Goal: Task Accomplishment & Management: Complete application form

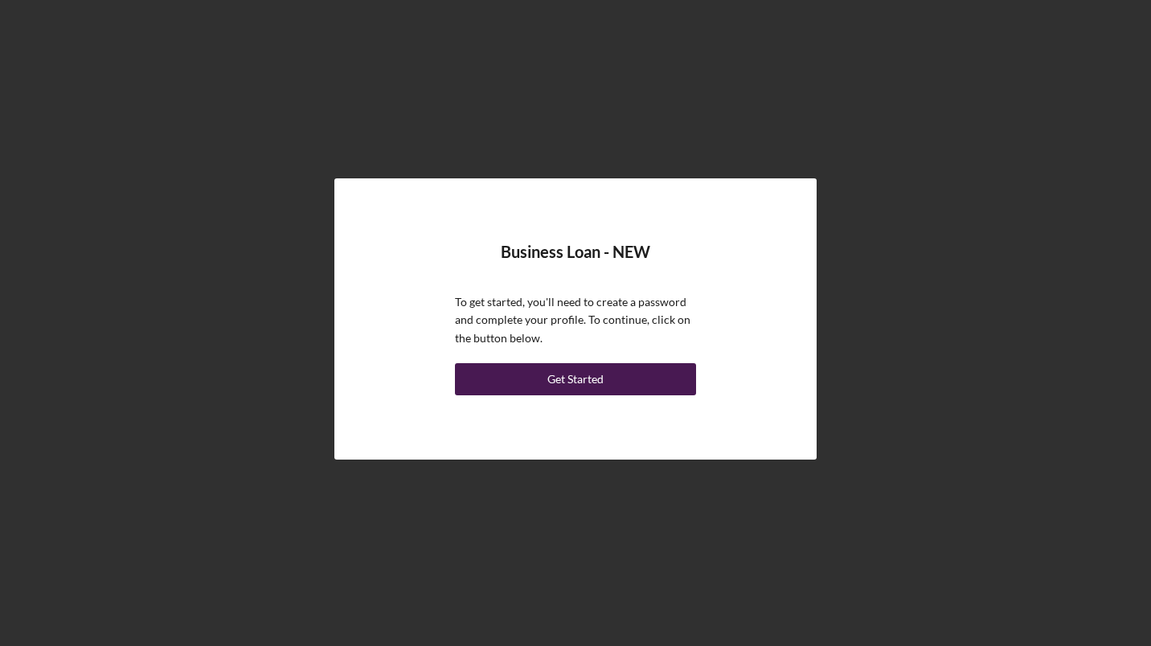
click at [578, 379] on div "Get Started" at bounding box center [575, 379] width 56 height 32
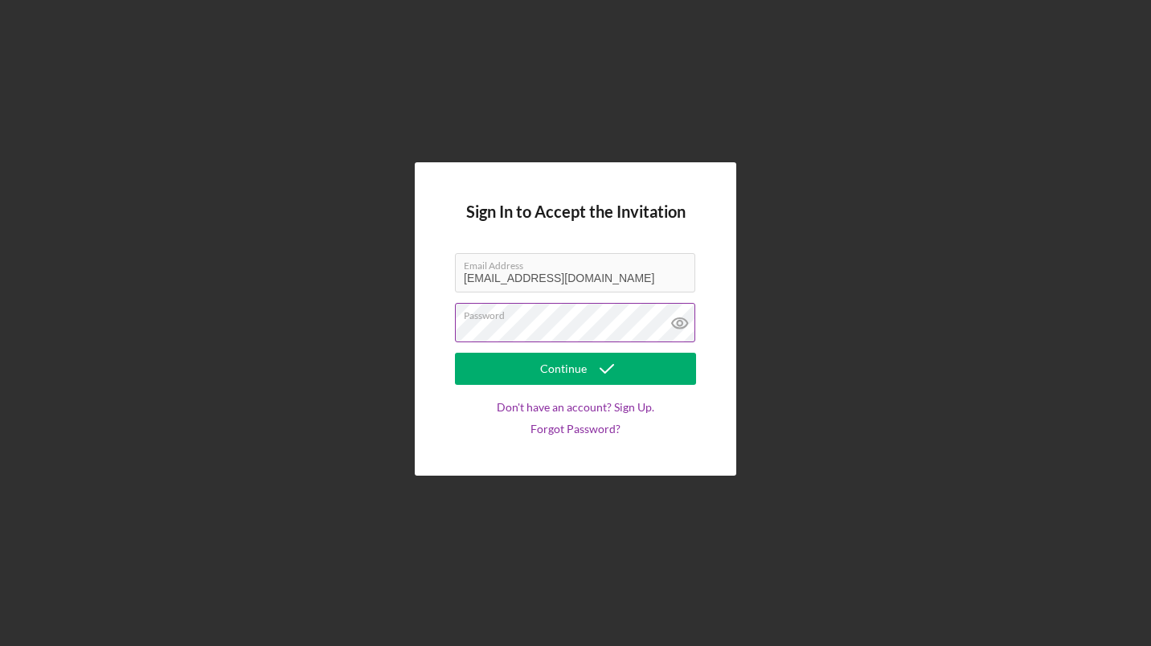
click at [679, 322] on icon at bounding box center [680, 323] width 40 height 40
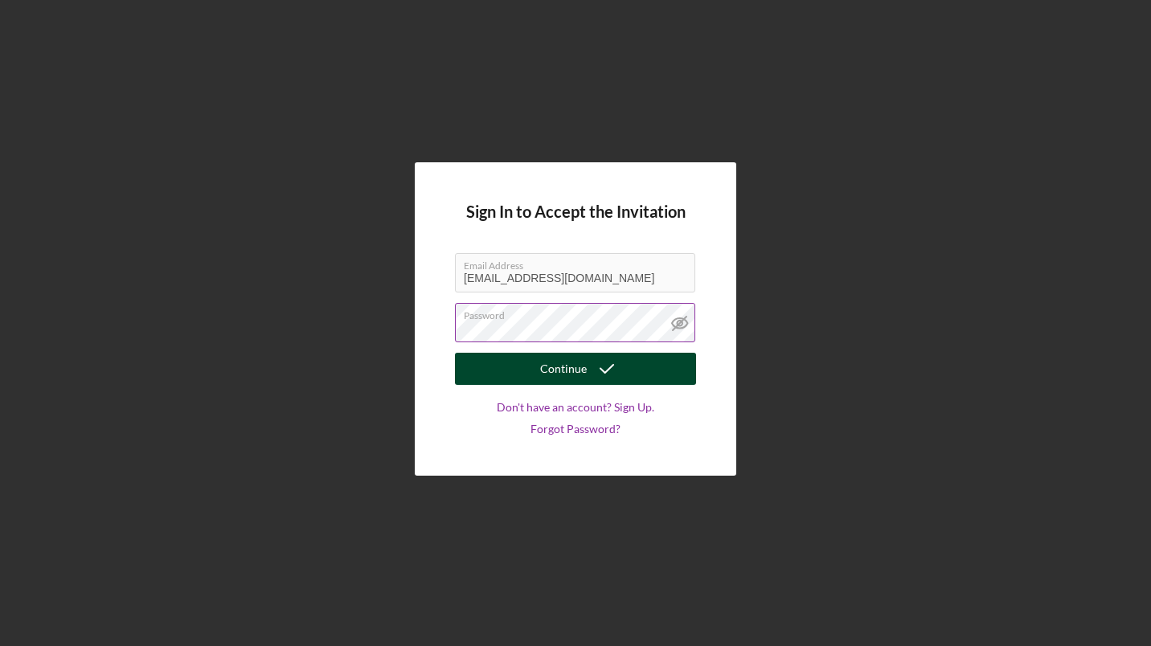
click at [579, 367] on div "Continue" at bounding box center [563, 369] width 47 height 32
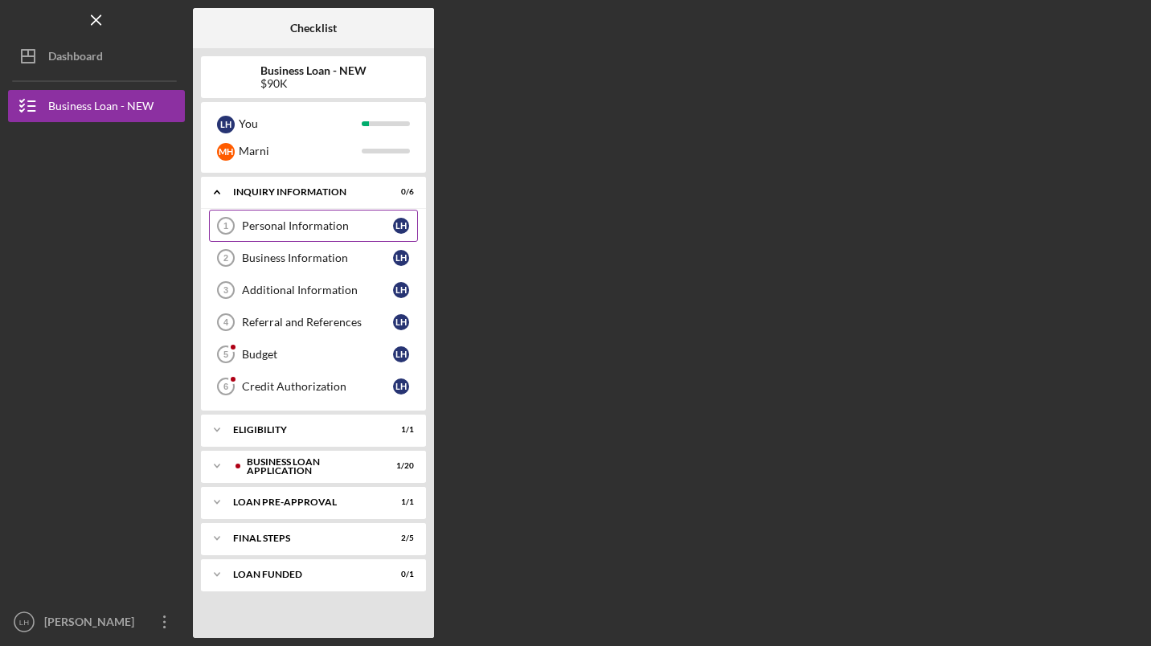
click at [320, 228] on div "Personal Information" at bounding box center [317, 225] width 151 height 13
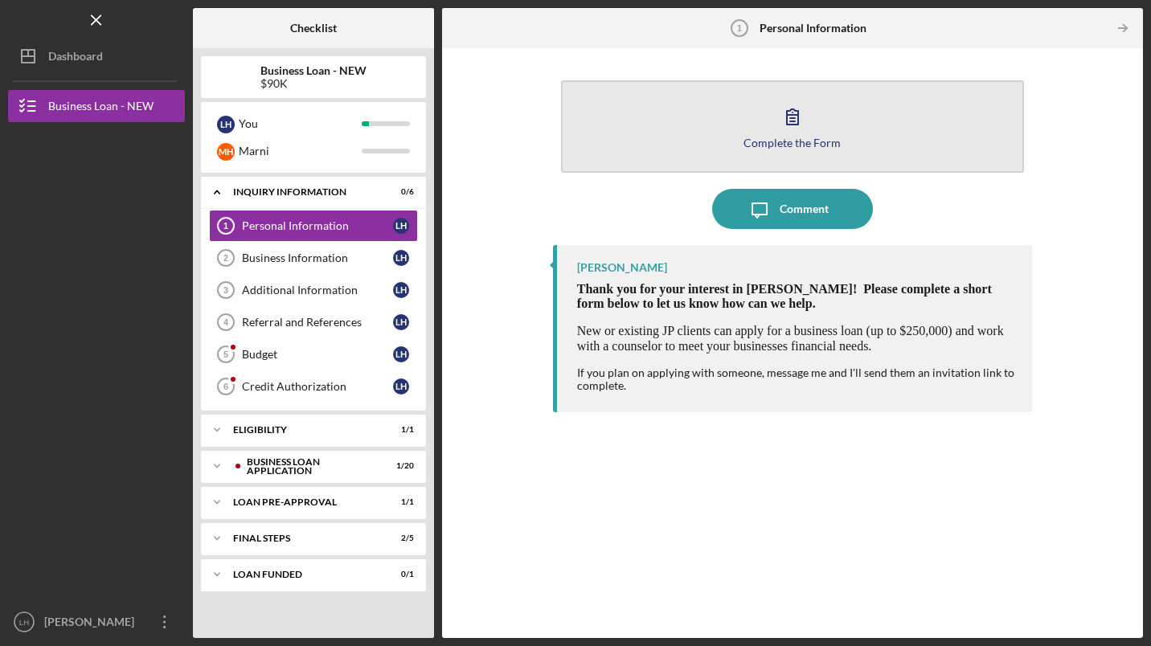
click at [795, 120] on icon "button" at bounding box center [792, 116] width 40 height 40
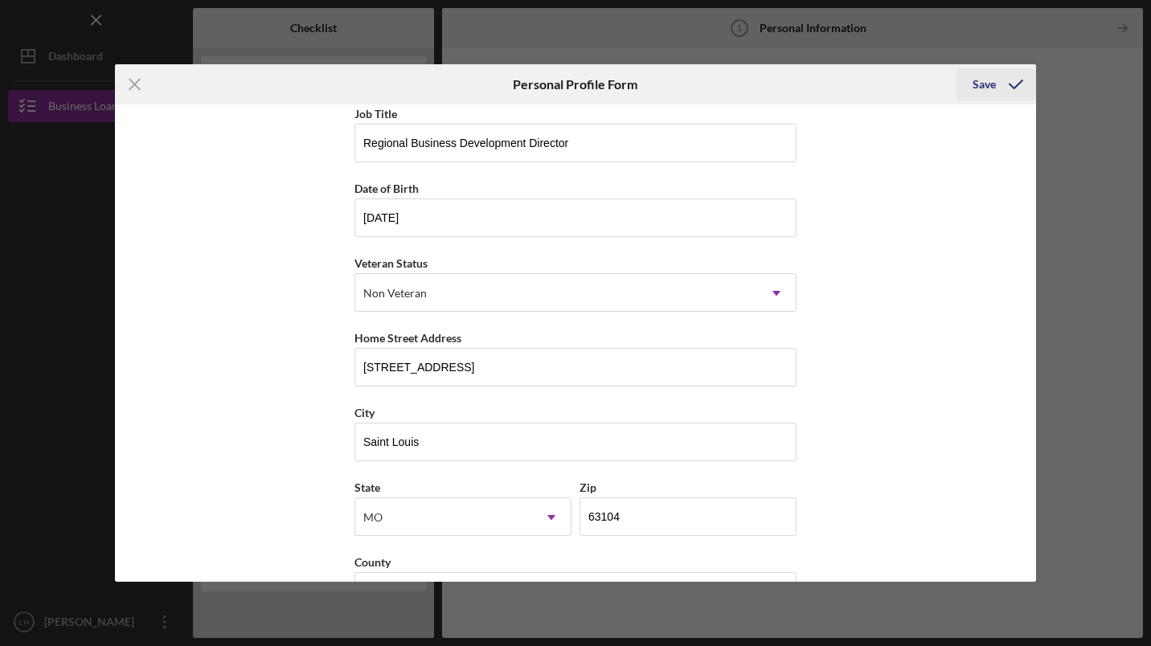
scroll to position [57, 0]
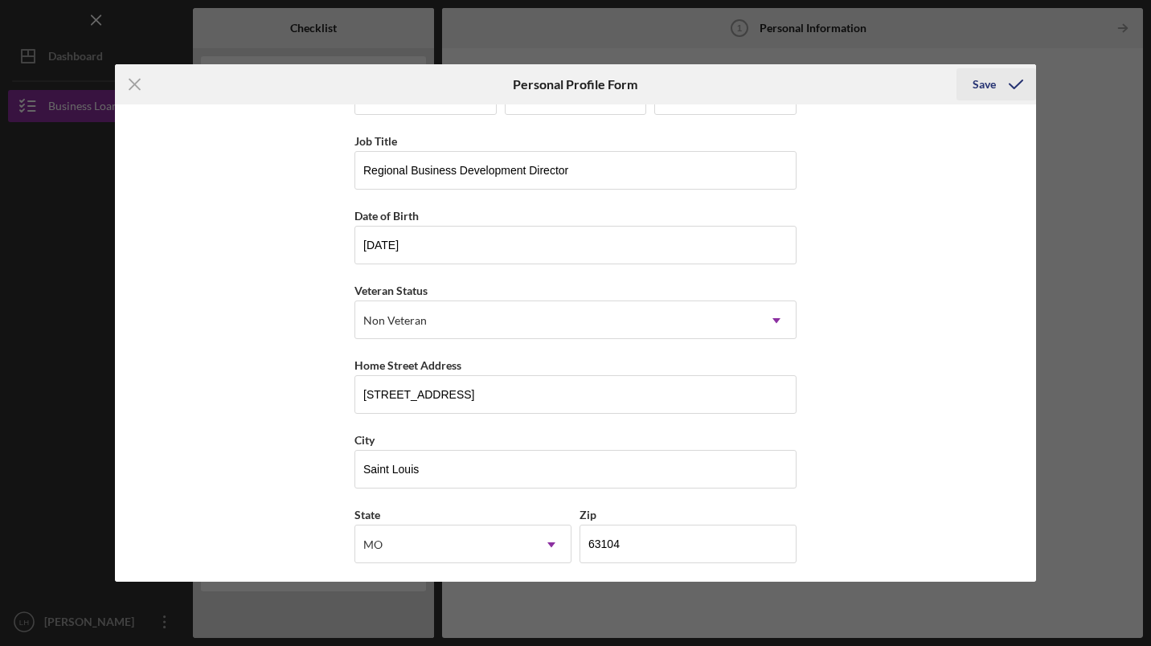
click at [983, 82] on div "Save" at bounding box center [984, 84] width 23 height 32
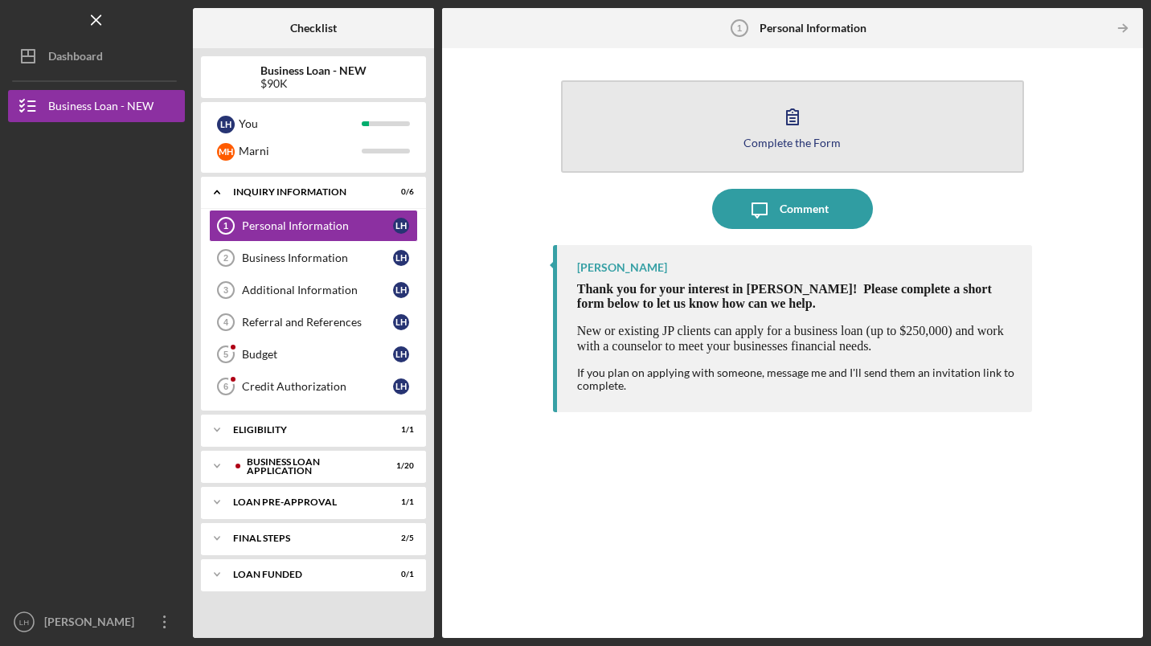
click at [795, 127] on icon "button" at bounding box center [792, 116] width 40 height 40
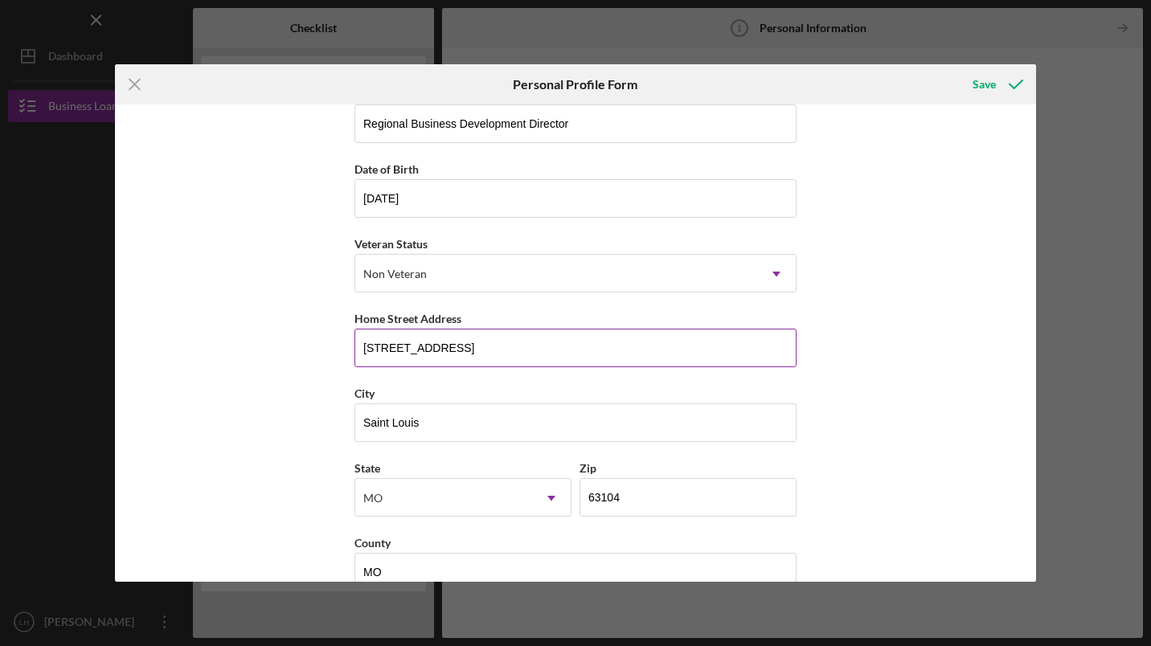
scroll to position [137, 0]
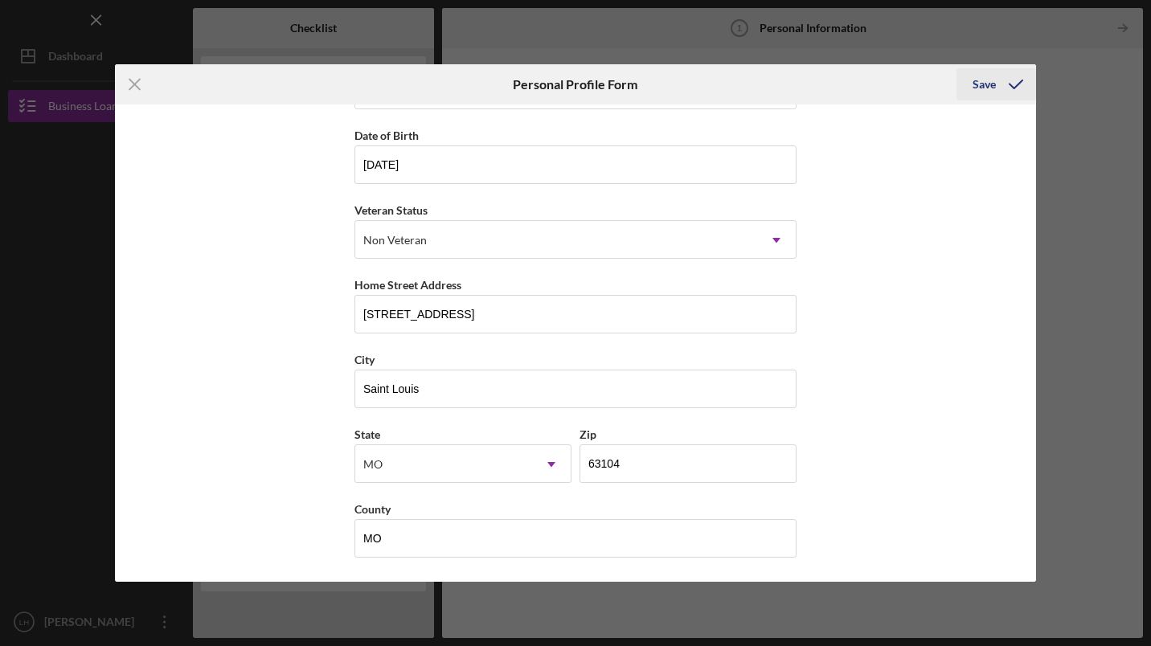
click at [987, 84] on div "Save" at bounding box center [984, 84] width 23 height 32
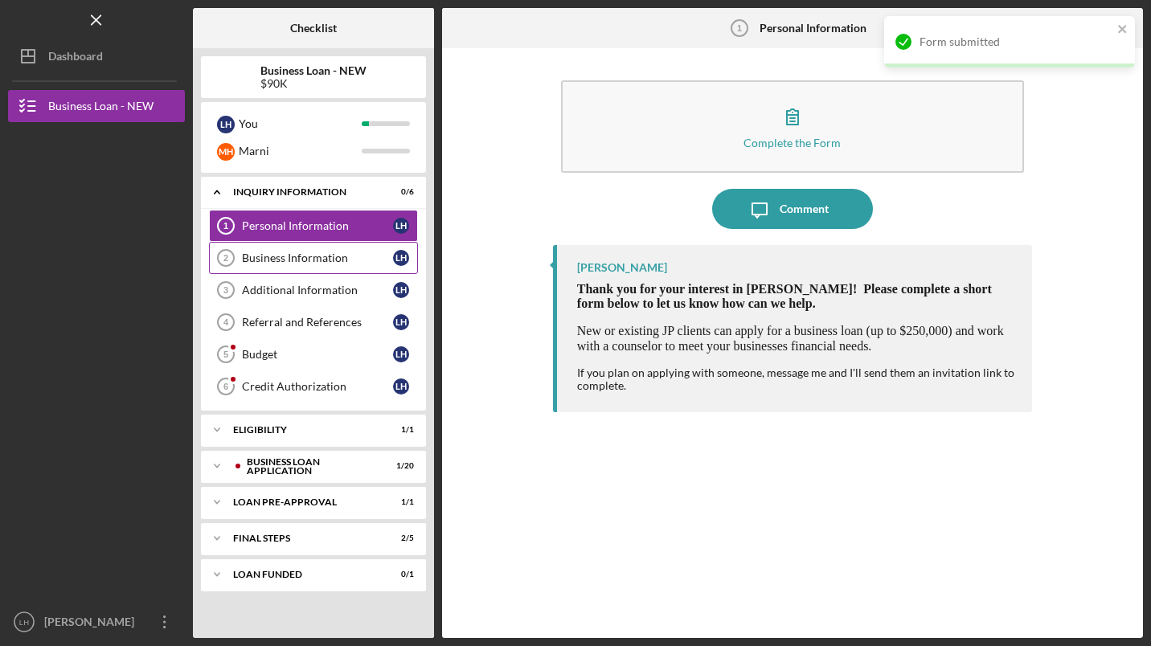
click at [297, 256] on div "Business Information" at bounding box center [317, 258] width 151 height 13
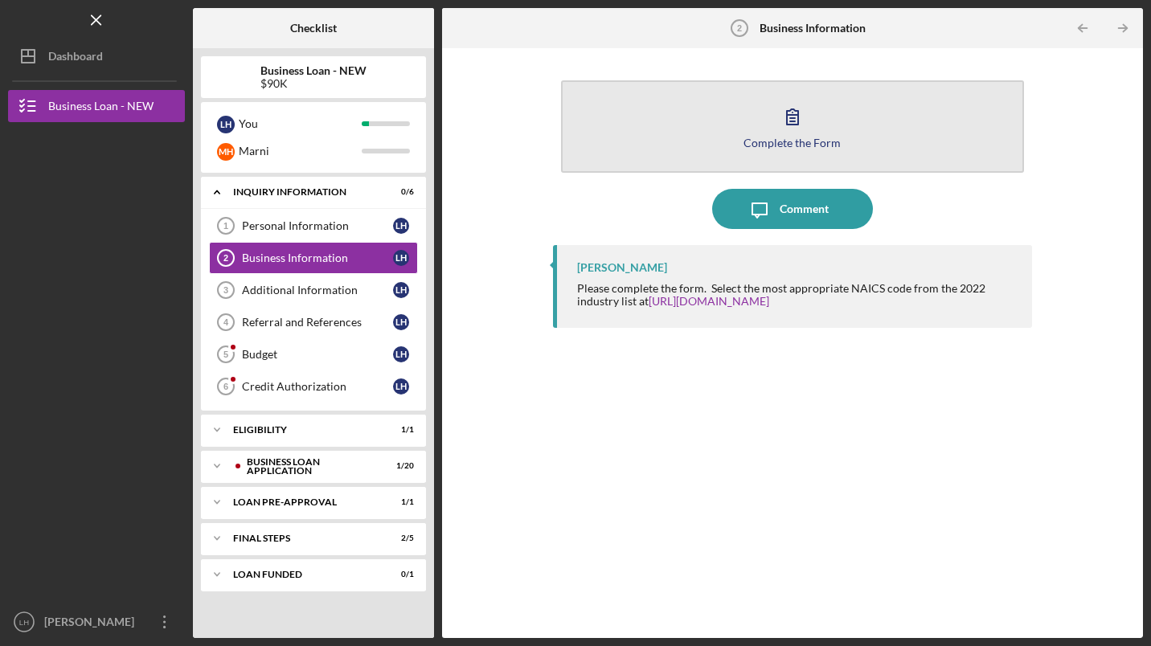
click at [802, 125] on icon "button" at bounding box center [792, 116] width 40 height 40
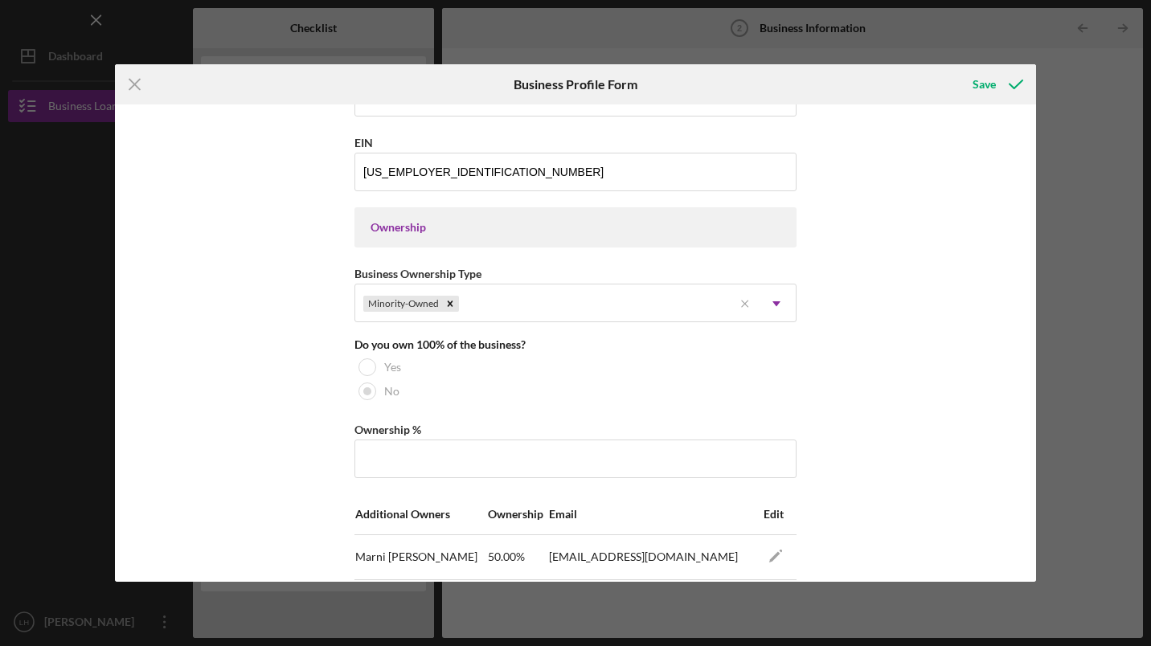
scroll to position [804, 0]
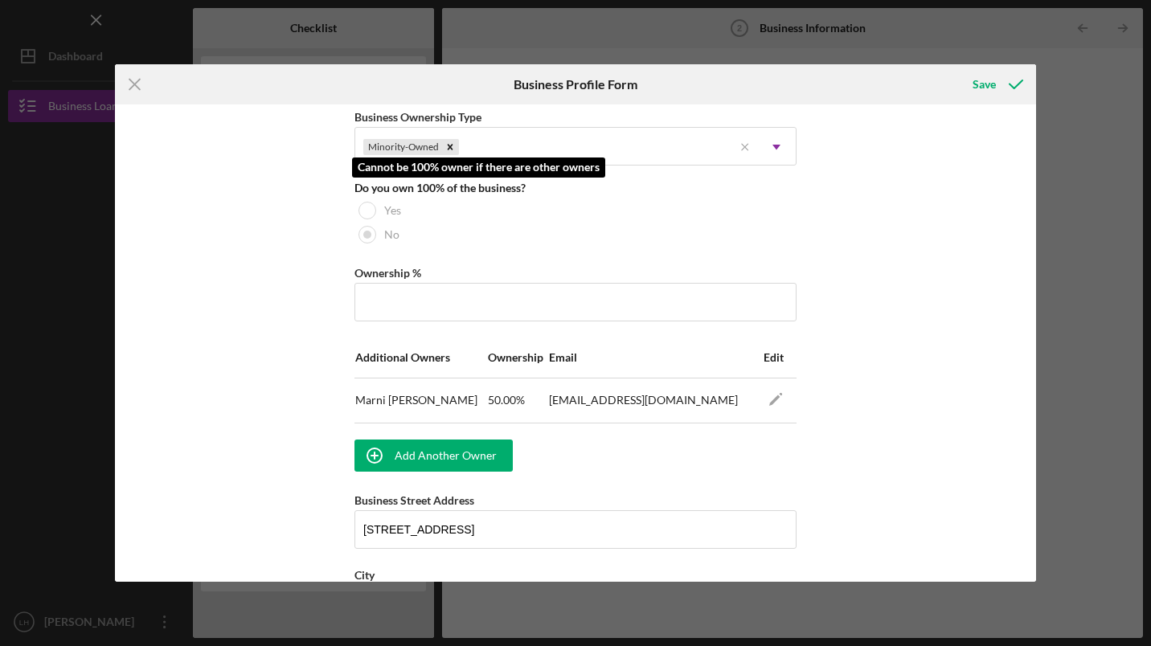
click at [362, 212] on div at bounding box center [367, 211] width 18 height 18
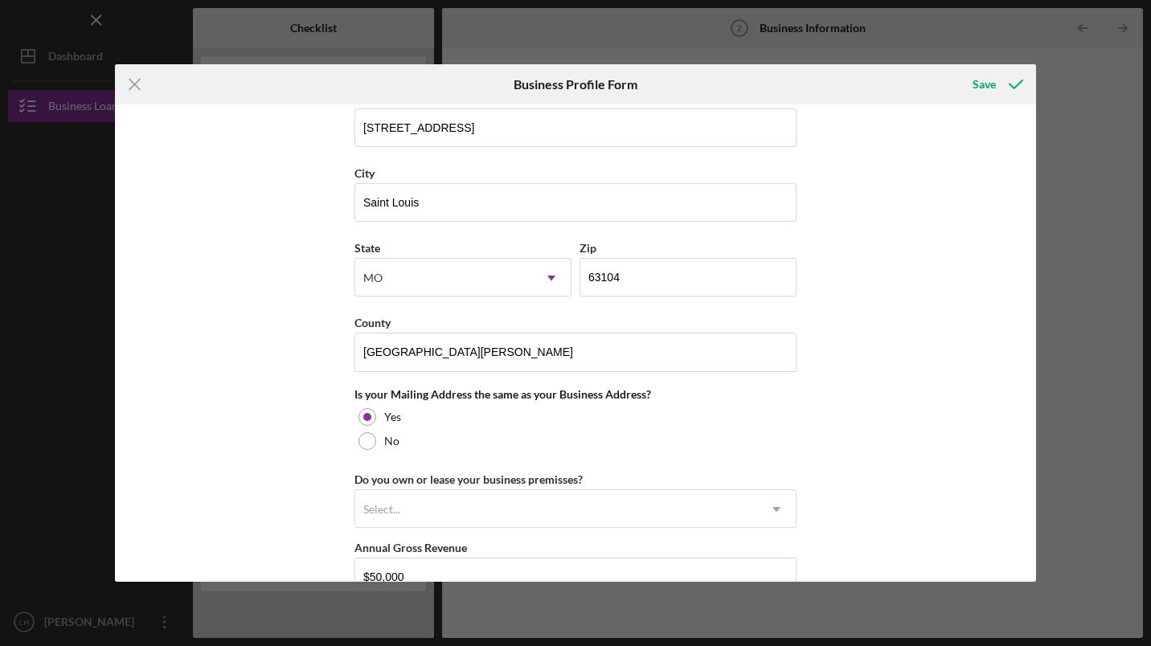
scroll to position [1393, 0]
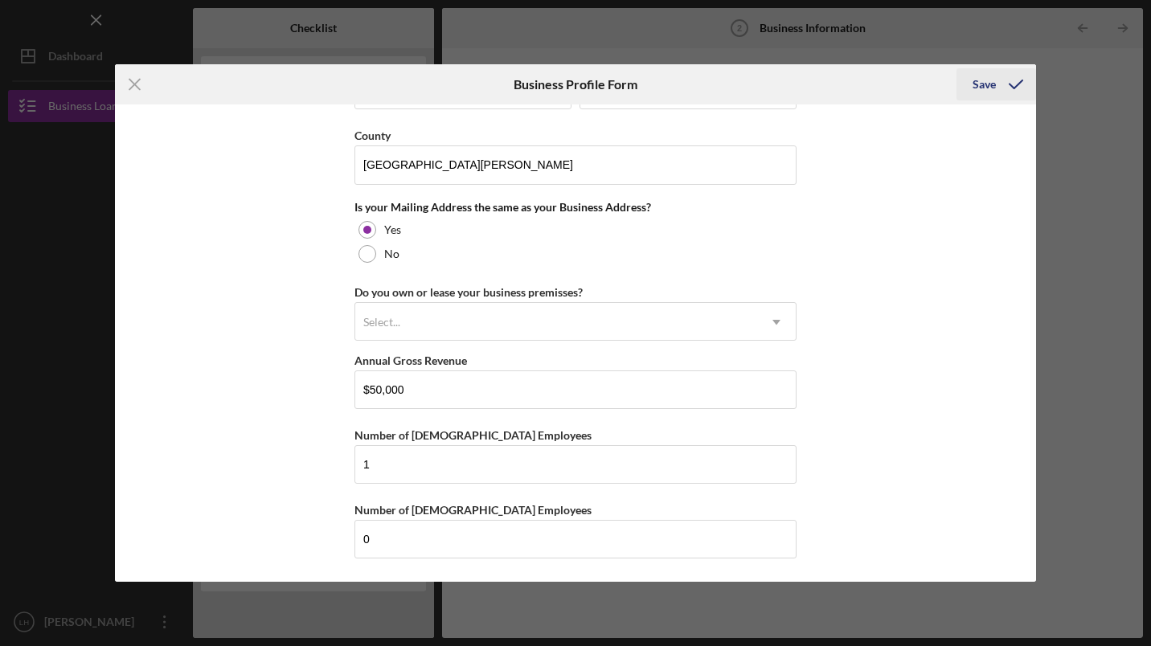
click at [1007, 83] on icon "submit" at bounding box center [1016, 84] width 40 height 40
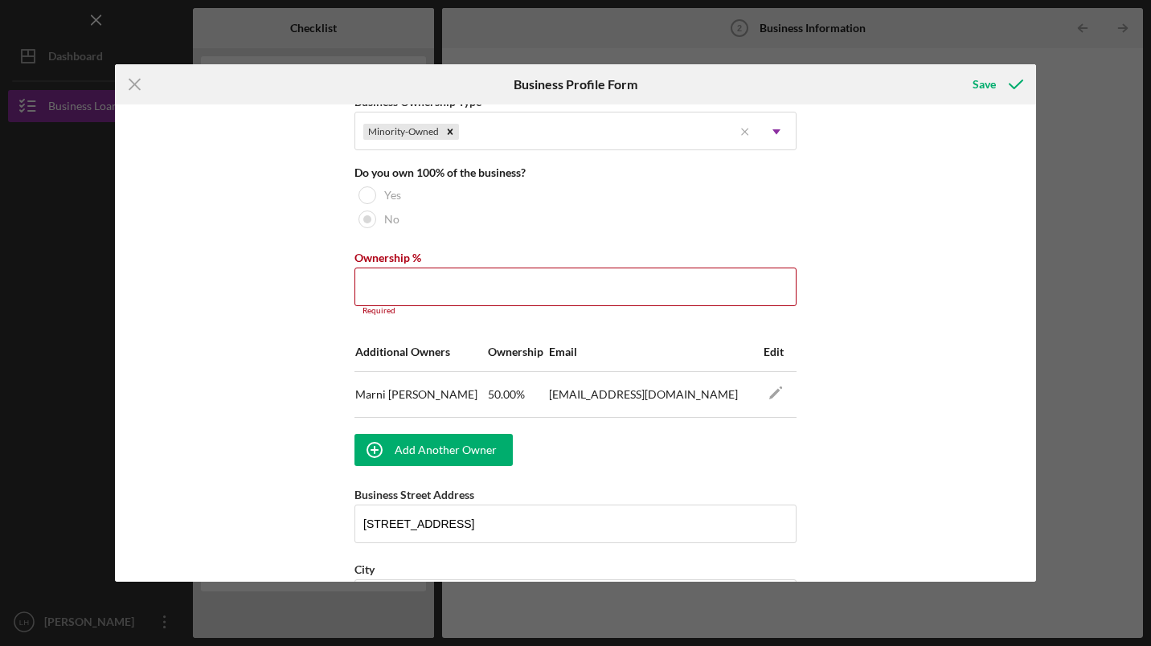
scroll to position [801, 0]
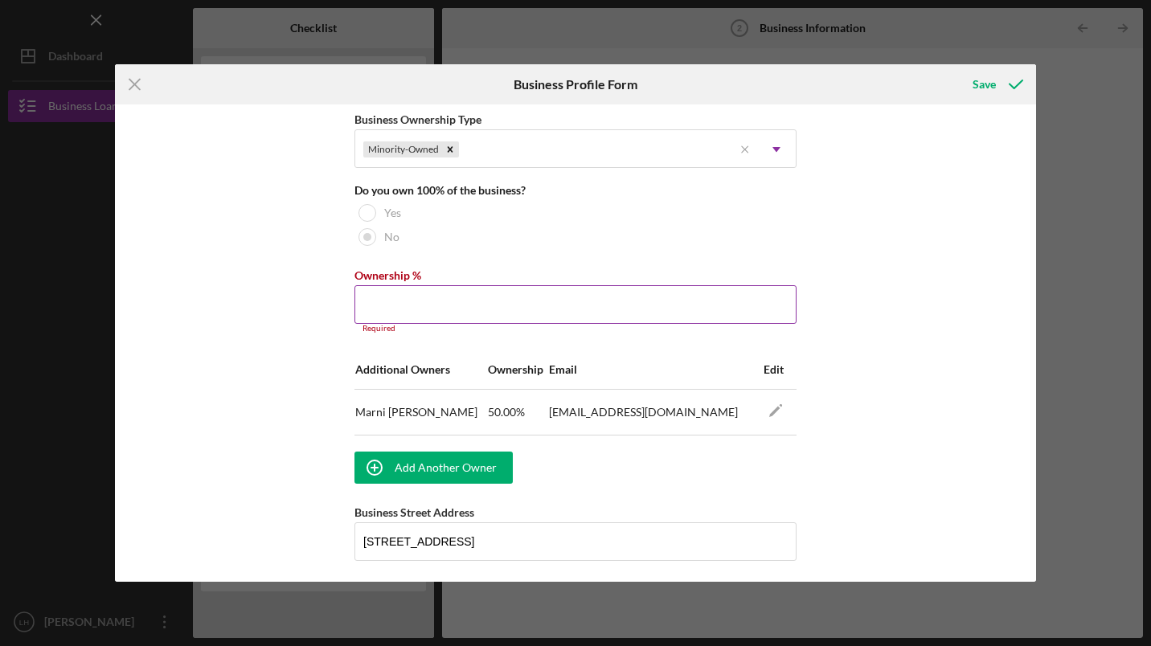
click at [415, 308] on input "Ownership %" at bounding box center [575, 304] width 442 height 39
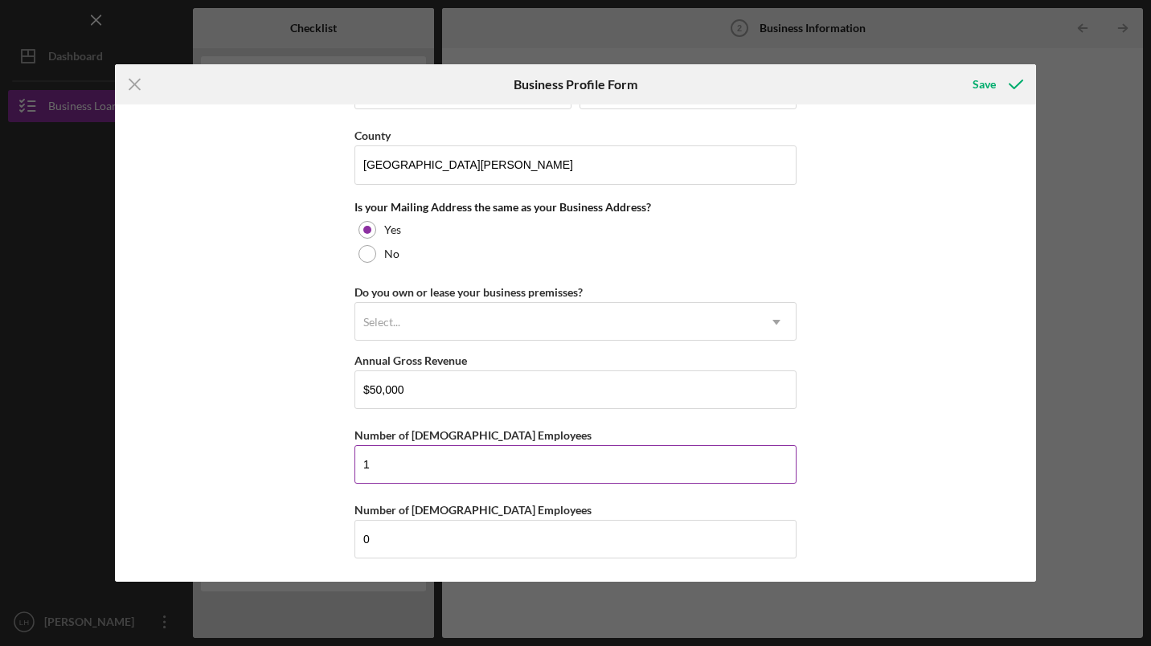
scroll to position [991, 0]
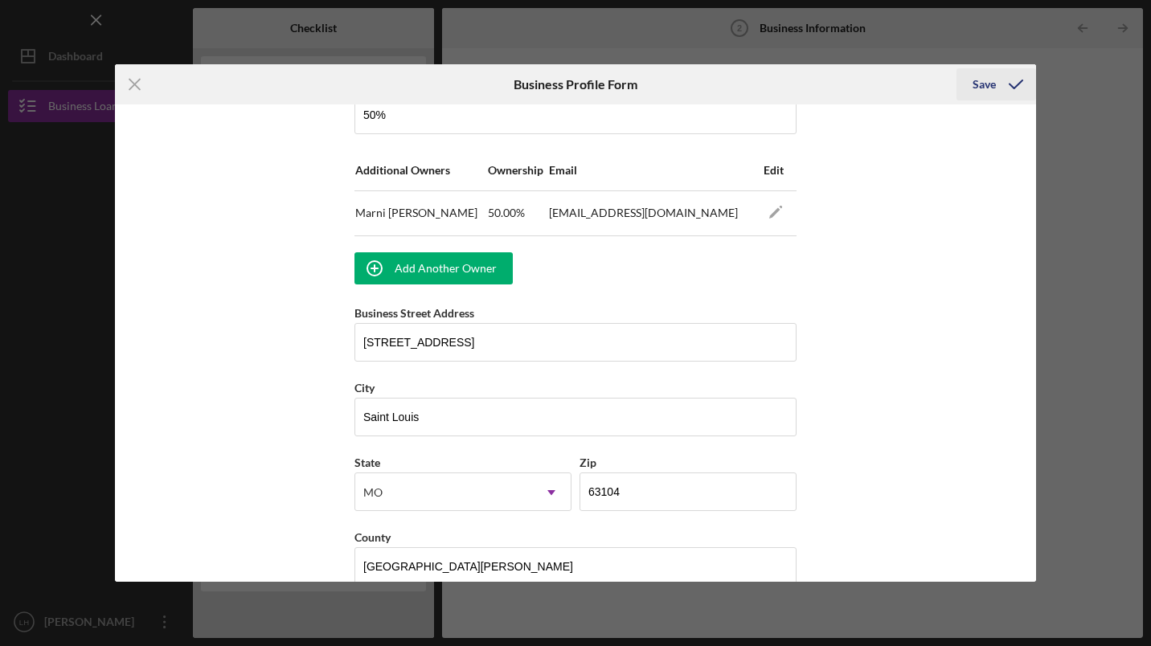
type input "50.00%"
click at [986, 86] on div "Save" at bounding box center [984, 84] width 23 height 32
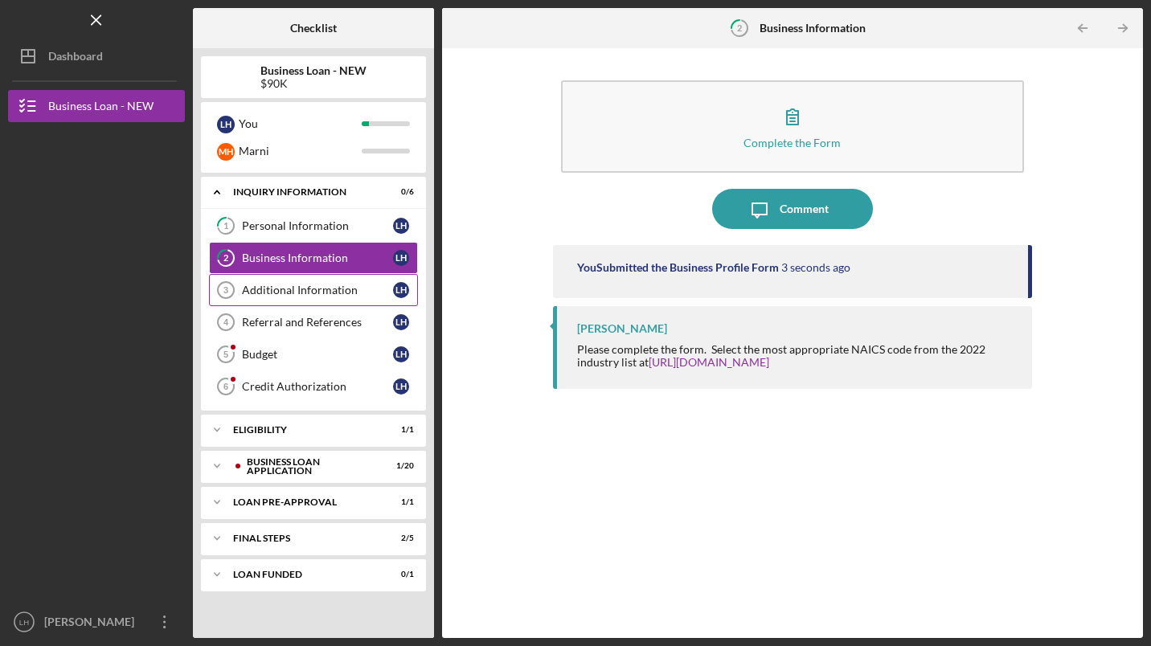
click at [289, 290] on div "Additional Information" at bounding box center [317, 290] width 151 height 13
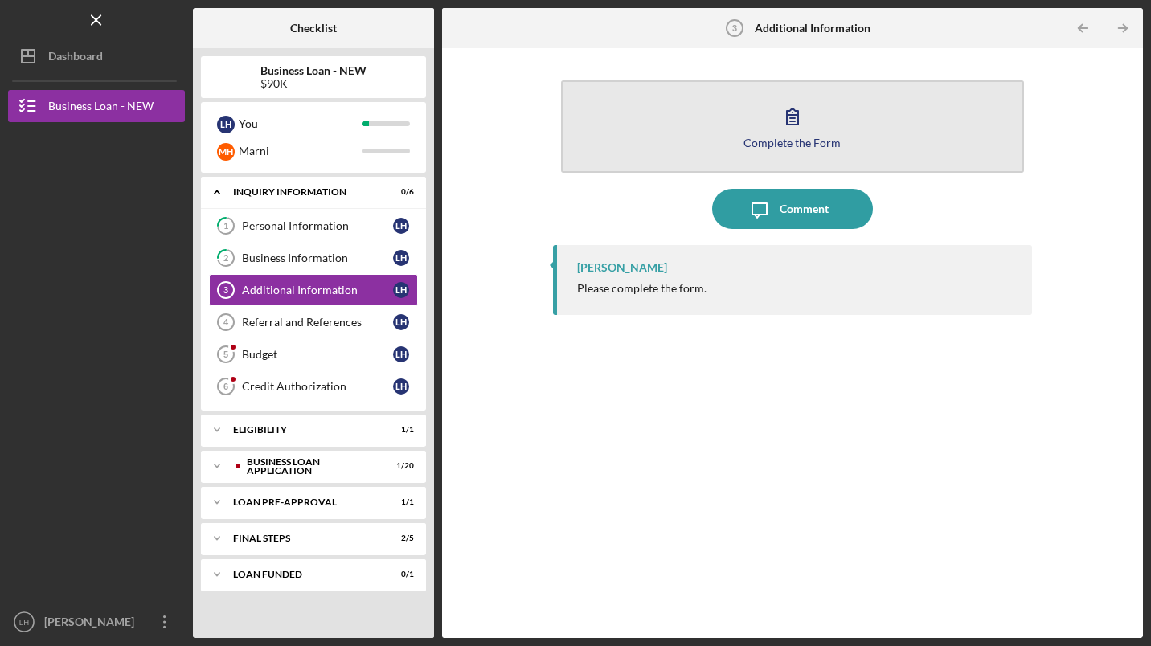
click at [794, 133] on icon "button" at bounding box center [792, 116] width 40 height 40
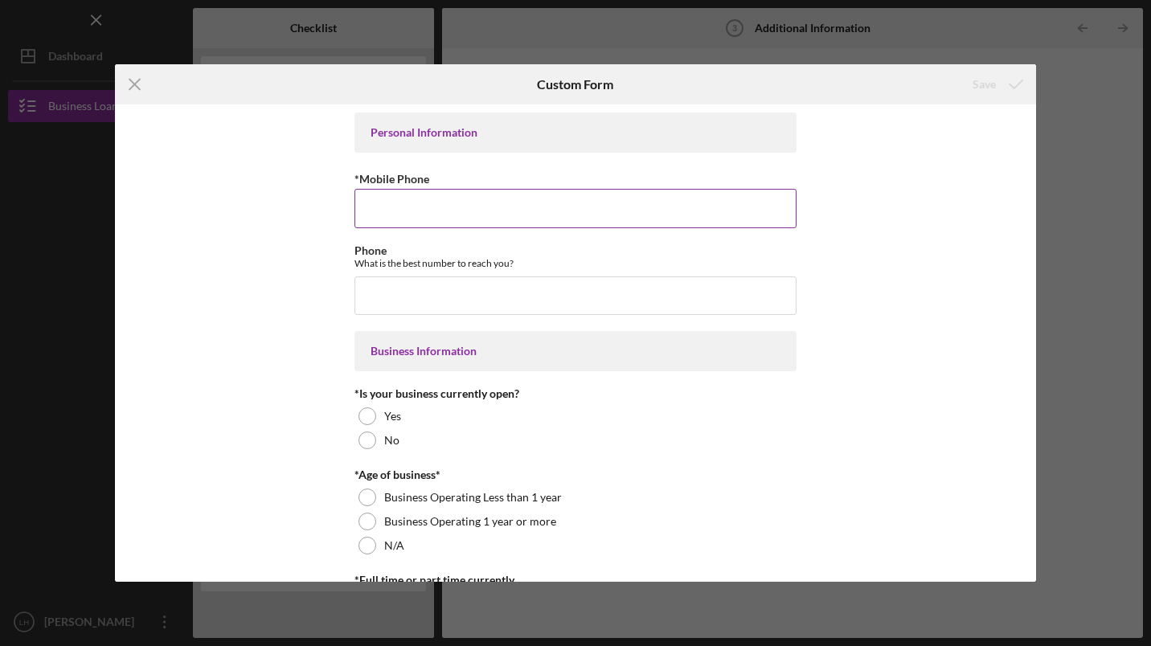
click at [486, 206] on input "*Mobile Phone" at bounding box center [575, 208] width 442 height 39
type input "(314) 749-7616"
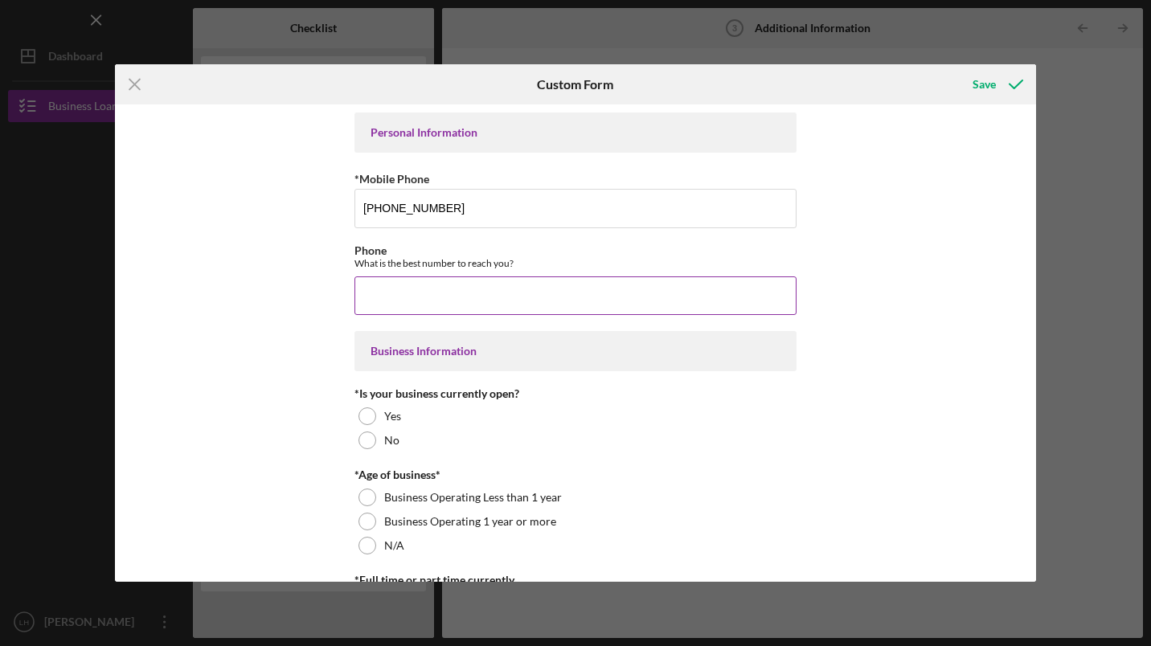
click at [473, 291] on input "Phone" at bounding box center [575, 295] width 442 height 39
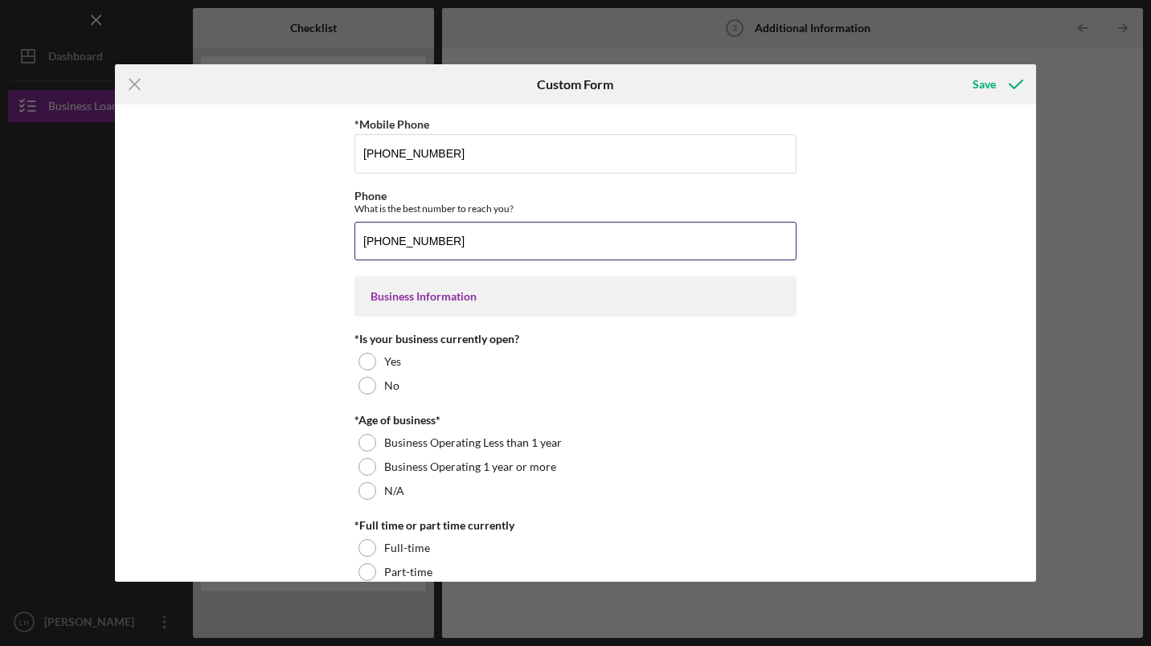
scroll to position [80, 0]
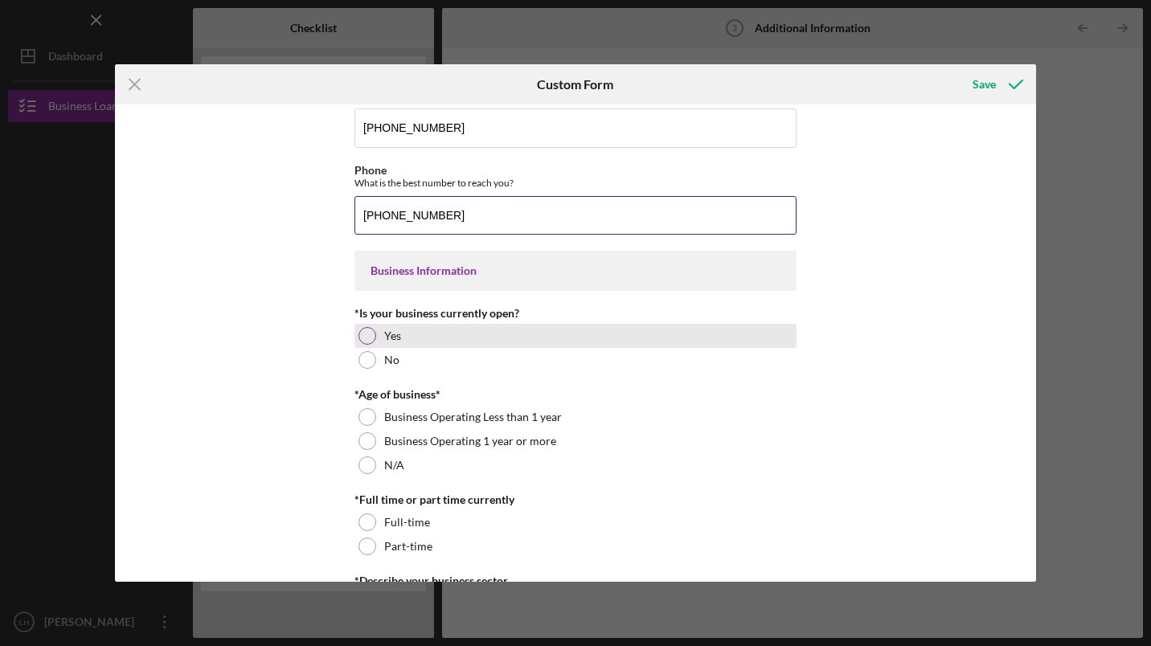
type input "(314) 749-7616"
click at [364, 339] on div at bounding box center [367, 336] width 18 height 18
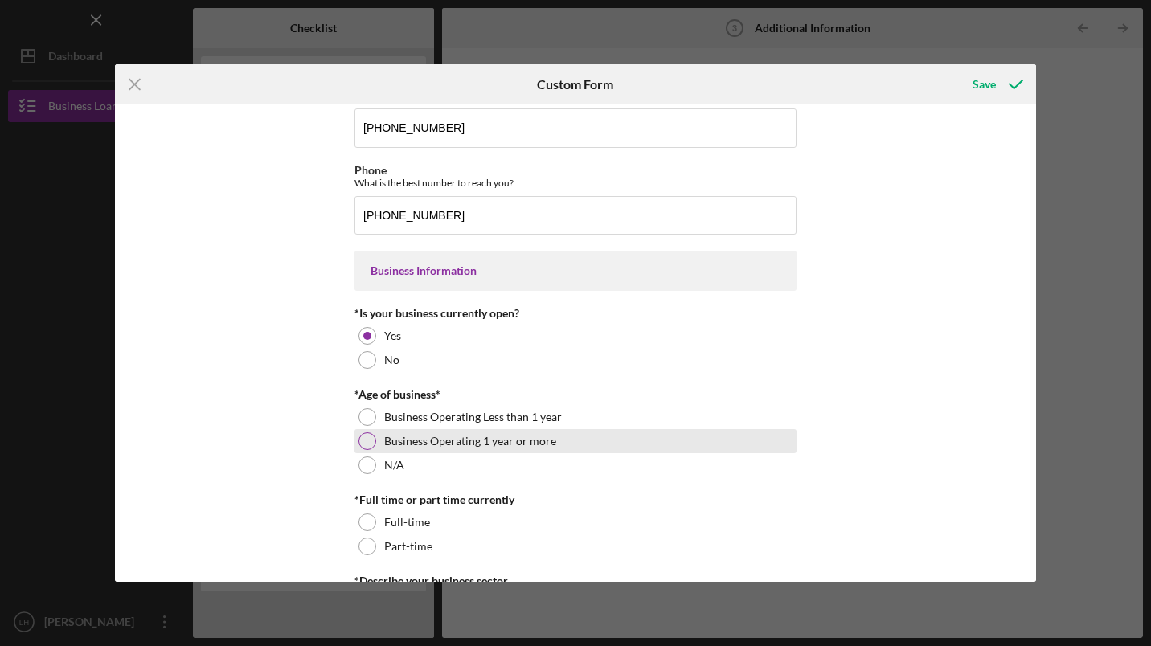
click at [366, 444] on div at bounding box center [367, 441] width 18 height 18
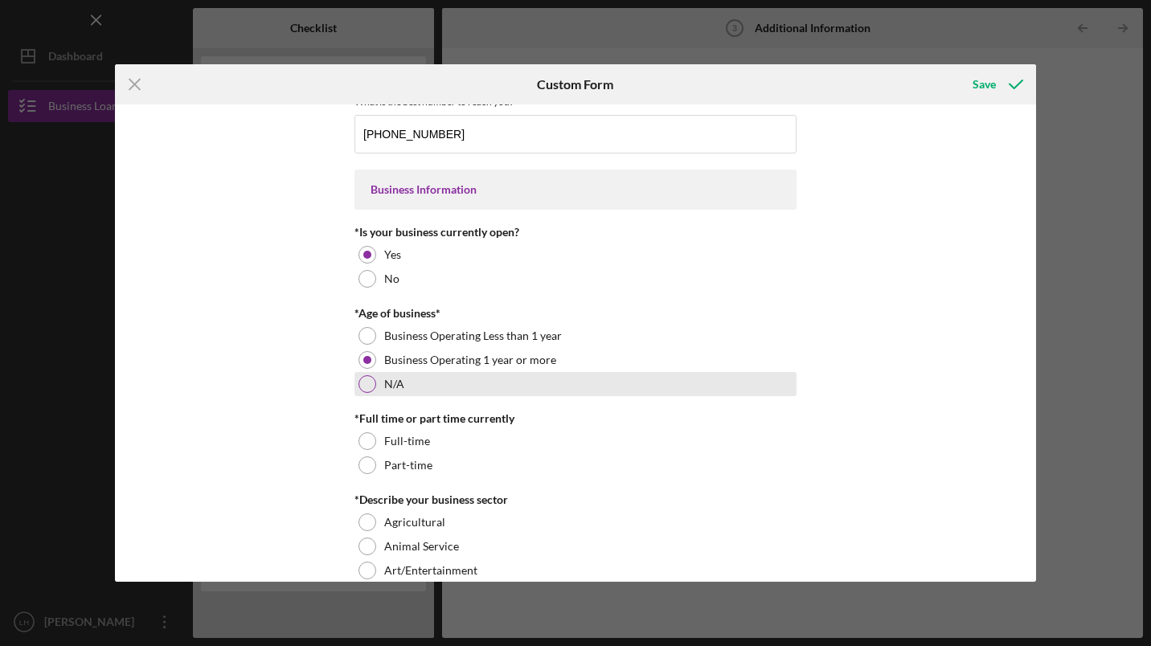
scroll to position [241, 0]
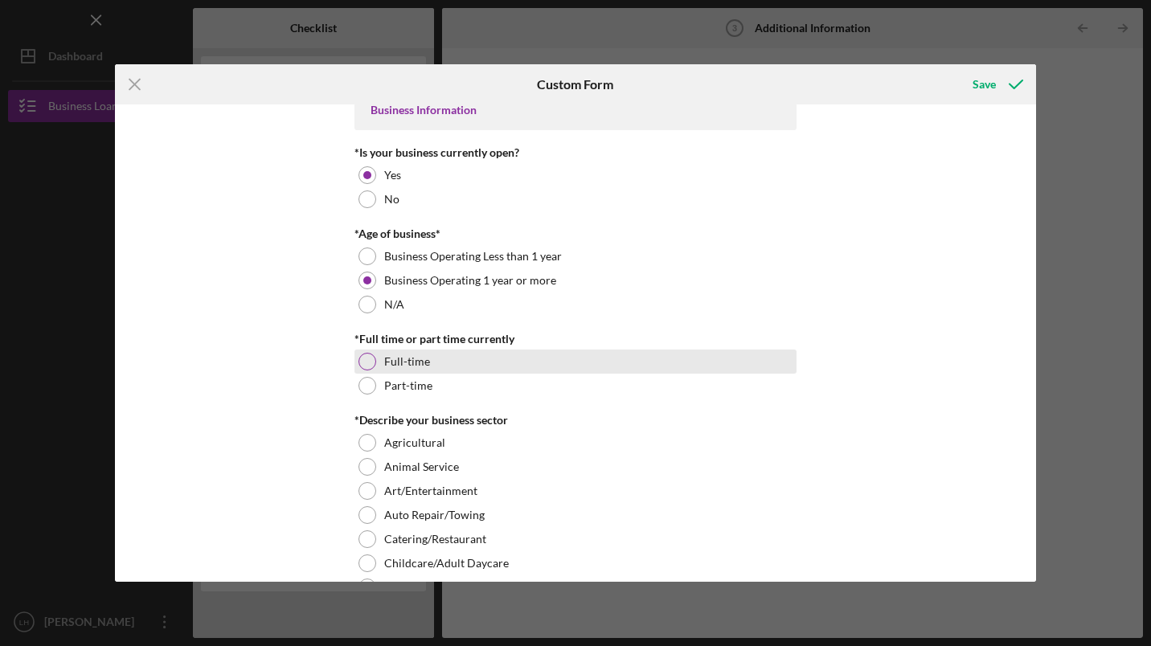
click at [368, 362] on div at bounding box center [367, 362] width 18 height 18
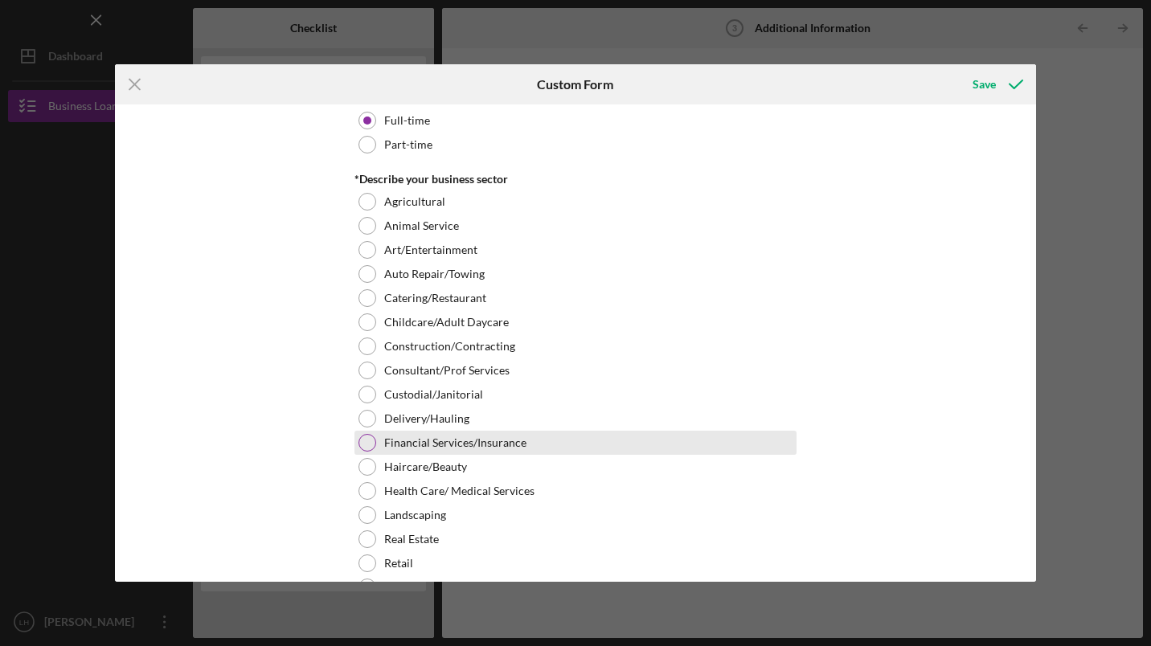
scroll to position [563, 0]
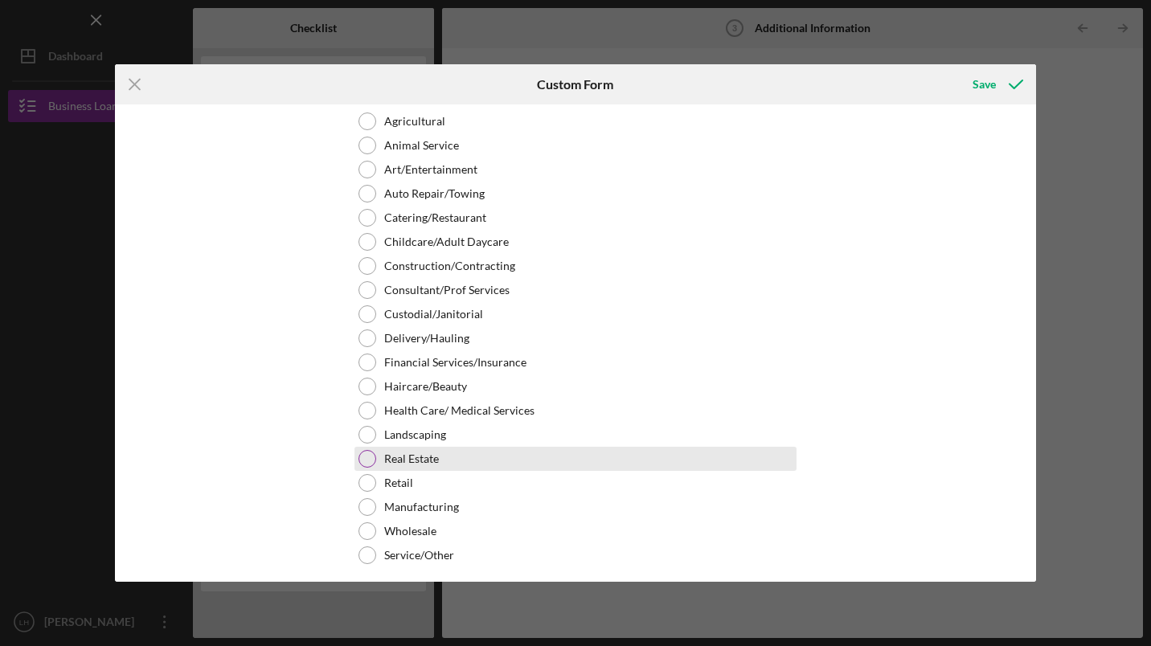
click at [363, 460] on div at bounding box center [367, 459] width 18 height 18
click at [363, 460] on div at bounding box center [367, 459] width 8 height 8
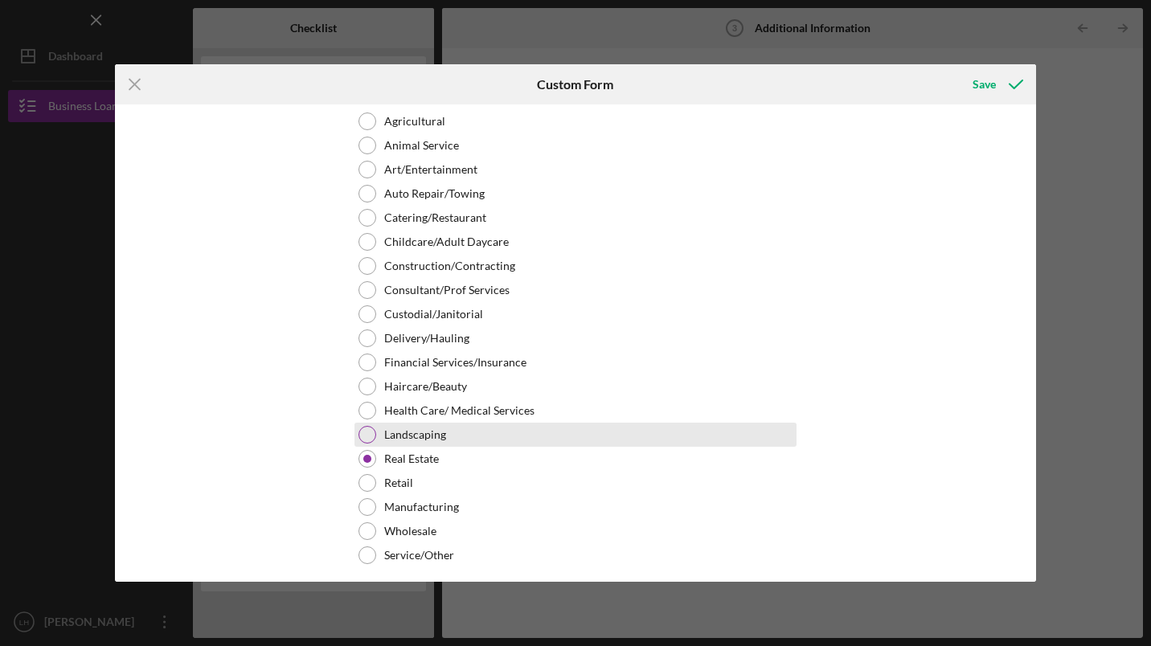
click at [365, 432] on div at bounding box center [367, 435] width 18 height 18
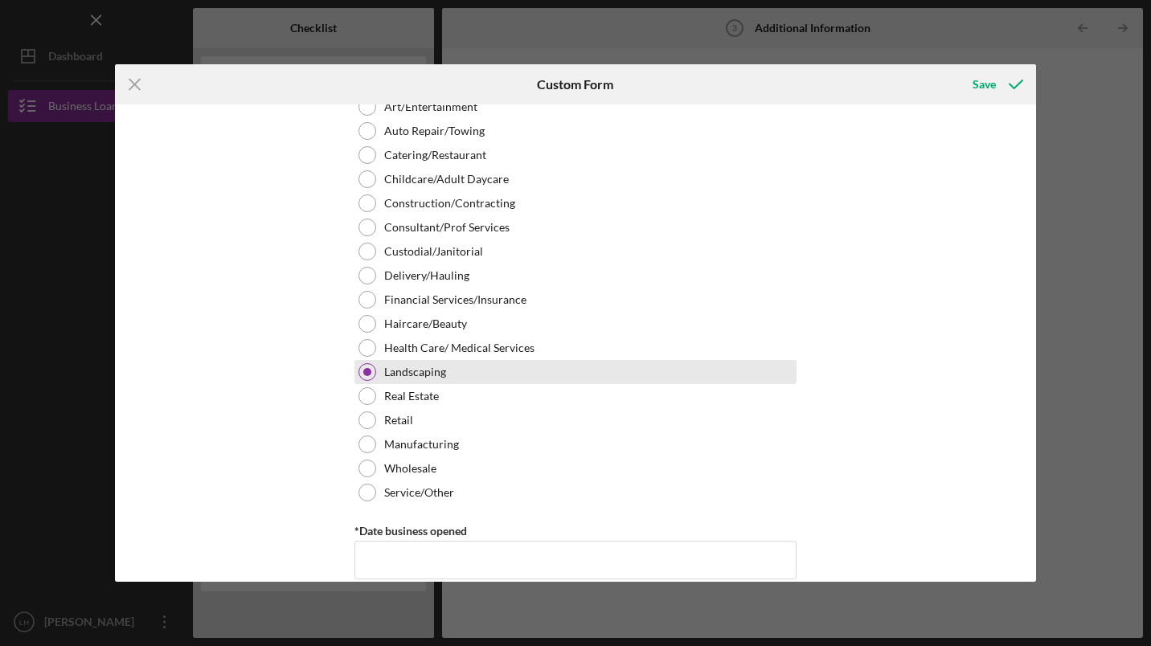
scroll to position [643, 0]
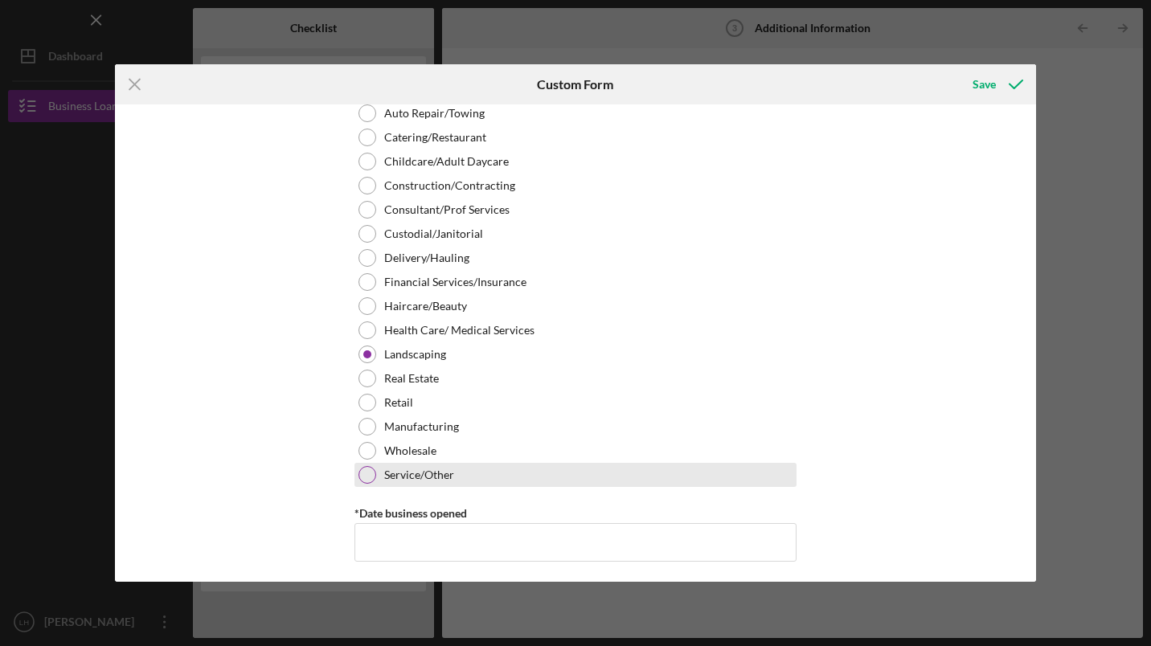
click at [364, 469] on div at bounding box center [367, 475] width 18 height 18
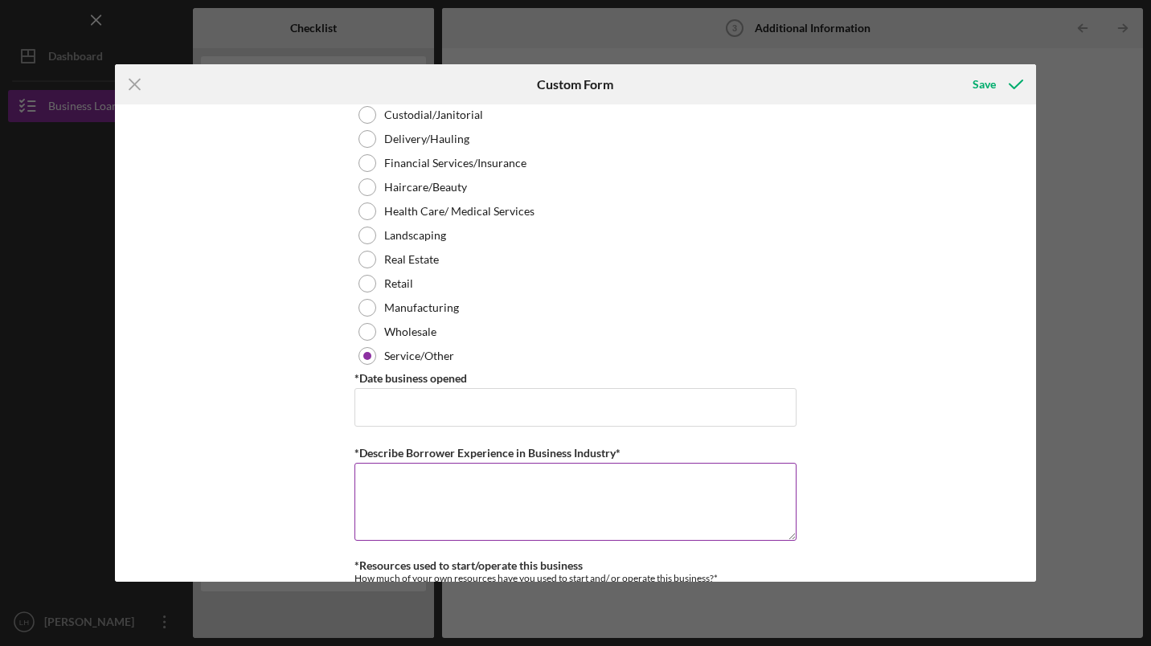
scroll to position [804, 0]
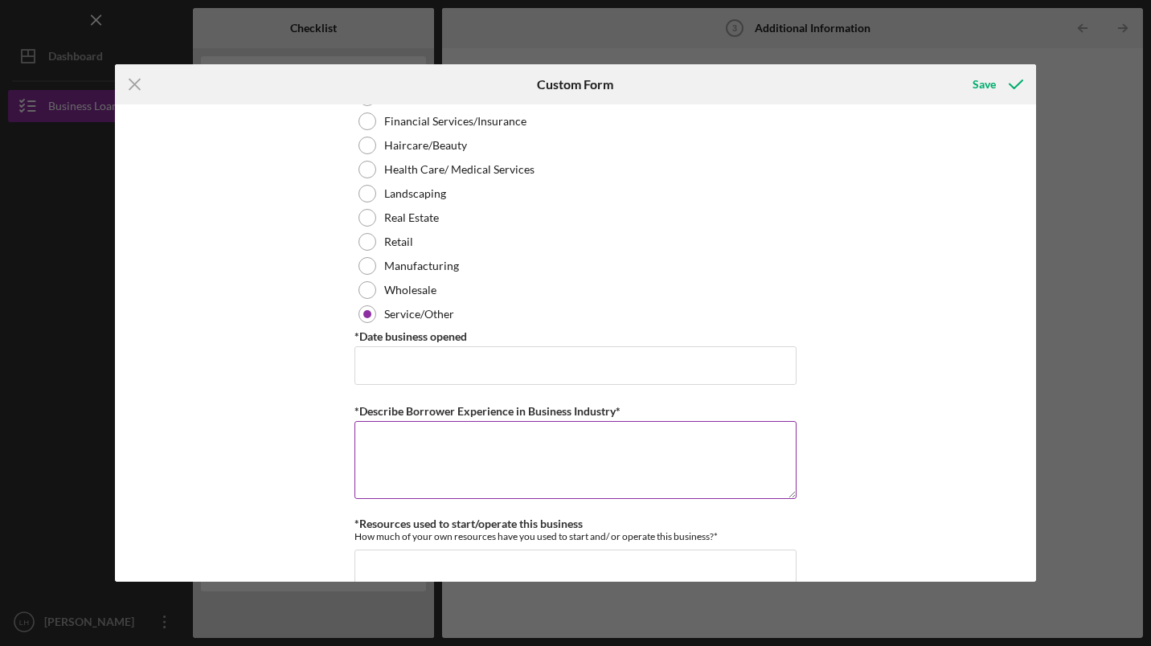
click at [485, 442] on textarea "*Describe Borrower Experience in Business Industry*" at bounding box center [575, 459] width 442 height 77
type textarea "Inspection Company"
click at [432, 361] on input "*Date business opened" at bounding box center [575, 365] width 442 height 39
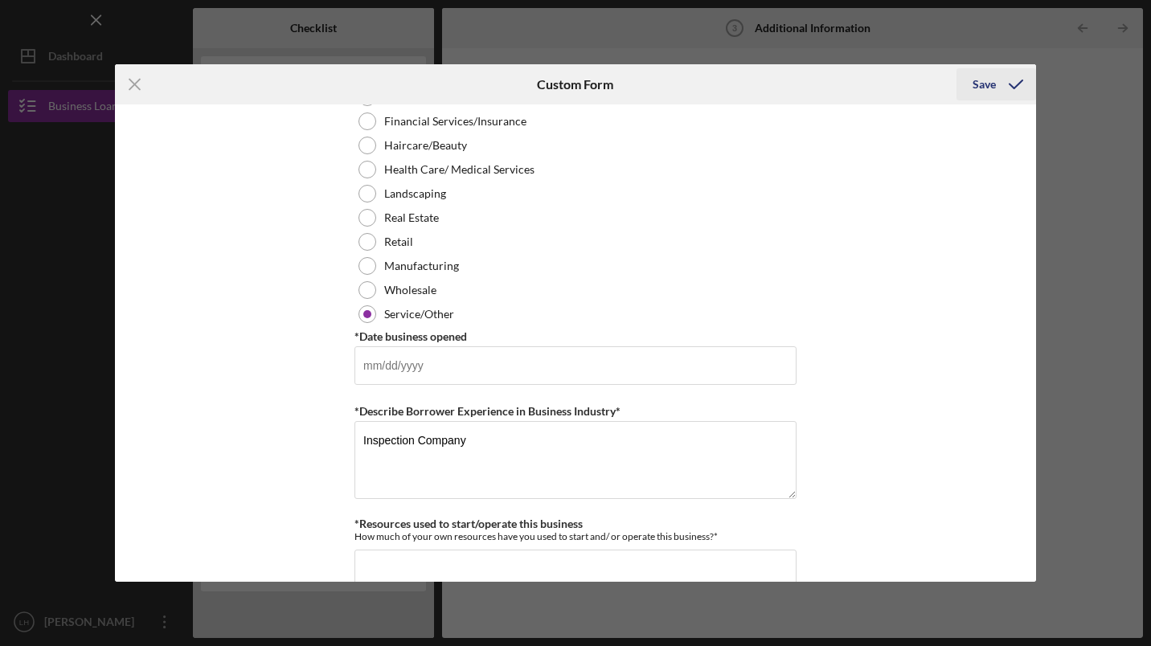
click at [989, 85] on div "Save" at bounding box center [984, 84] width 23 height 32
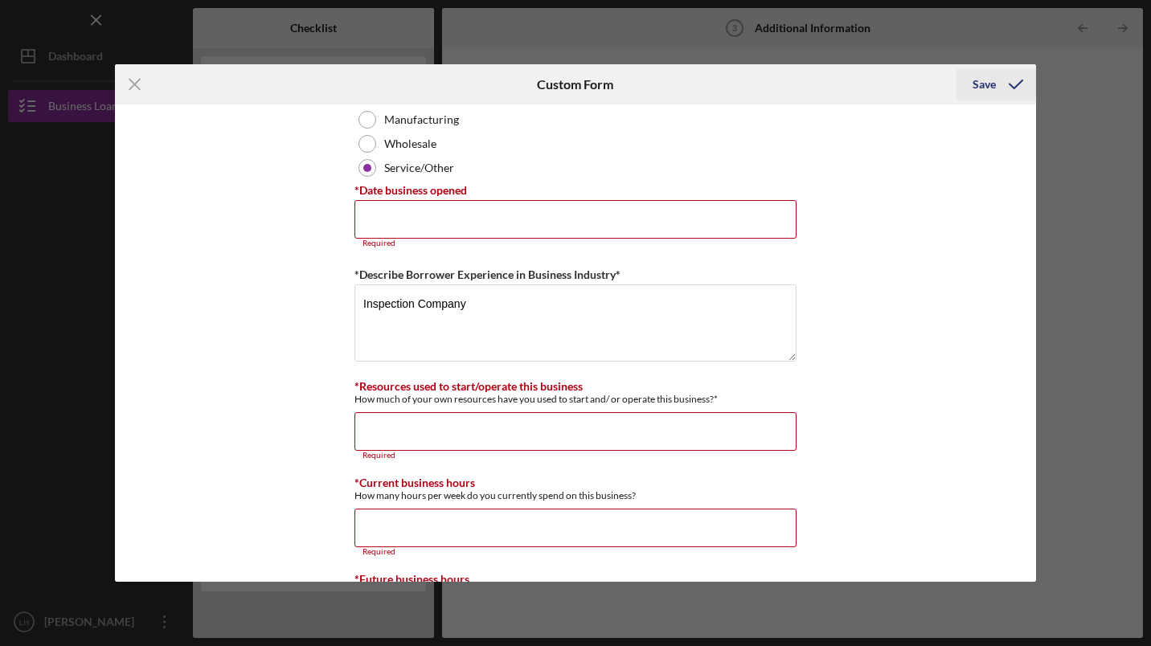
scroll to position [1025, 0]
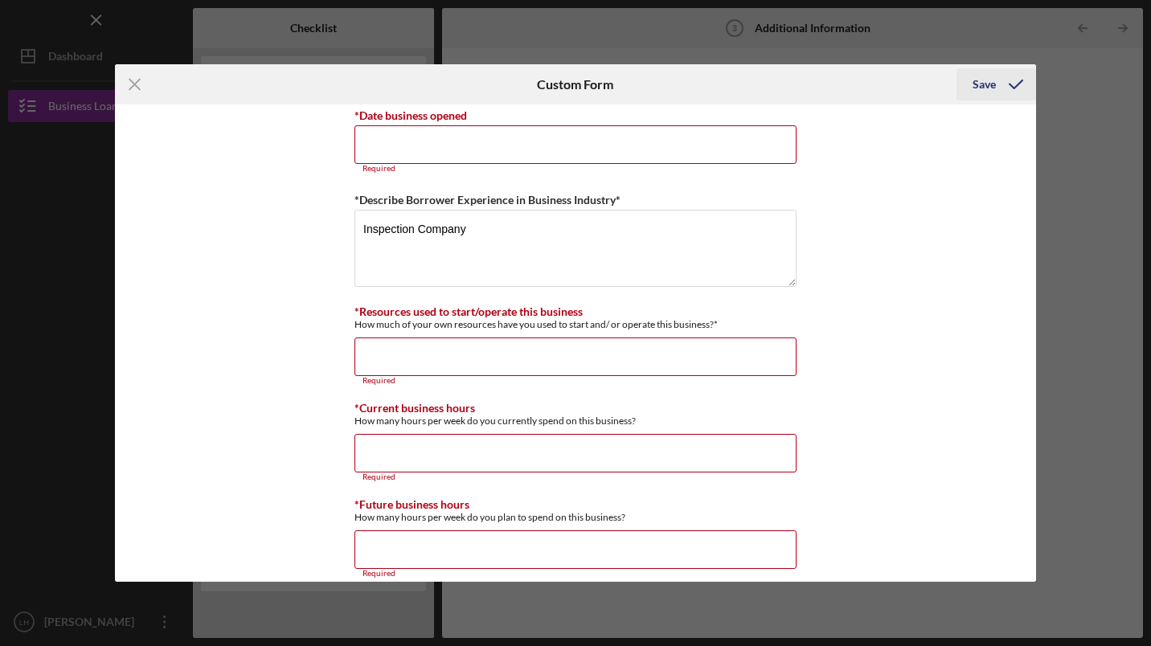
click at [989, 85] on div "Save" at bounding box center [984, 84] width 23 height 32
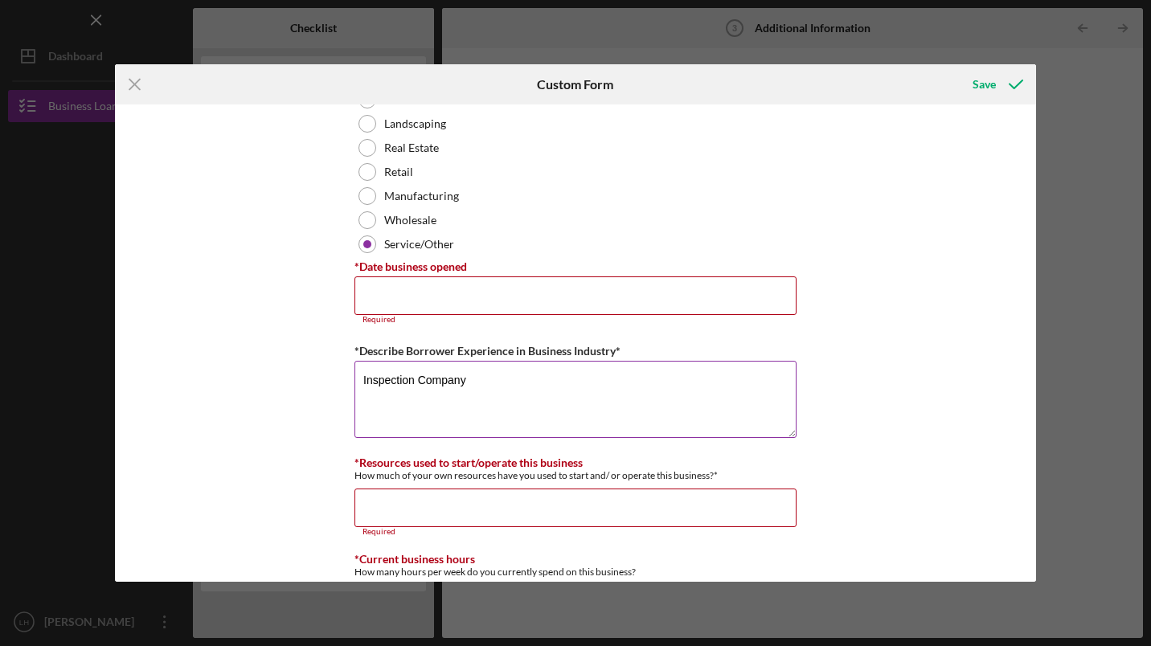
scroll to position [784, 0]
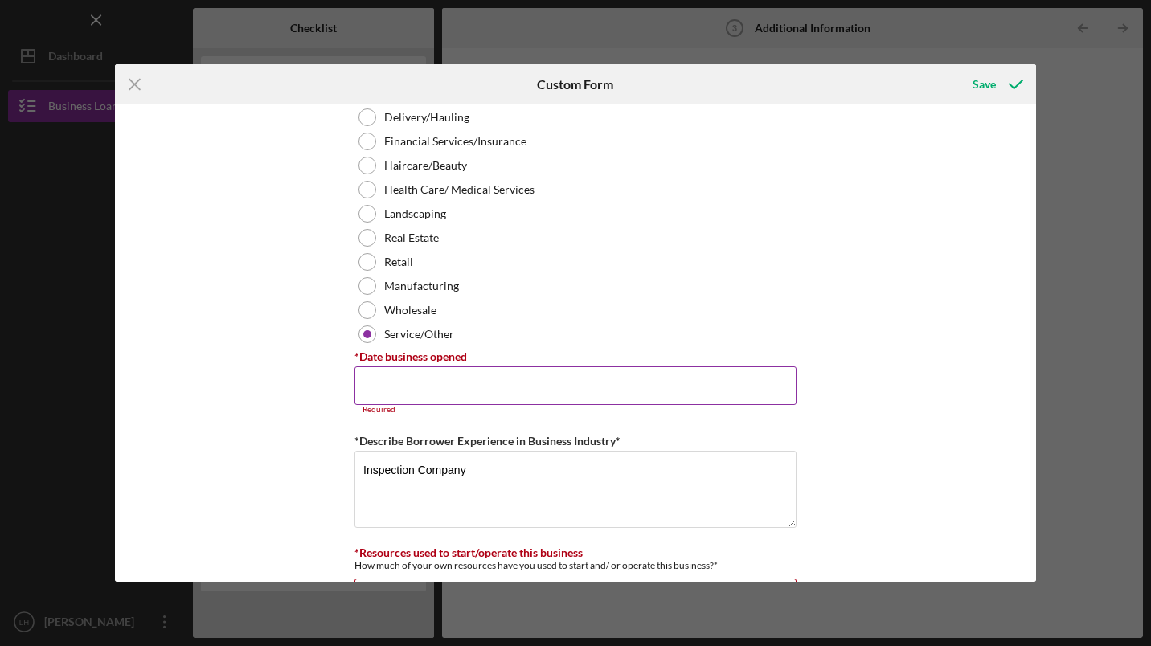
click at [448, 377] on input "*Date business opened" at bounding box center [575, 385] width 442 height 39
click at [459, 393] on input "*Date business opened" at bounding box center [575, 385] width 442 height 39
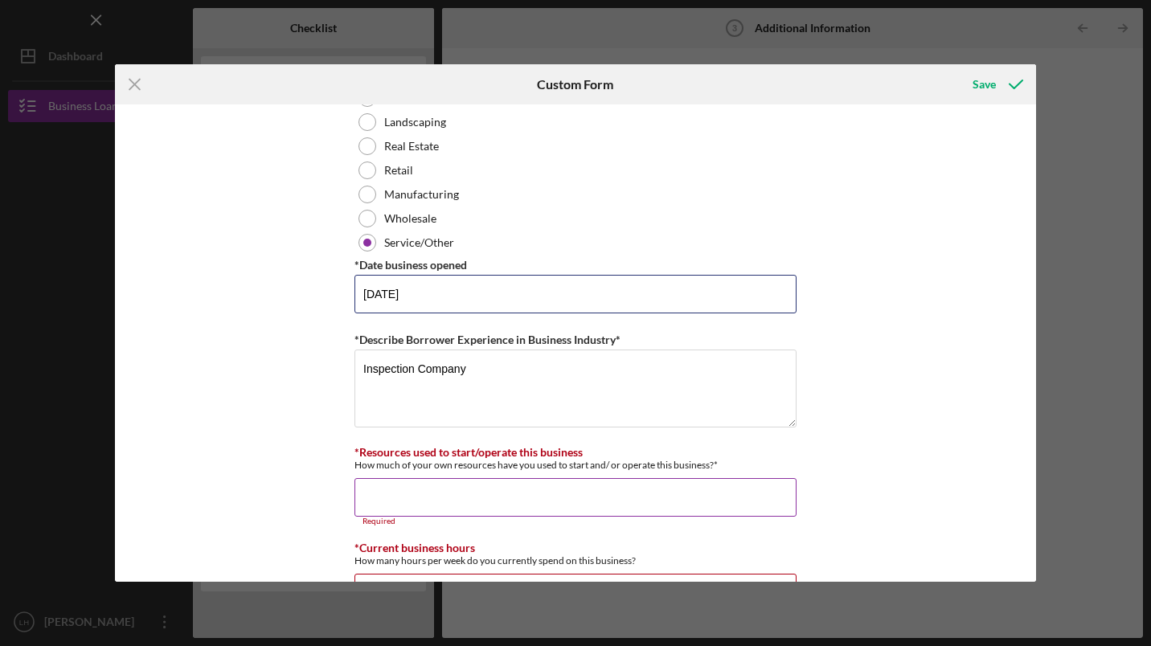
scroll to position [944, 0]
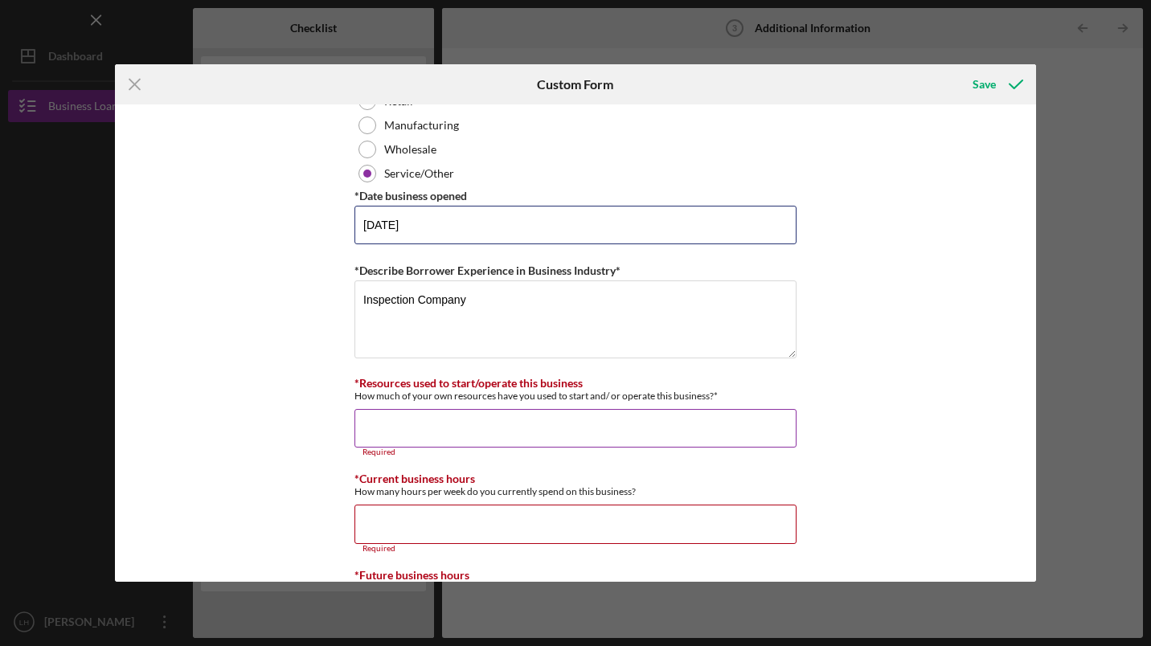
type input "11/13/2013"
click at [430, 422] on input "*Resources used to start/operate this business" at bounding box center [575, 428] width 442 height 39
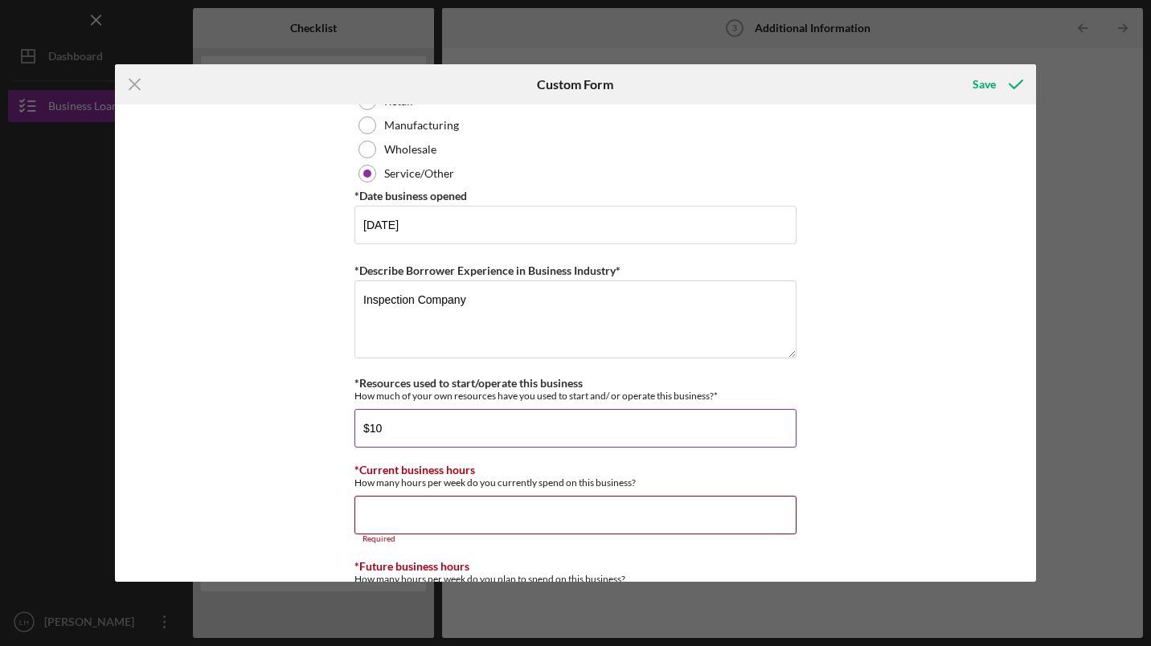
type input "$1"
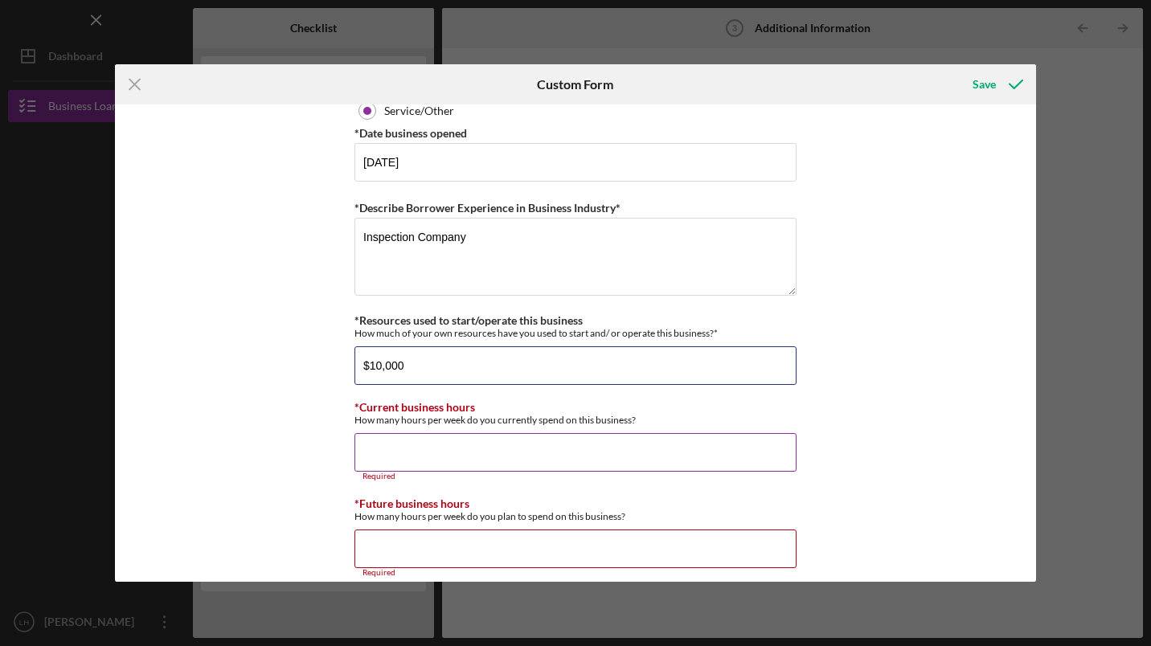
scroll to position [1025, 0]
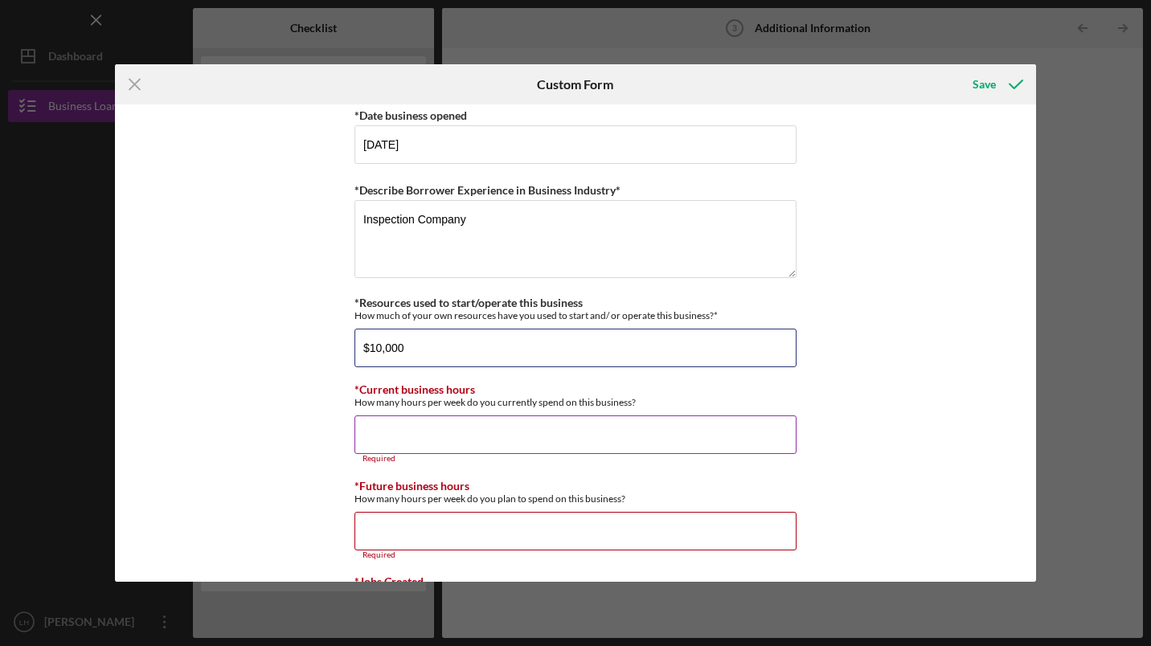
type input "$10,000"
click at [419, 429] on input "*Current business hours" at bounding box center [575, 435] width 442 height 39
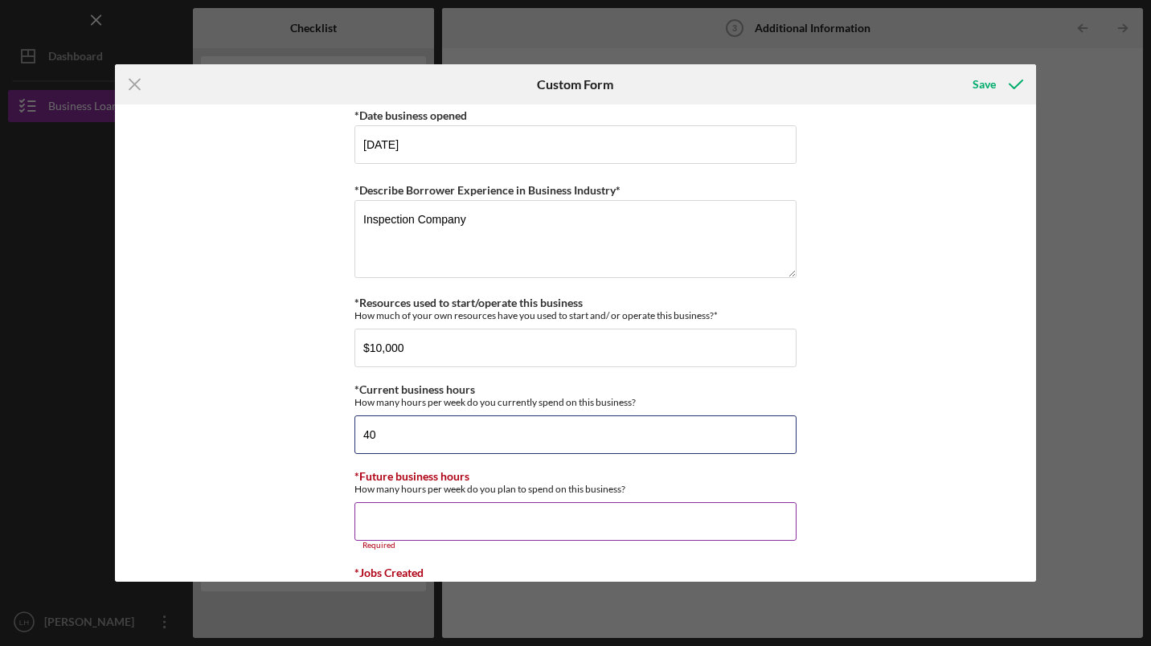
type input "40"
click at [421, 520] on input "*Future business hours" at bounding box center [575, 521] width 442 height 39
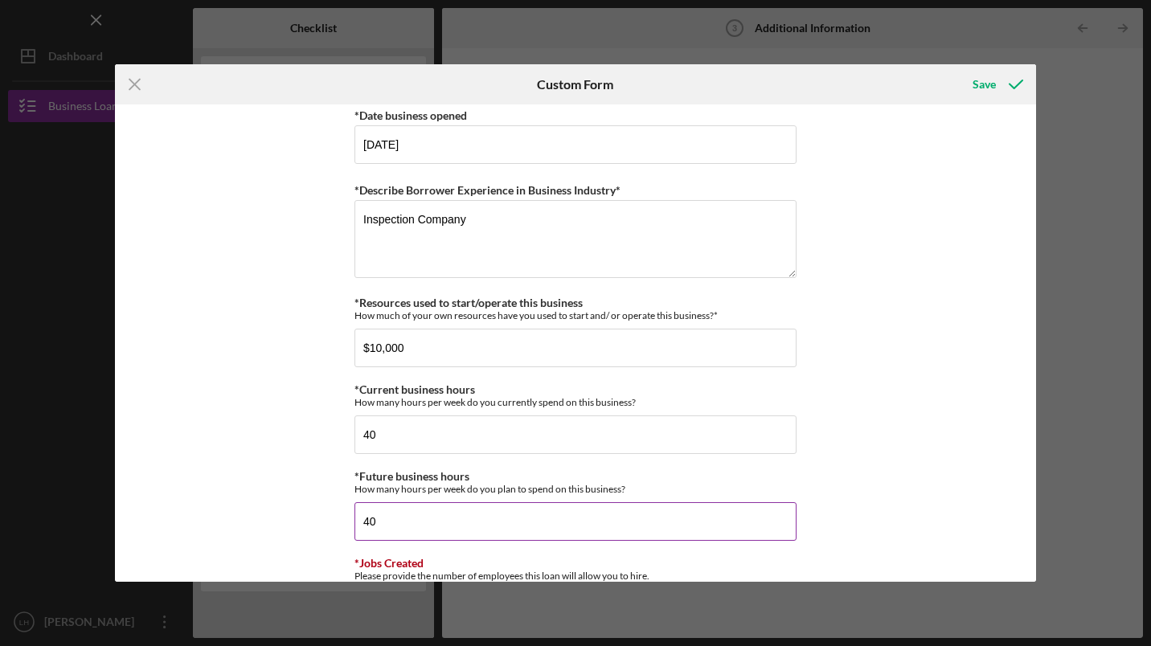
type input "4"
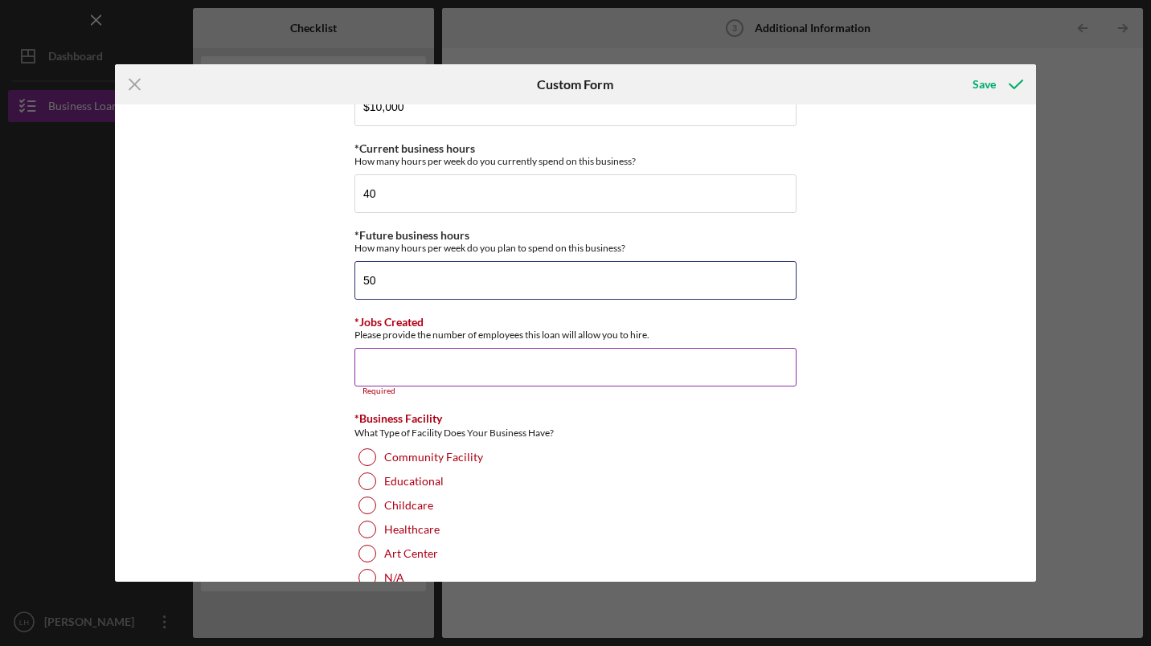
type input "50"
click at [410, 366] on input "*Jobs Created" at bounding box center [575, 367] width 442 height 39
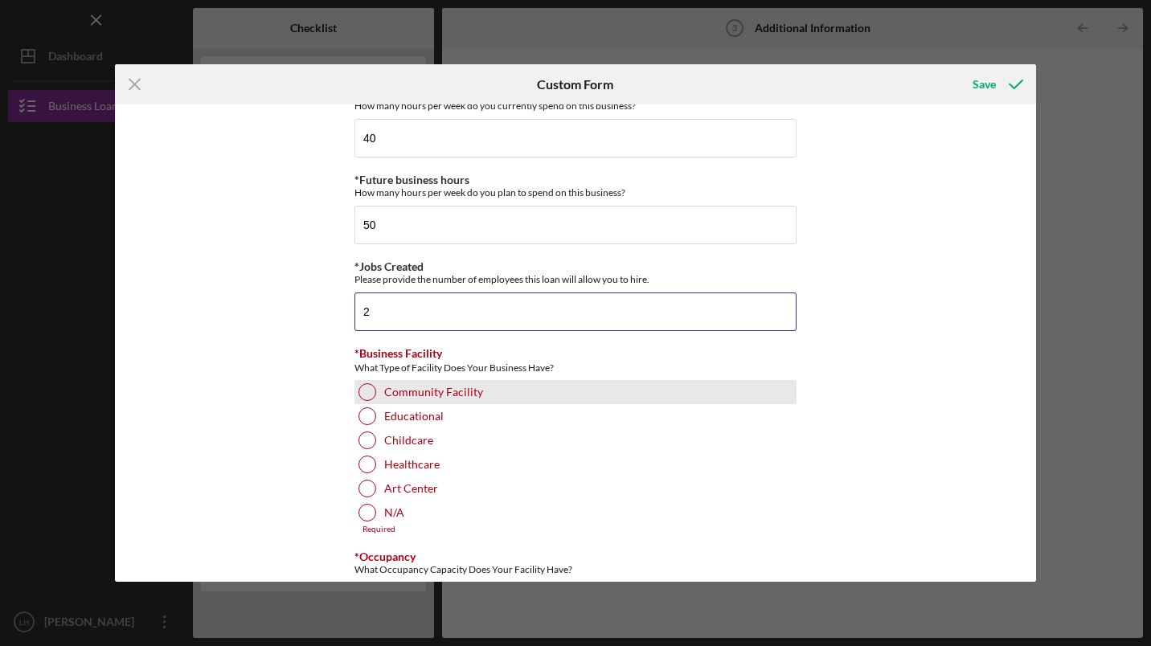
scroll to position [1346, 0]
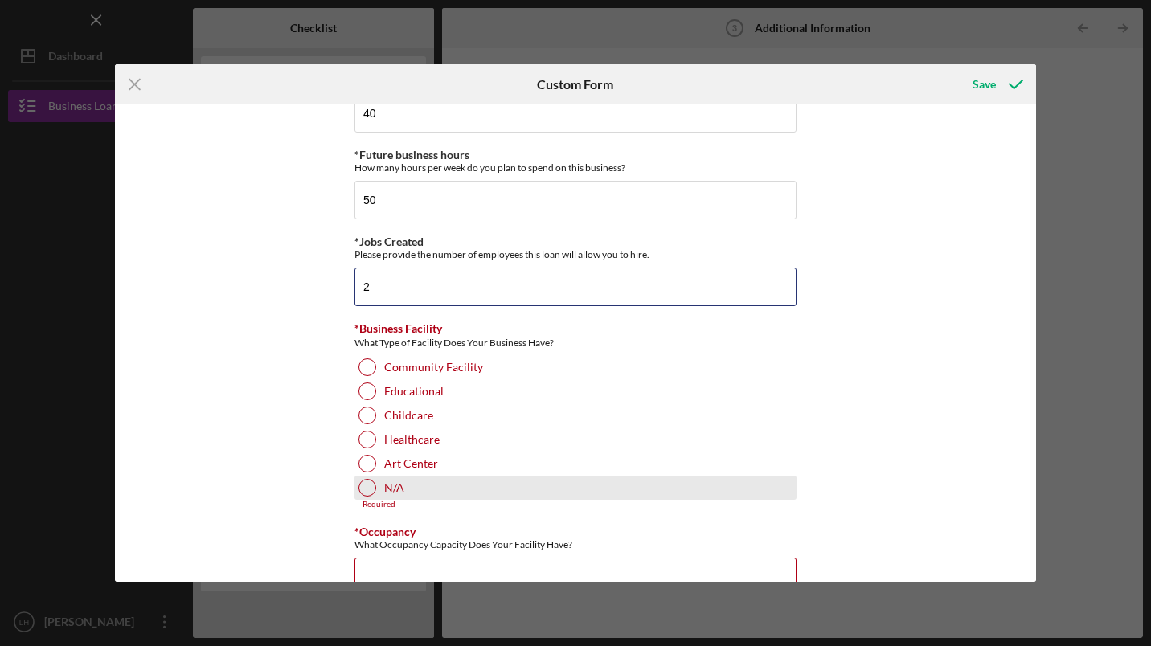
type input "2"
click at [367, 484] on div at bounding box center [367, 488] width 18 height 18
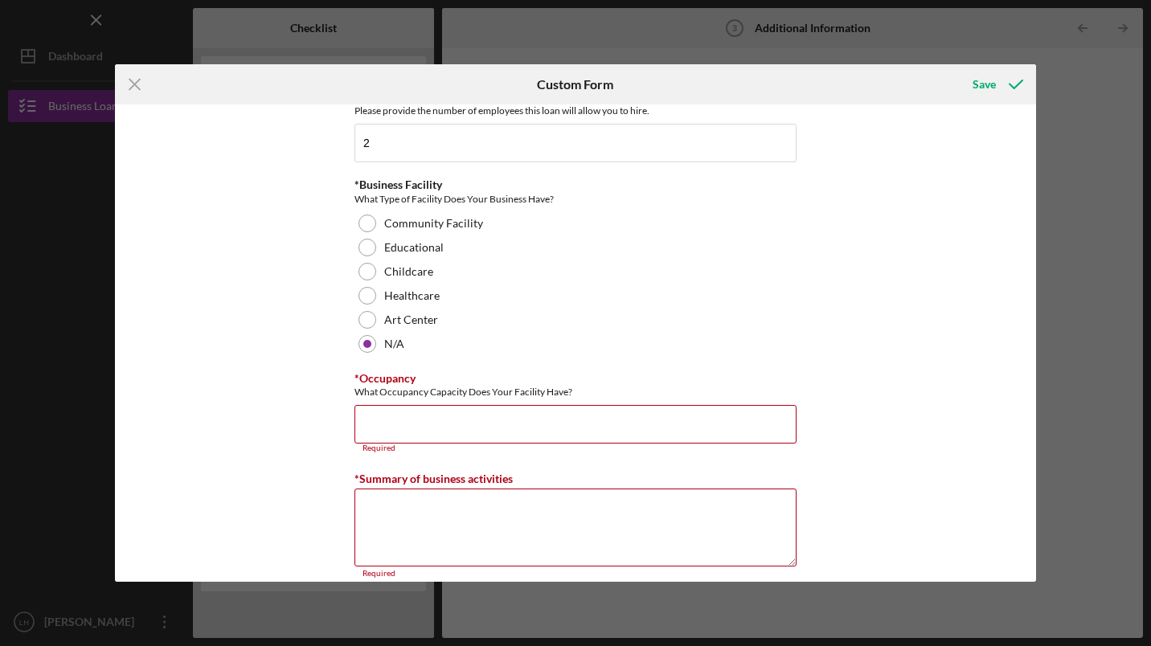
scroll to position [1507, 0]
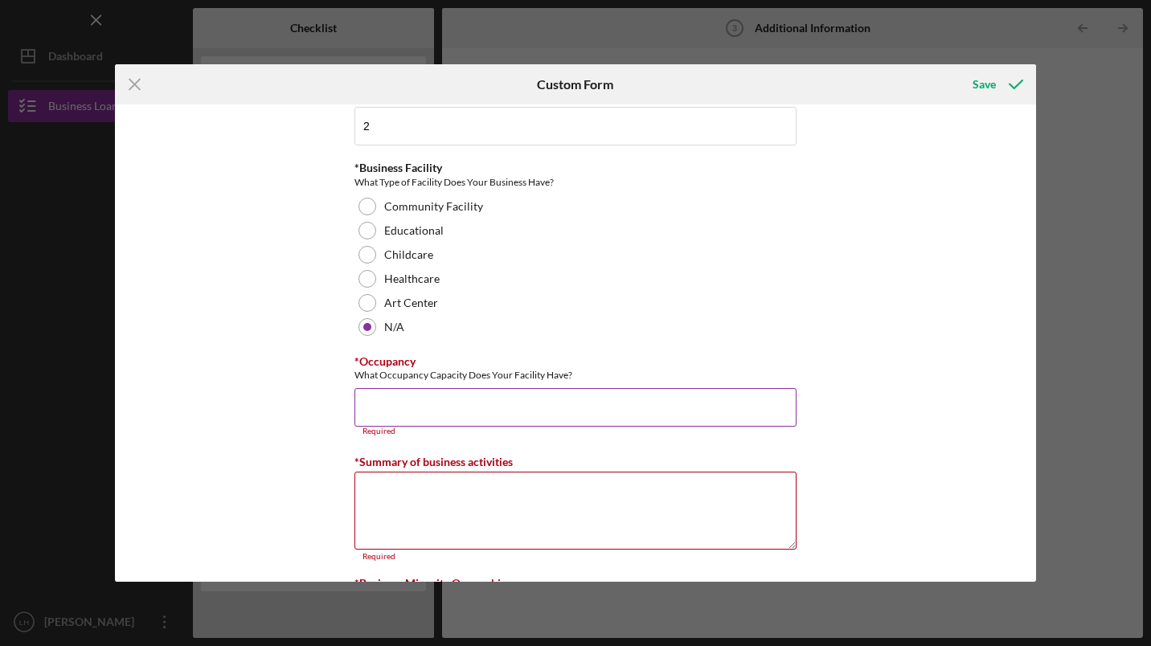
click at [387, 403] on input "*Occupancy" at bounding box center [575, 407] width 442 height 39
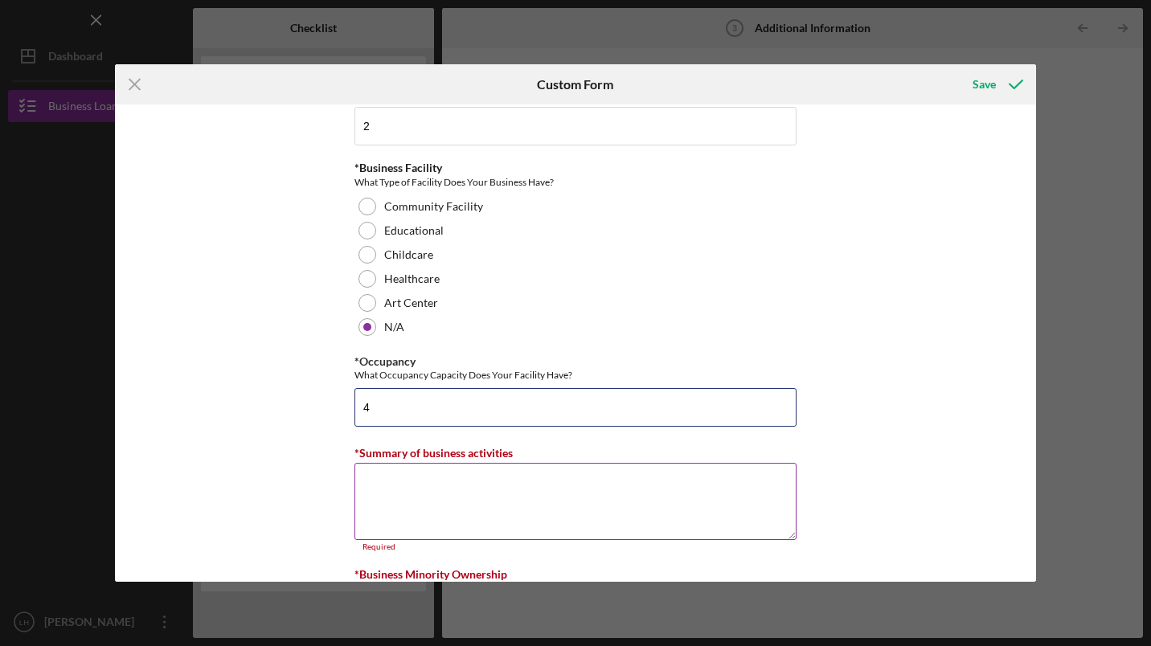
type input "4"
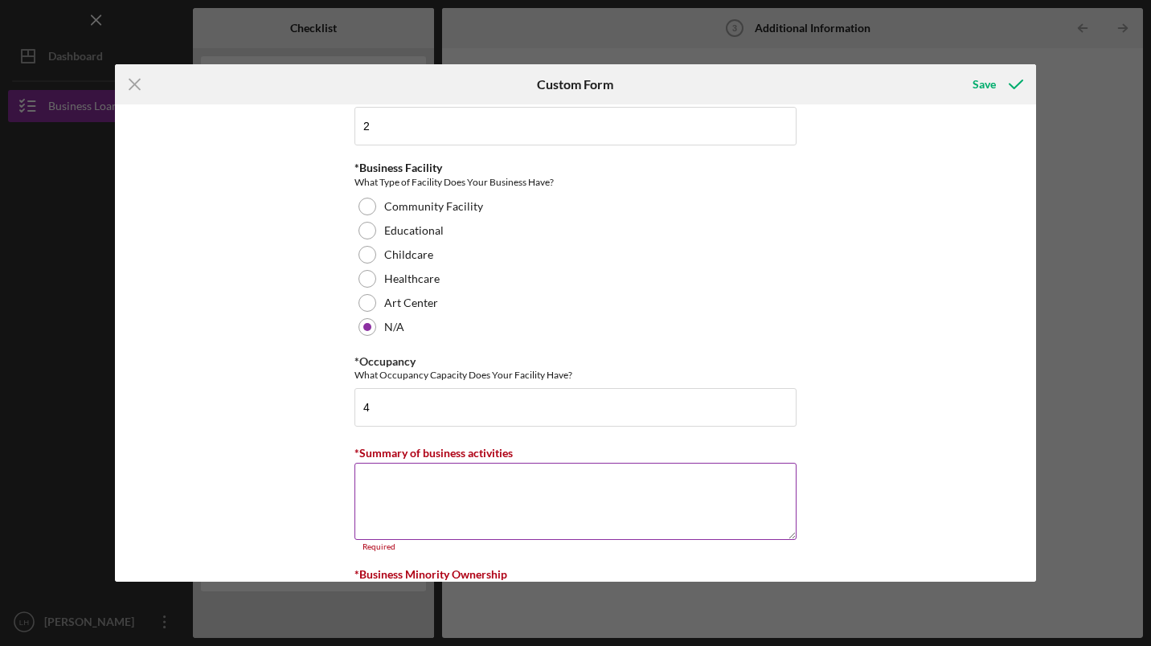
click at [407, 482] on textarea "*Summary of business activities" at bounding box center [575, 501] width 442 height 77
type textarea "I"
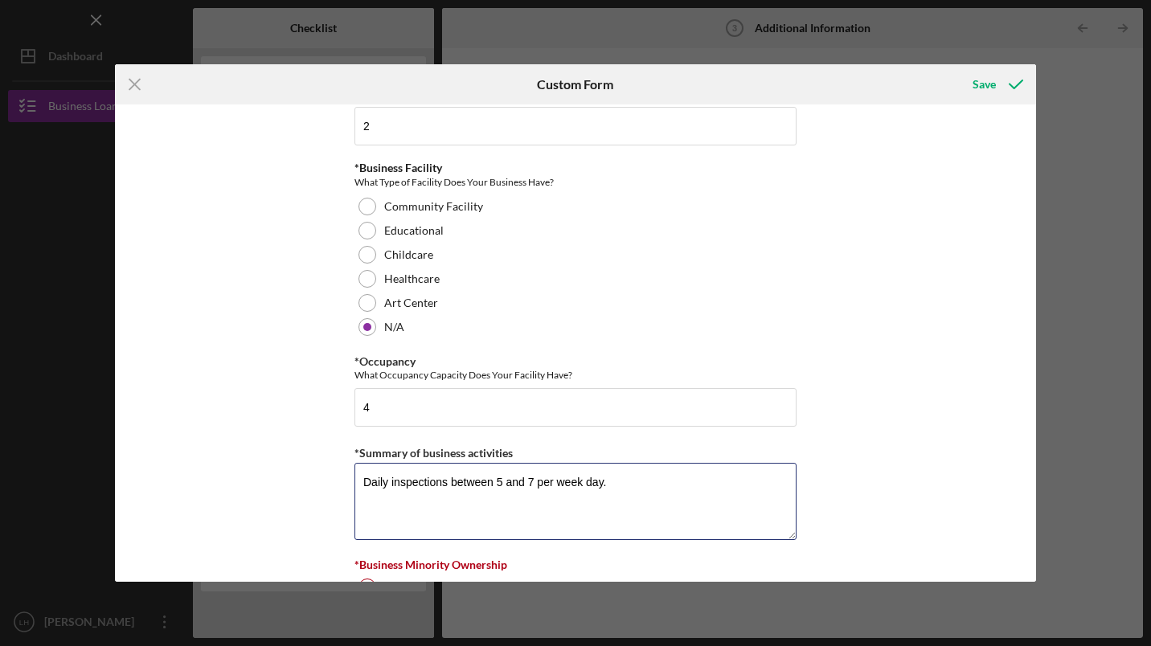
scroll to position [1748, 0]
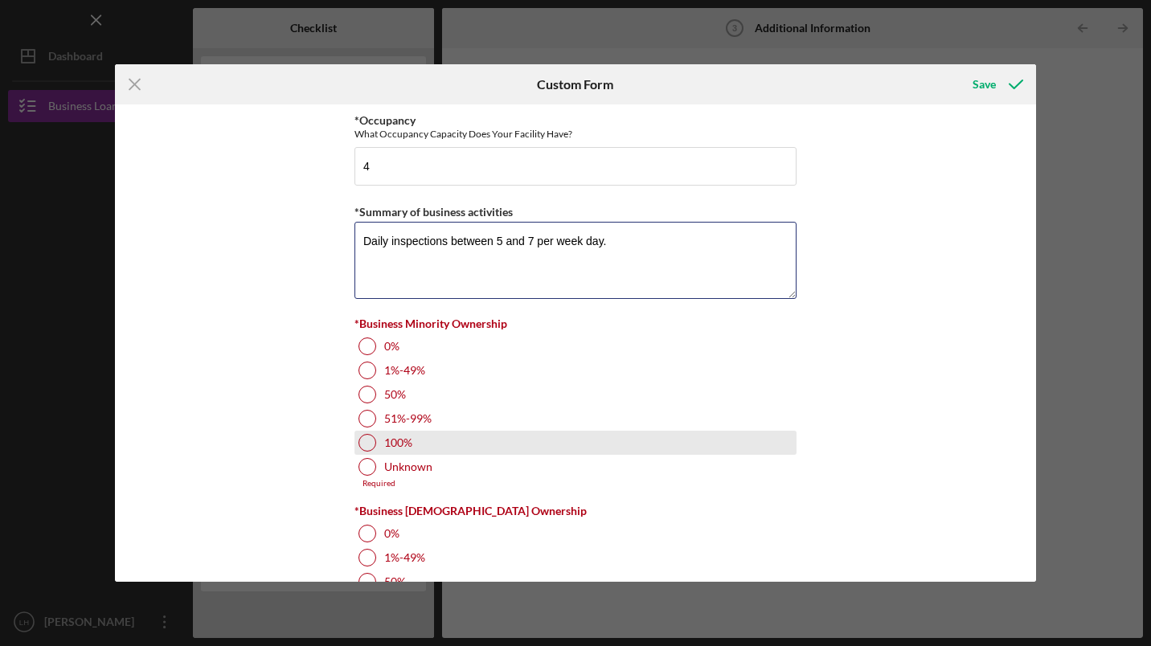
type textarea "Daily inspections between 5 and 7 per week day."
click at [362, 445] on div at bounding box center [367, 443] width 18 height 18
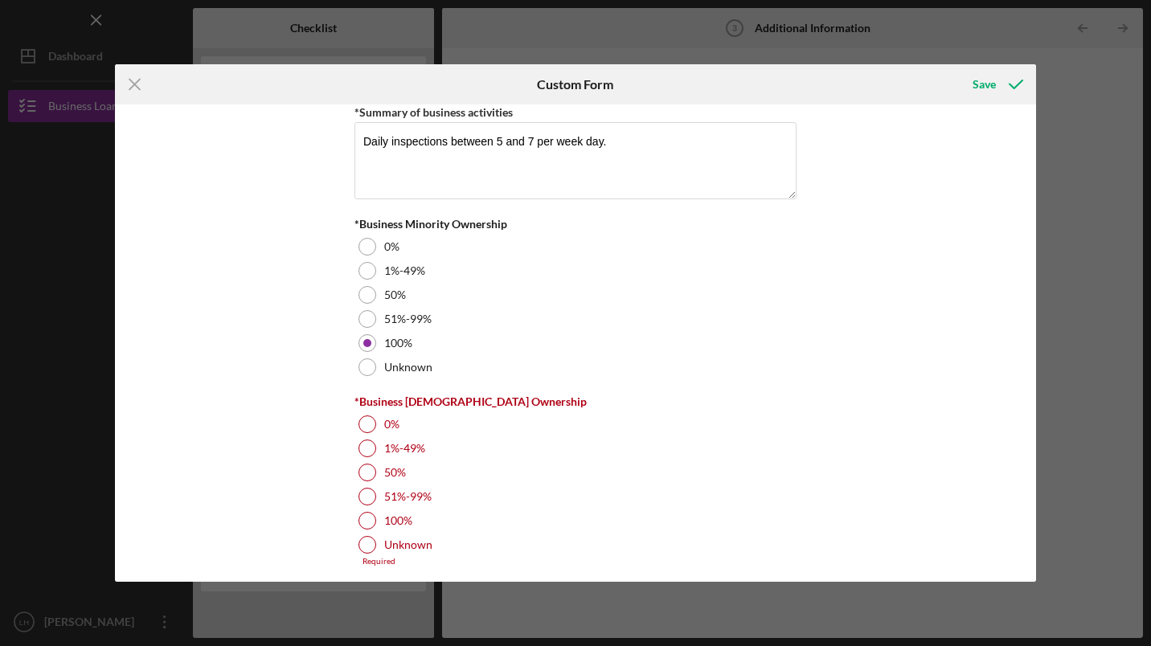
scroll to position [1856, 0]
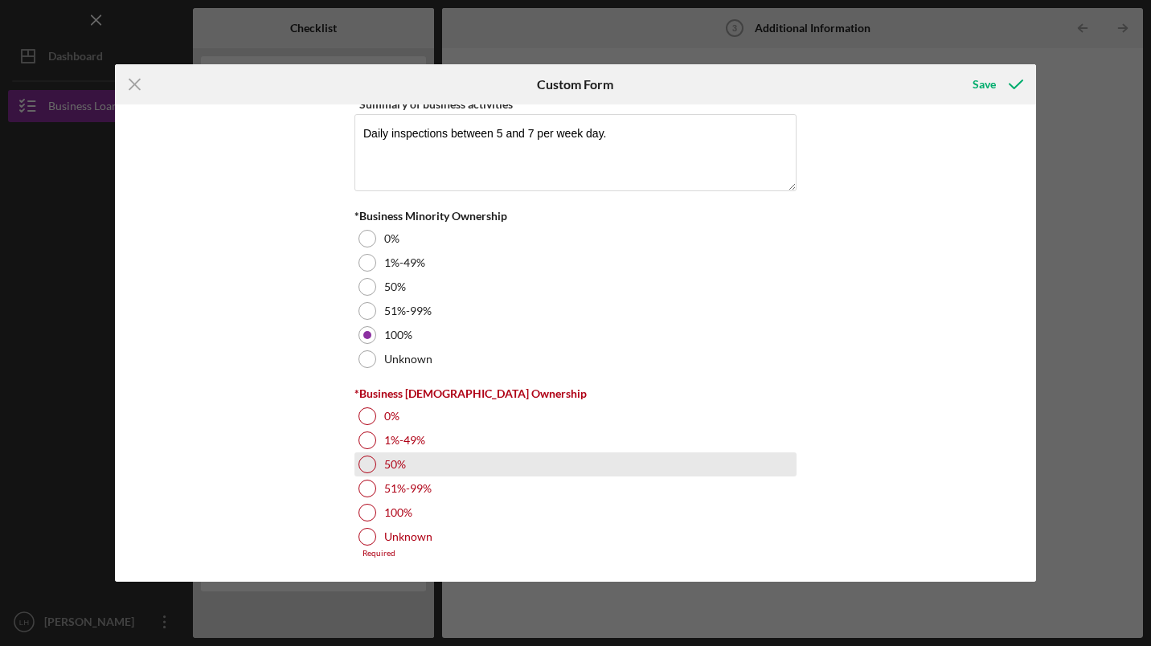
click at [359, 461] on div at bounding box center [367, 465] width 18 height 18
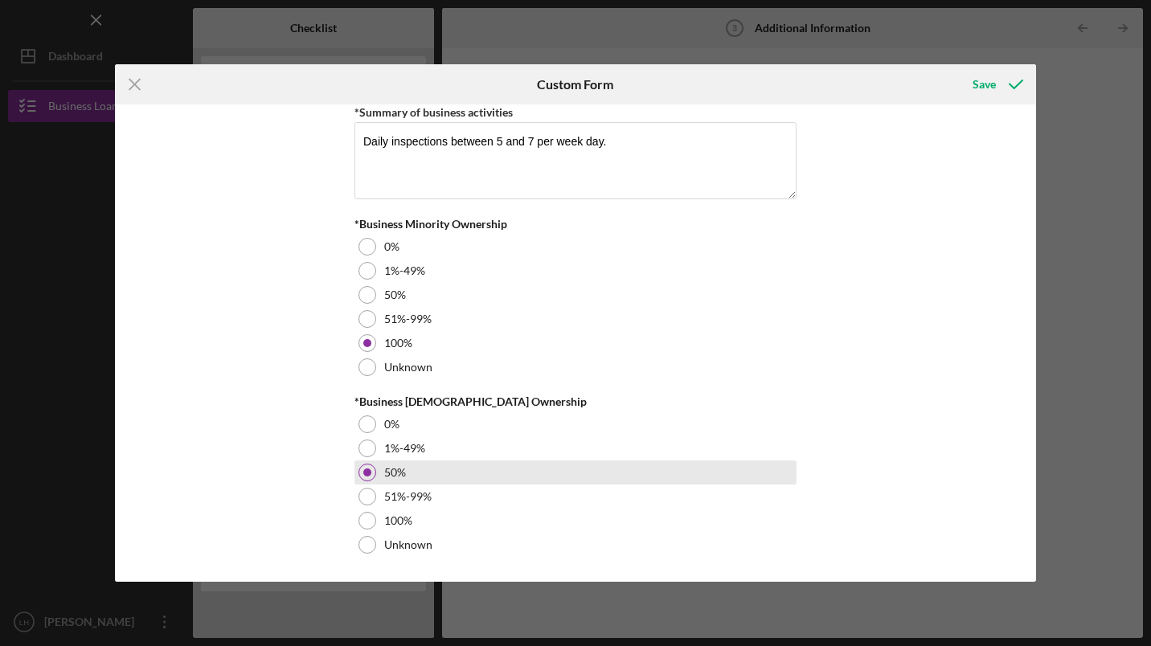
scroll to position [1847, 0]
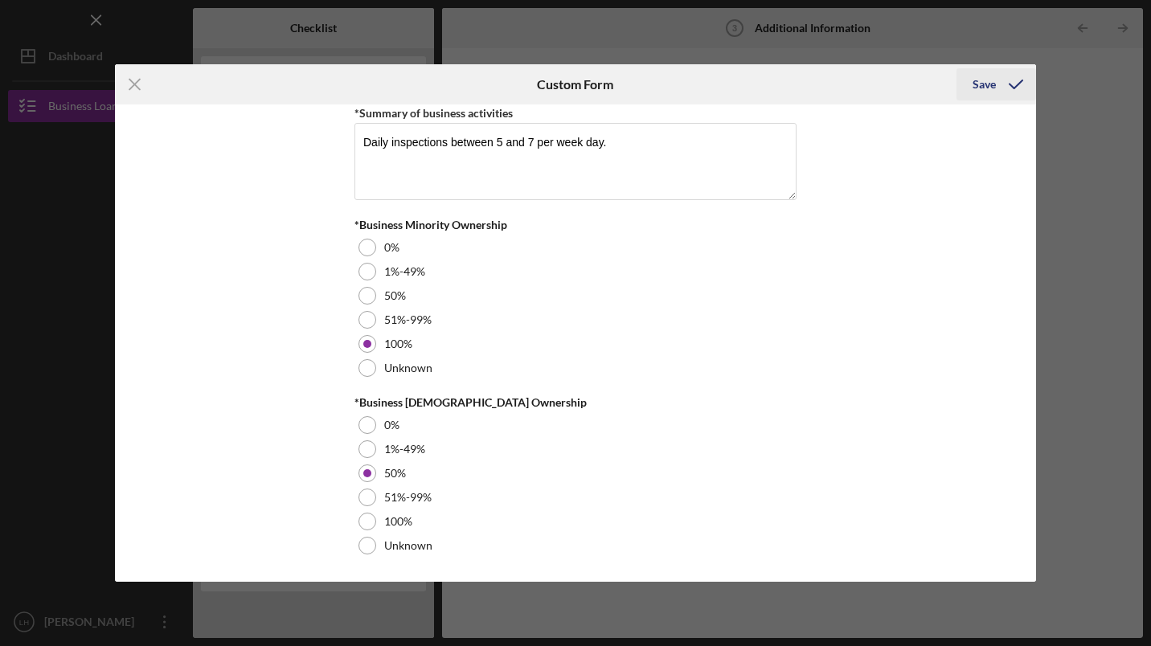
click at [986, 88] on div "Save" at bounding box center [984, 84] width 23 height 32
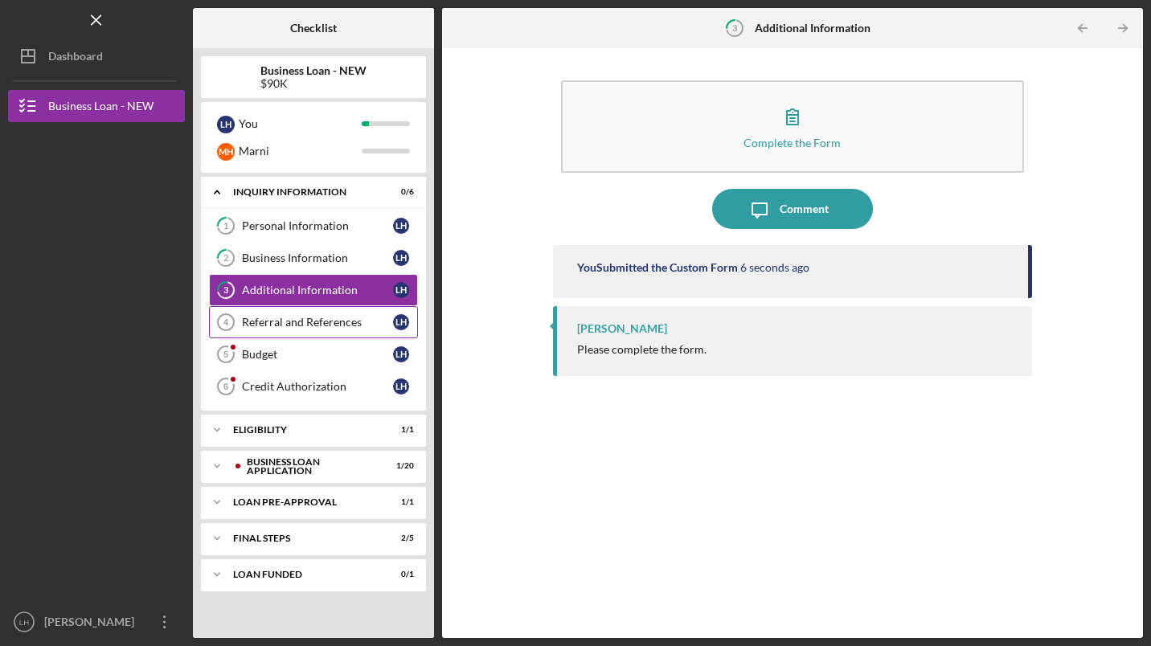
click at [292, 332] on link "Referral and References 4 Referral and References L H" at bounding box center [313, 322] width 209 height 32
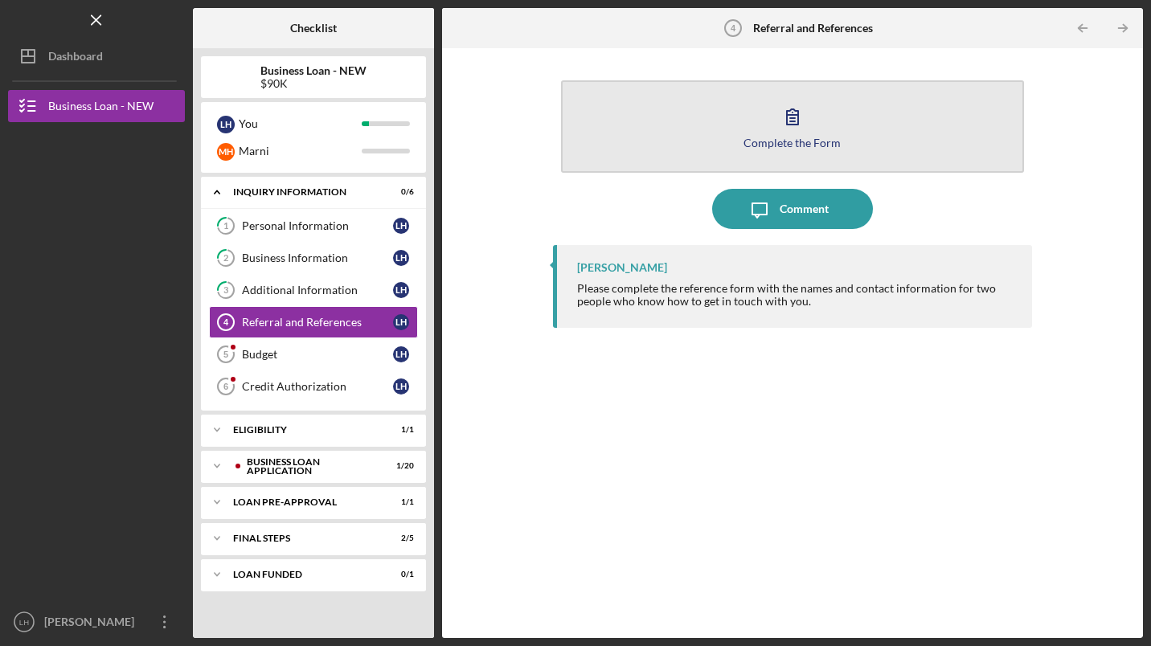
click at [785, 137] on div "Complete the Form" at bounding box center [791, 143] width 97 height 12
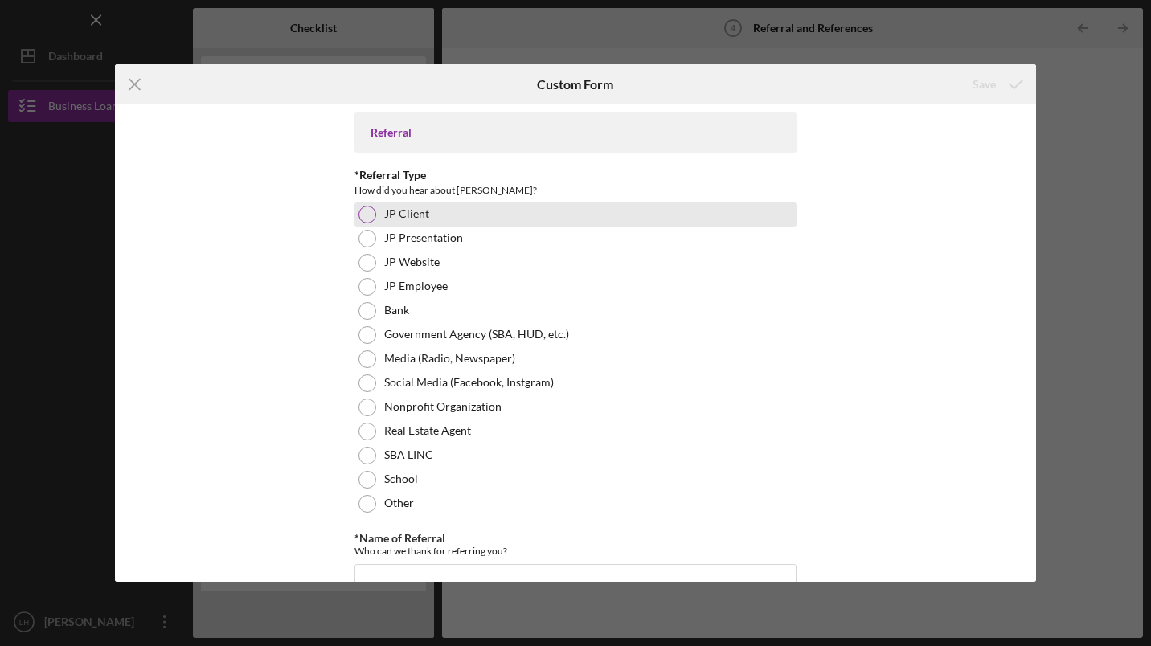
click at [361, 211] on div at bounding box center [367, 215] width 18 height 18
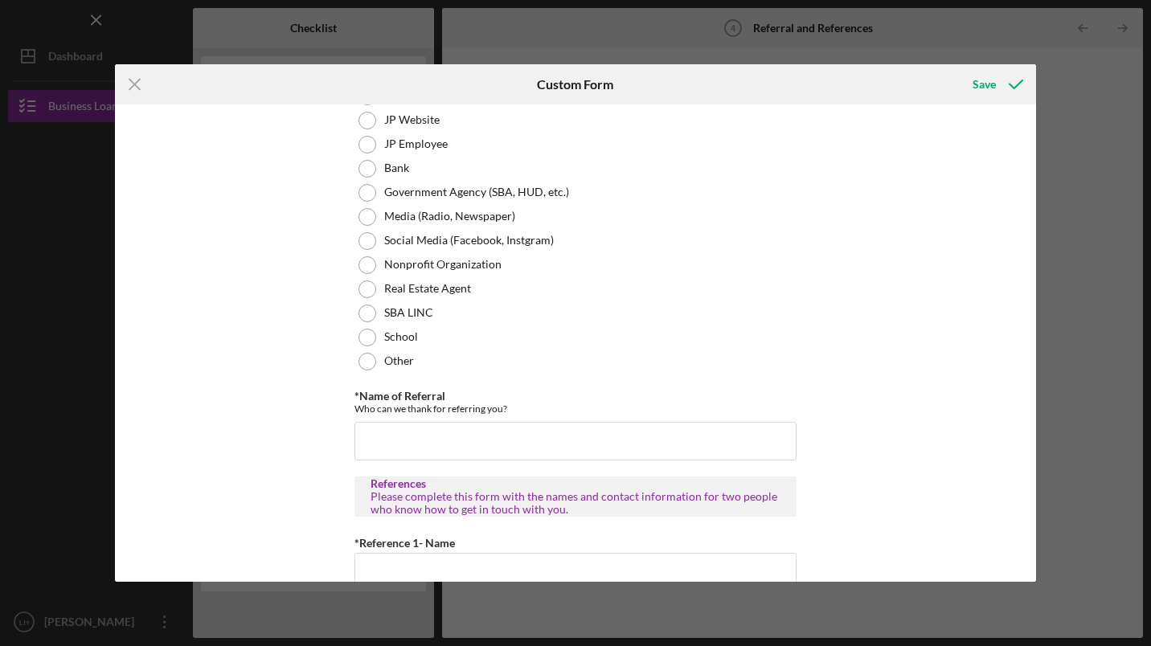
scroll to position [161, 0]
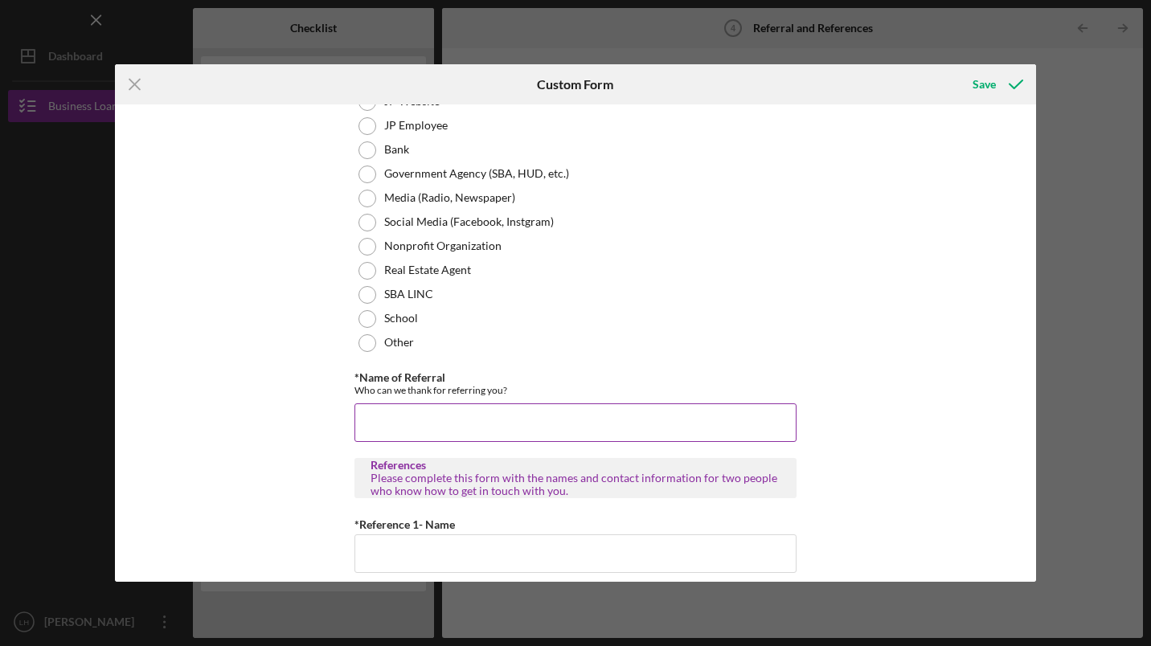
click at [428, 415] on input "*Name of Referral" at bounding box center [575, 422] width 442 height 39
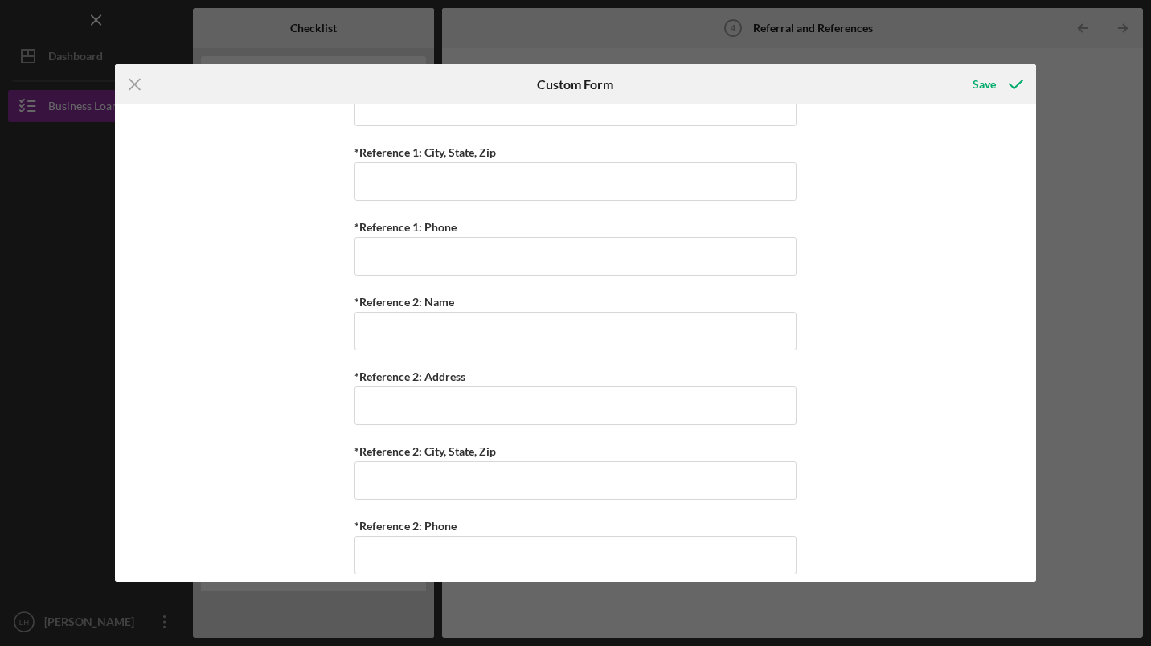
scroll to position [700, 0]
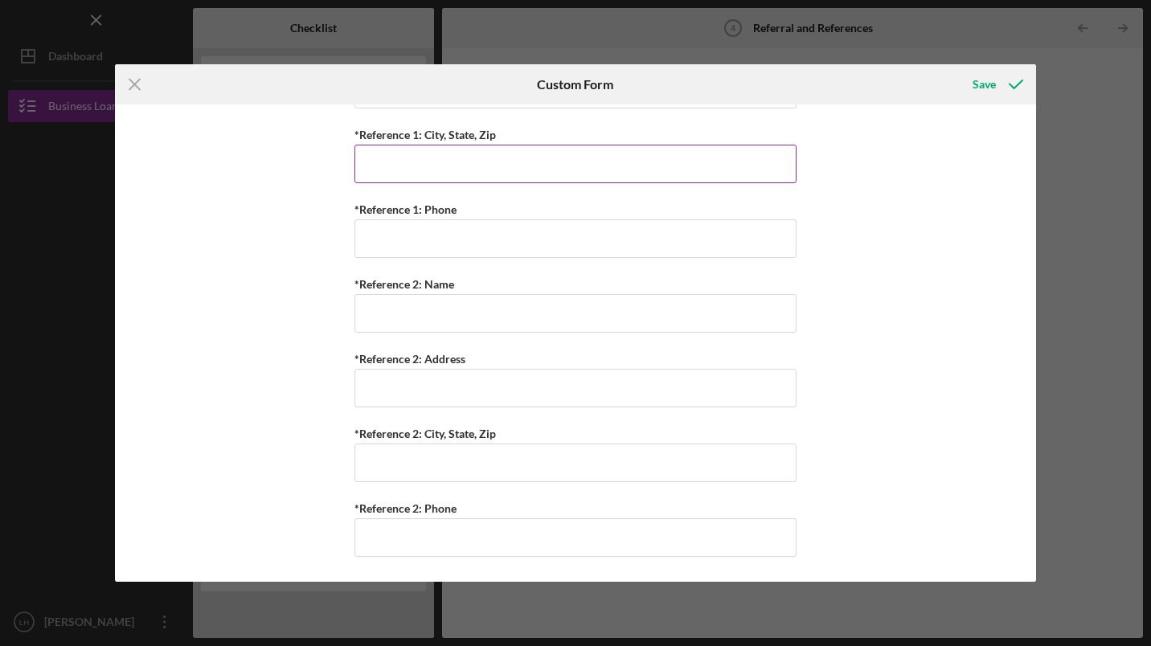
type input "Marni Hopkins"
click at [455, 171] on input "*Reference 1: City, State, Zip" at bounding box center [575, 164] width 442 height 39
type input "Ree Winston"
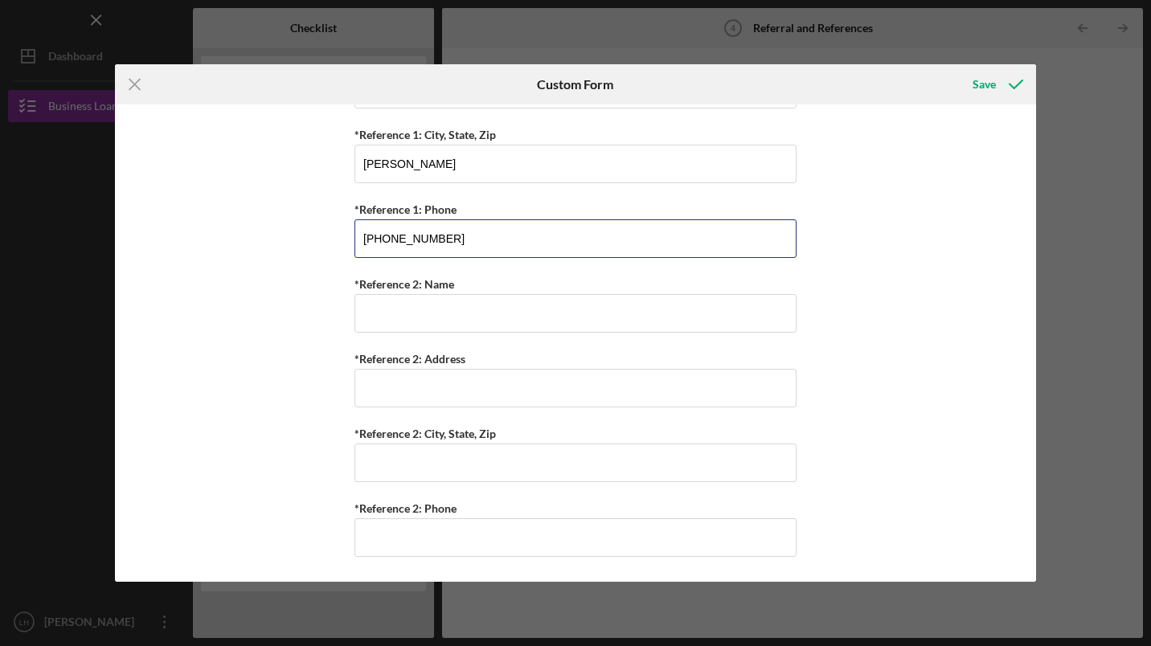
type input "(314) 600-3350"
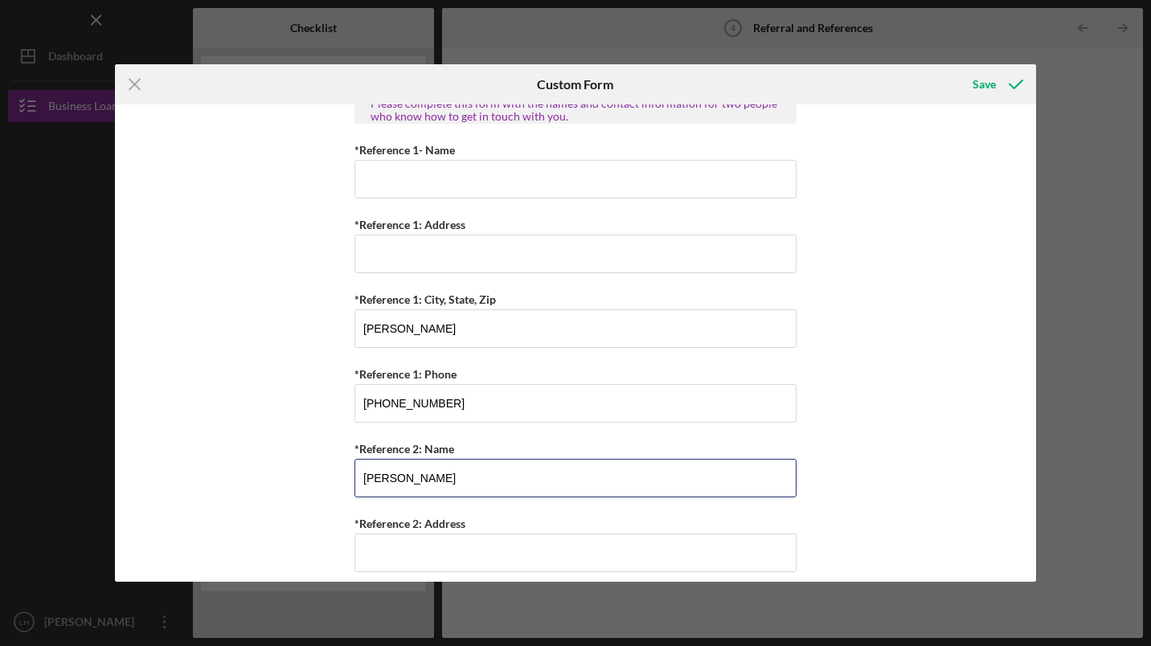
scroll to position [459, 0]
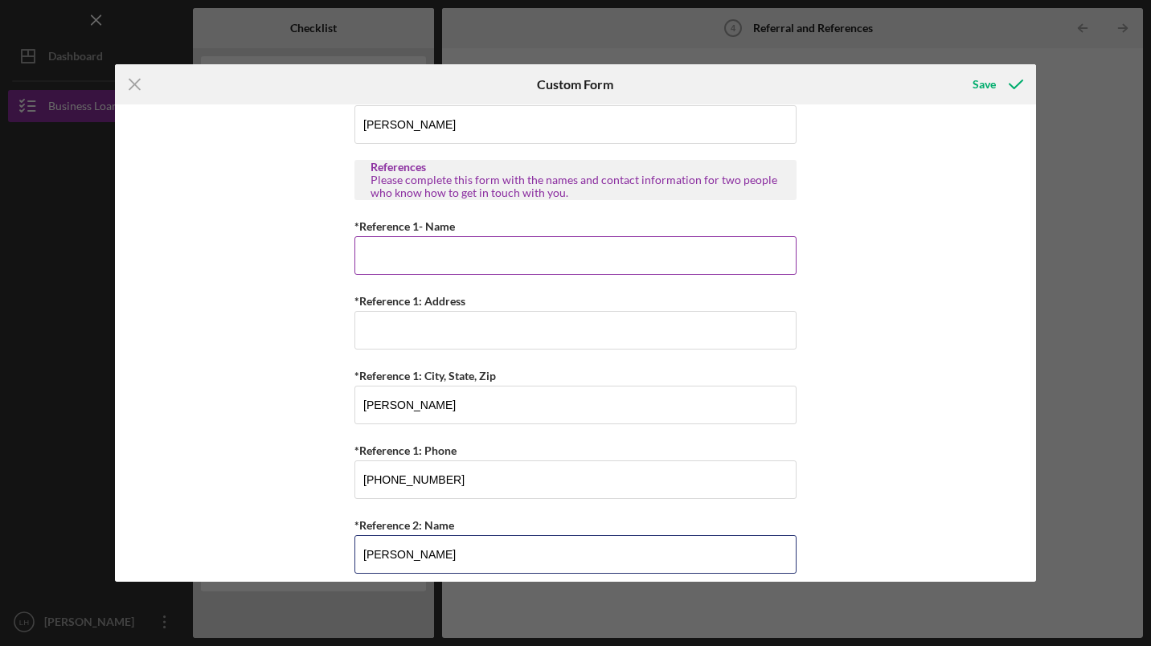
type input "Ben Trehy"
click at [428, 256] on input "*Reference 1- Name" at bounding box center [575, 255] width 442 height 39
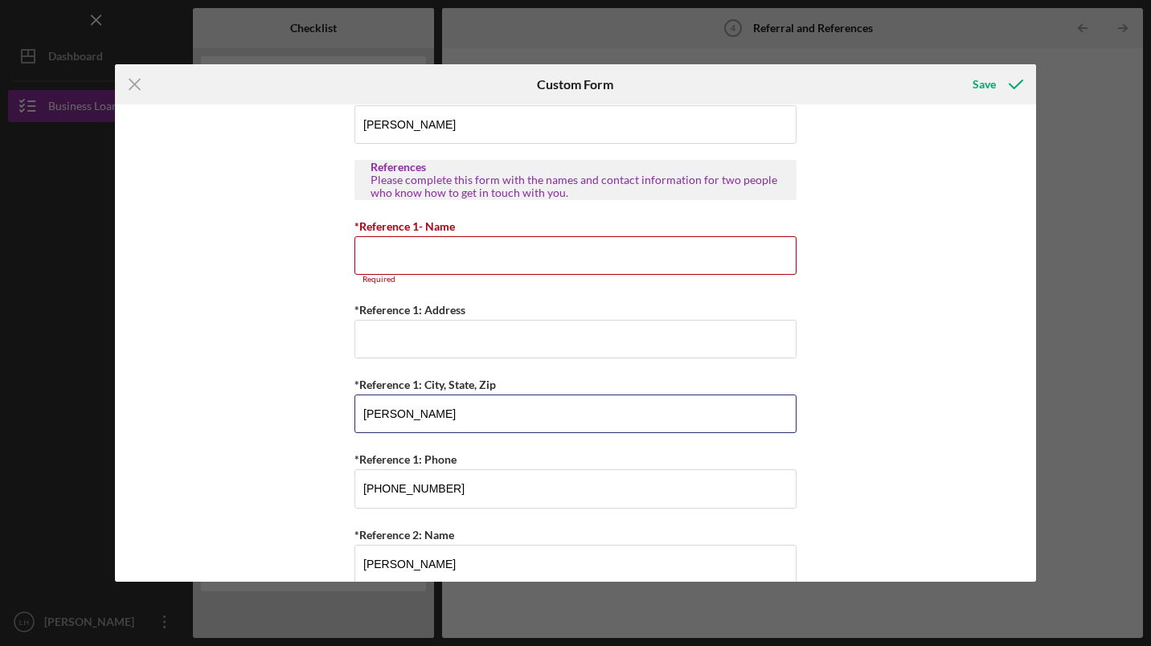
drag, startPoint x: 432, startPoint y: 408, endPoint x: 326, endPoint y: 407, distance: 106.1
click at [326, 407] on div "Referral *Referral Type How did you hear about Justine PETERSEN? JP Client JP P…" at bounding box center [575, 342] width 921 height 477
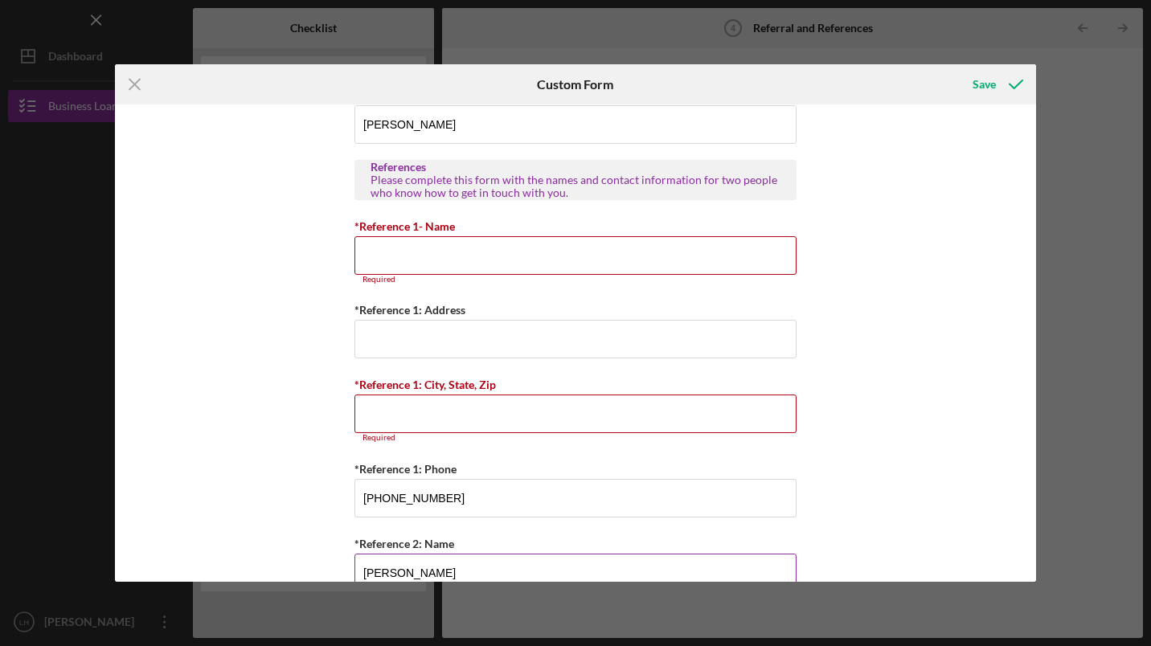
scroll to position [539, 0]
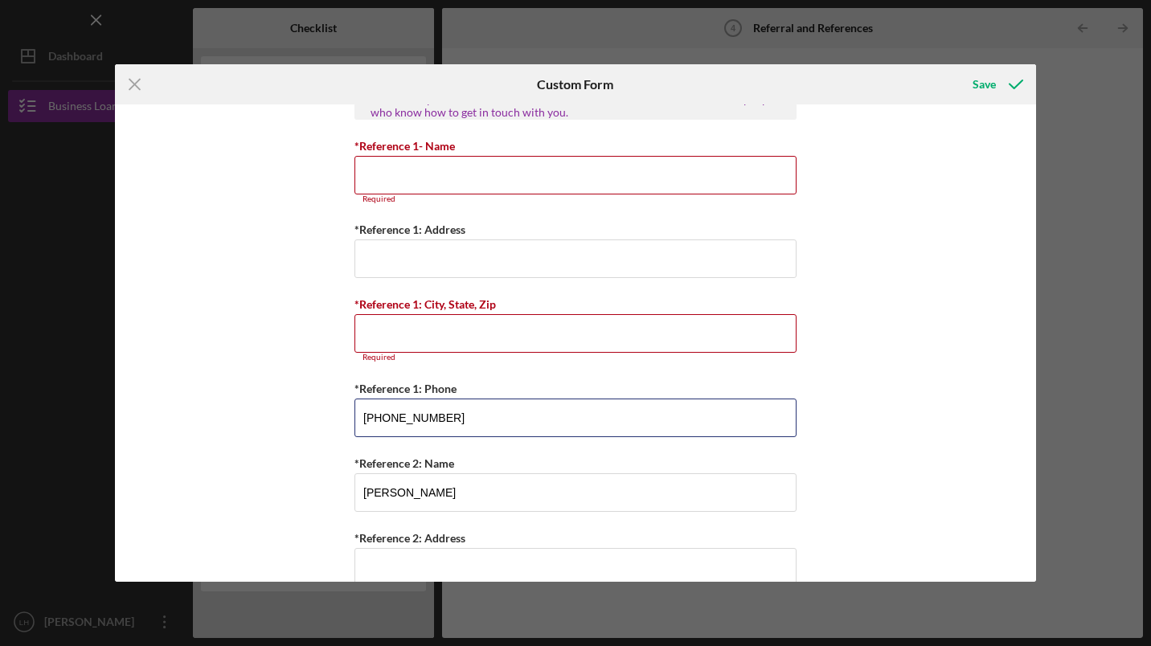
drag, startPoint x: 461, startPoint y: 421, endPoint x: 330, endPoint y: 419, distance: 131.8
click at [330, 419] on div "Referral *Referral Type How did you hear about Justine PETERSEN? JP Client JP P…" at bounding box center [575, 342] width 921 height 477
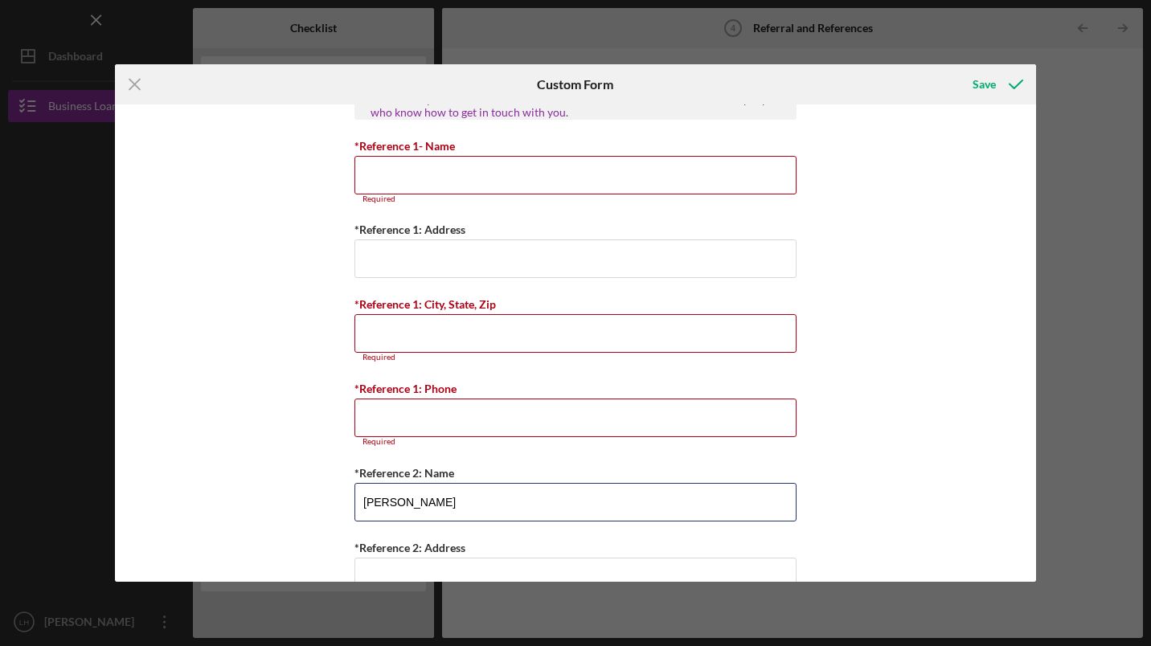
drag, startPoint x: 413, startPoint y: 507, endPoint x: 324, endPoint y: 503, distance: 89.3
click at [324, 503] on div "Referral *Referral Type How did you hear about Justine PETERSEN? JP Client JP P…" at bounding box center [575, 342] width 921 height 477
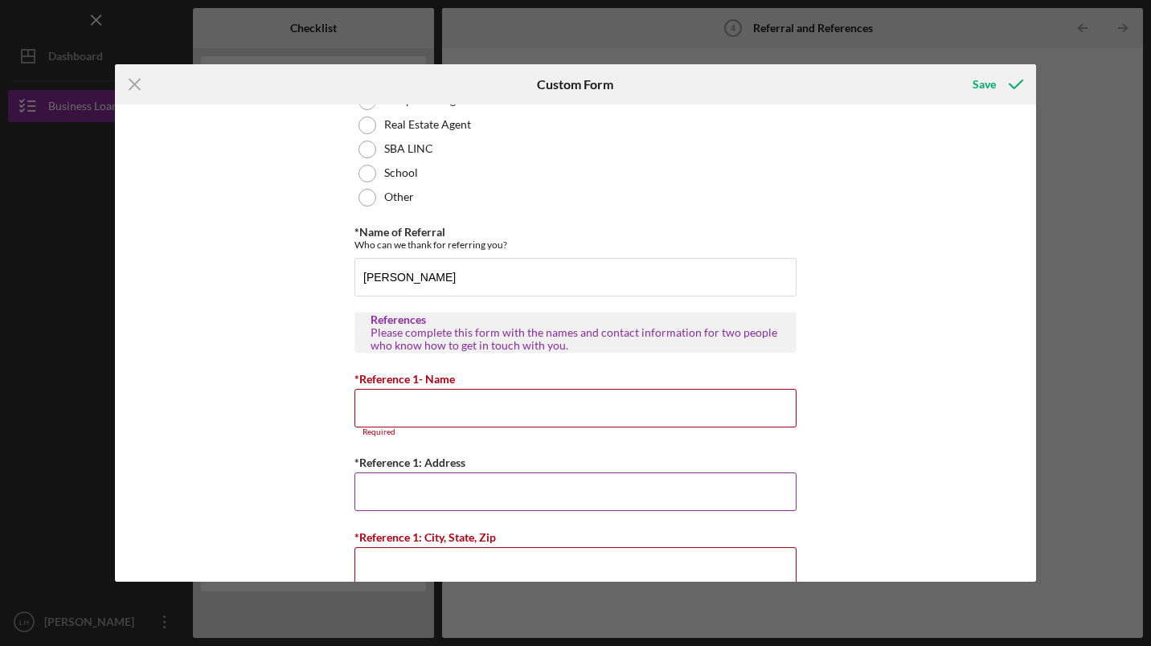
scroll to position [335, 0]
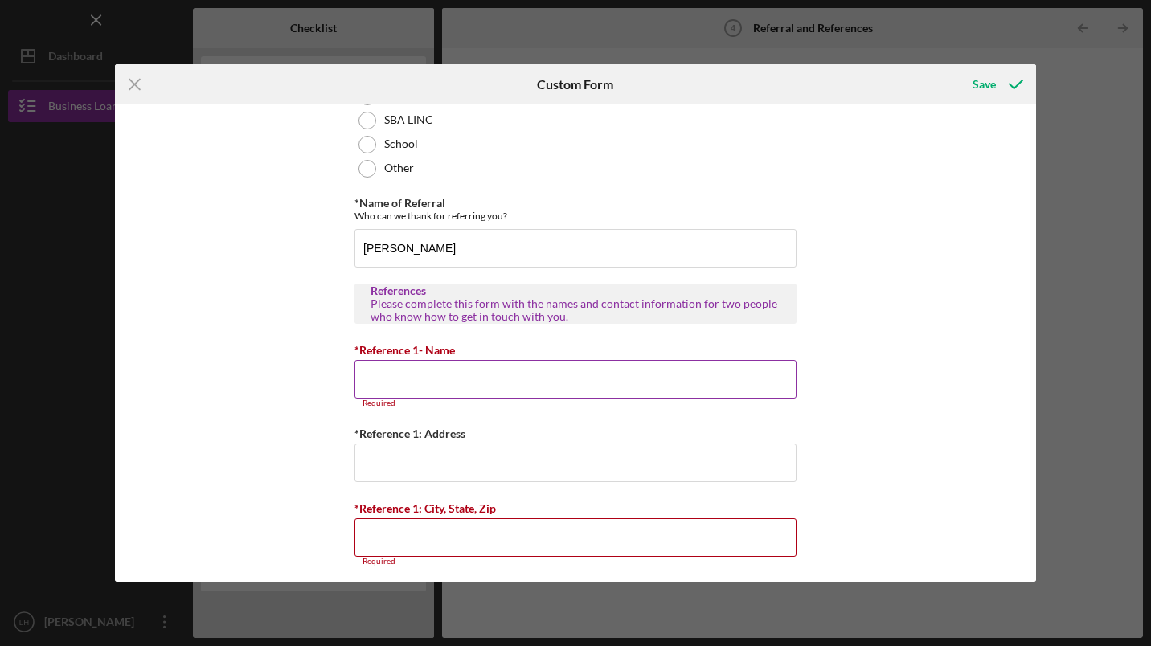
click at [448, 379] on input "*Reference 1- Name" at bounding box center [575, 379] width 442 height 39
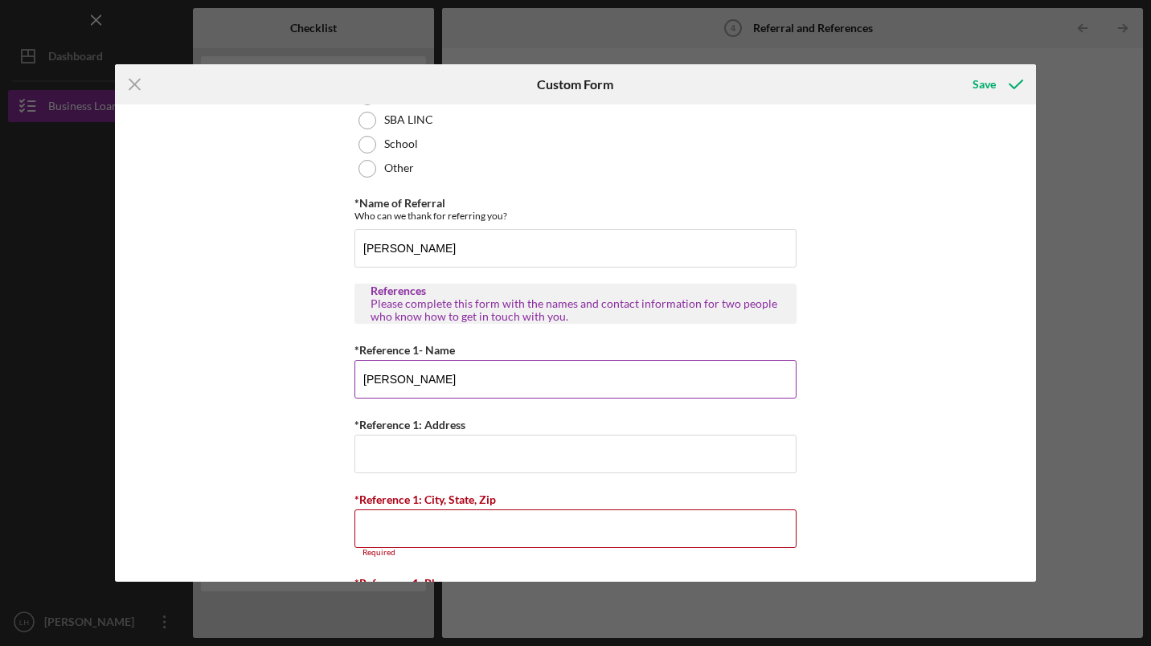
type input "Ben Trehy"
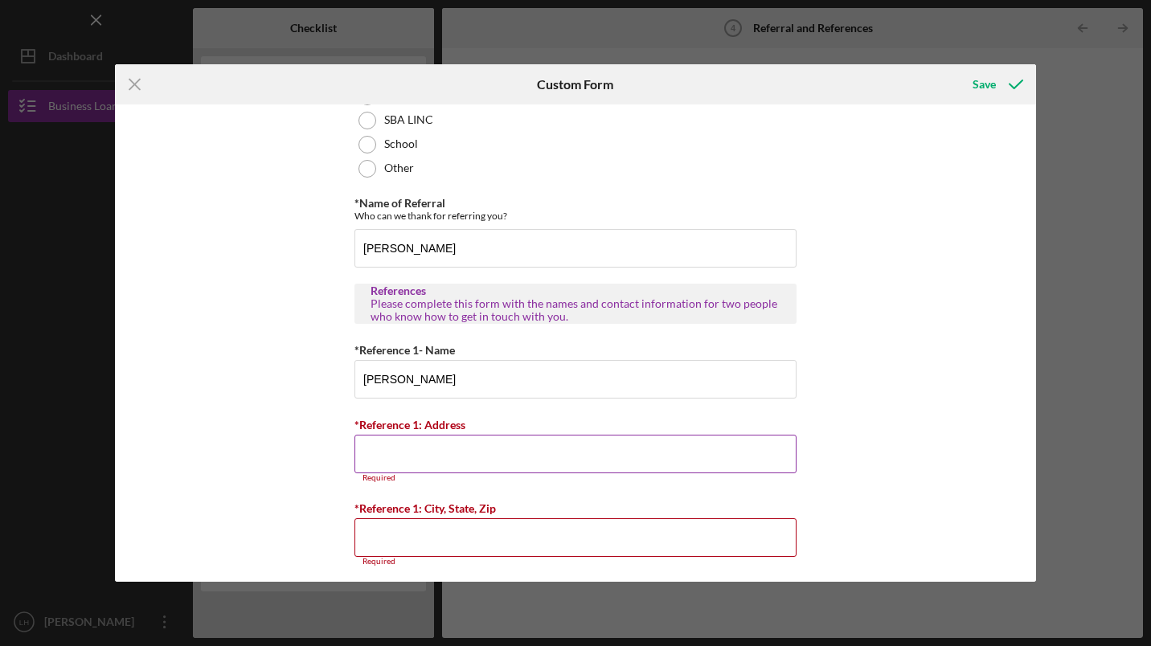
paste input "1224 Russell Blvd"
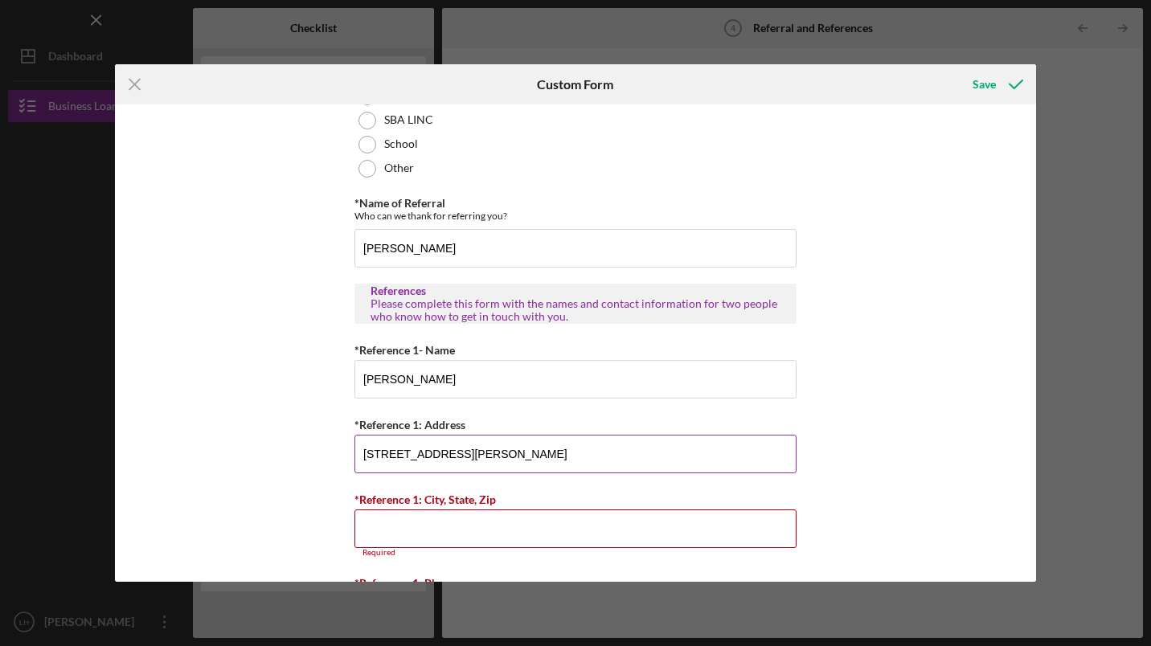
type input "1224 Russell Blvd"
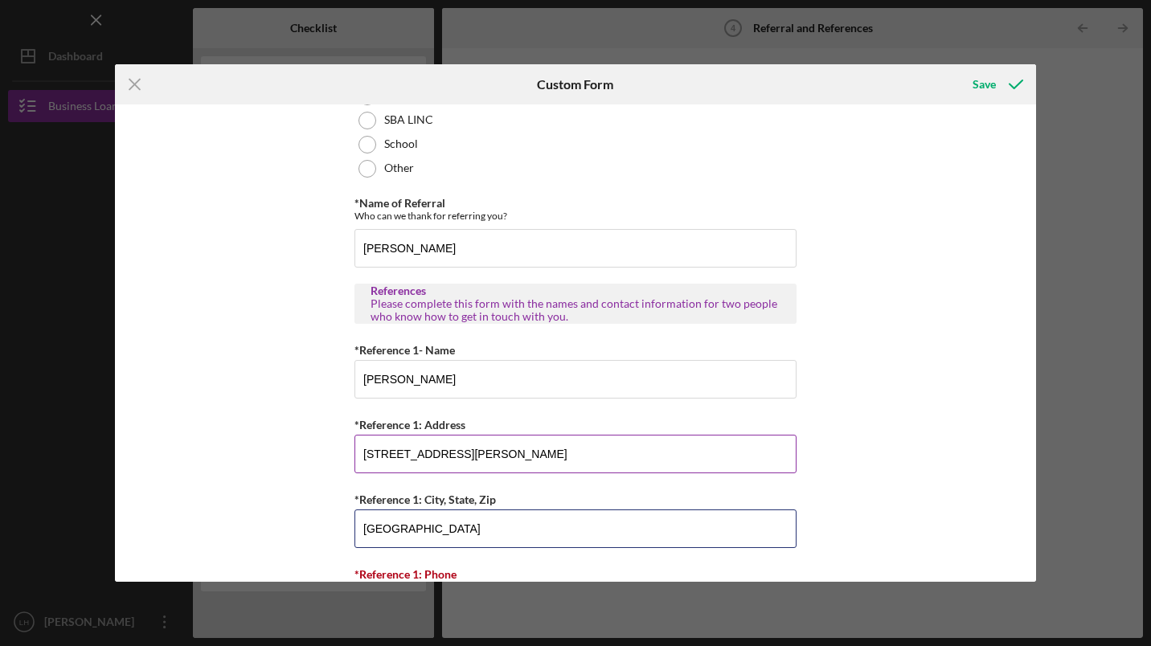
scroll to position [576, 0]
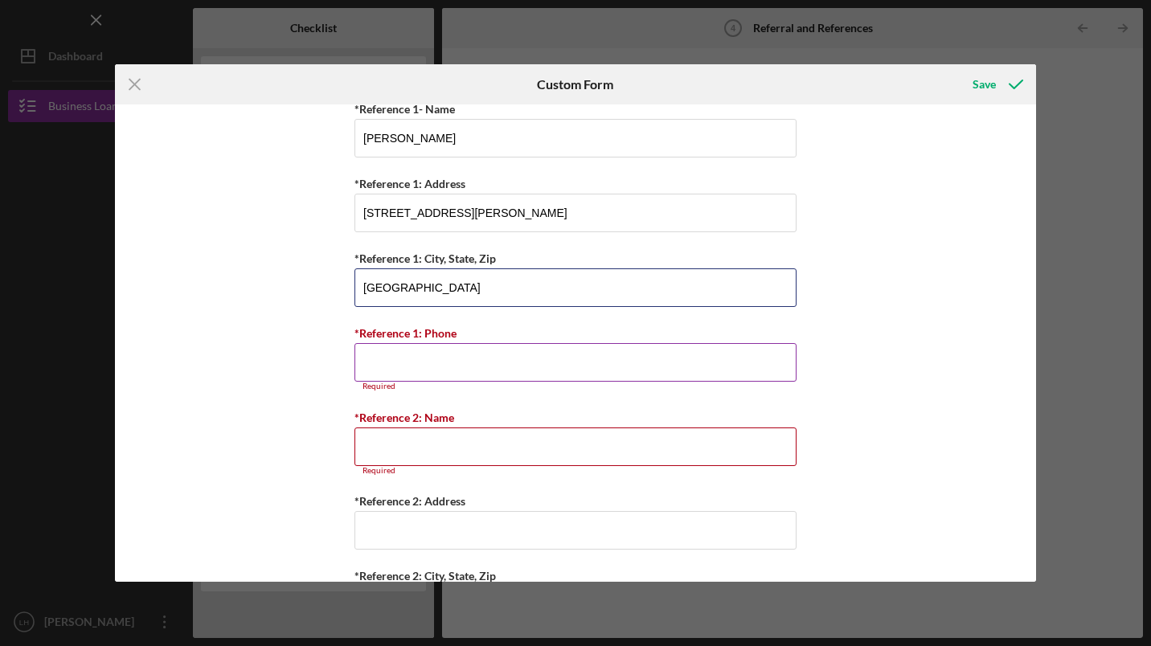
type input "St. Louis MO 63104"
click at [407, 362] on input "*Reference 1: Phone" at bounding box center [575, 362] width 442 height 39
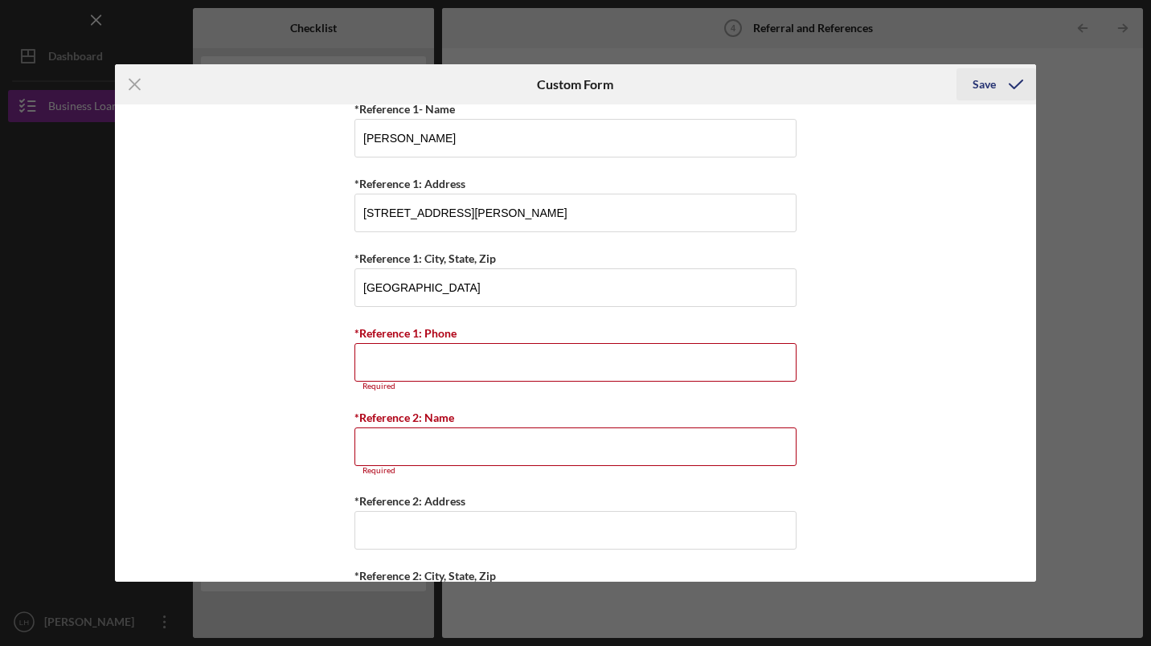
click at [988, 83] on div "Save" at bounding box center [984, 84] width 23 height 32
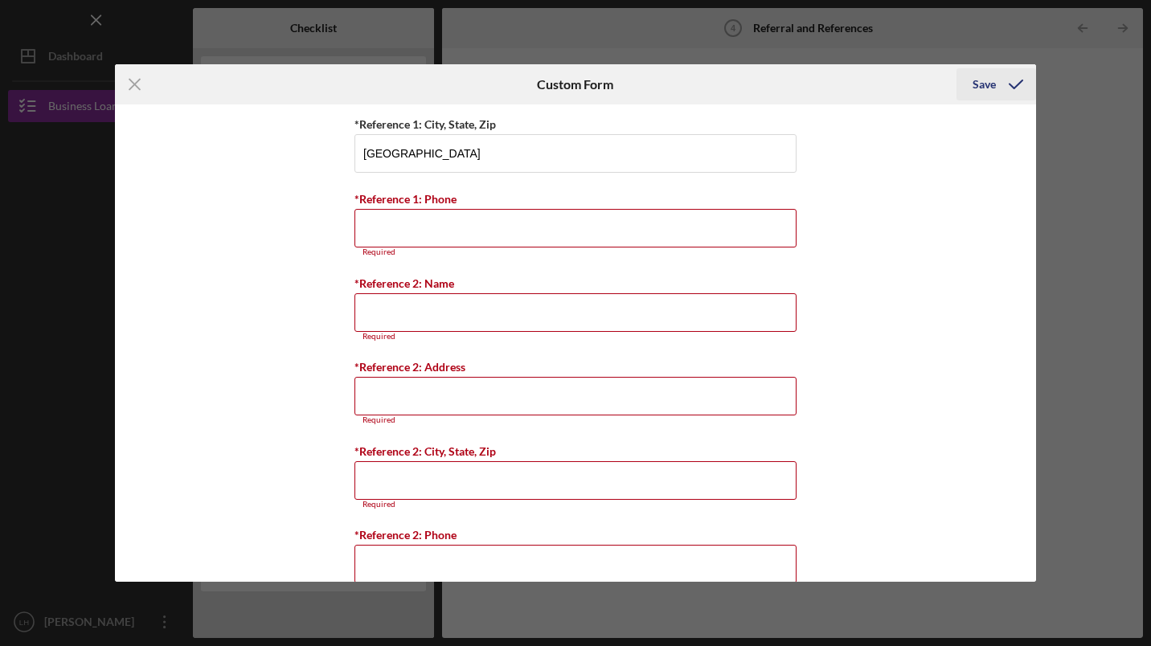
scroll to position [746, 0]
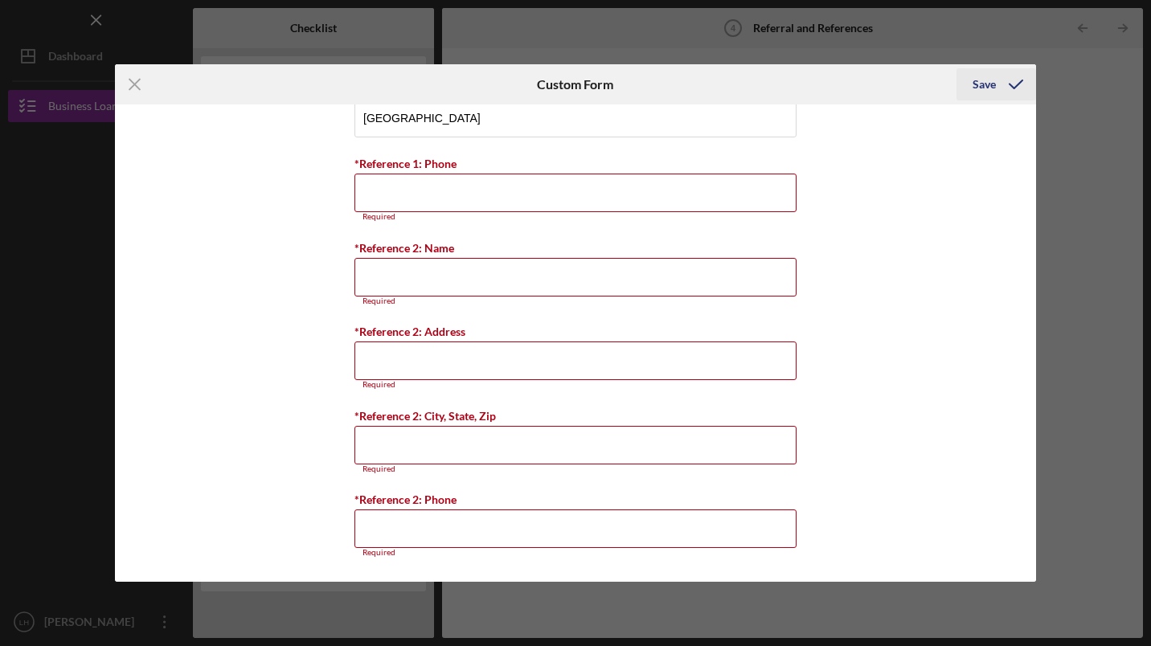
click at [988, 83] on div "Save" at bounding box center [984, 84] width 23 height 32
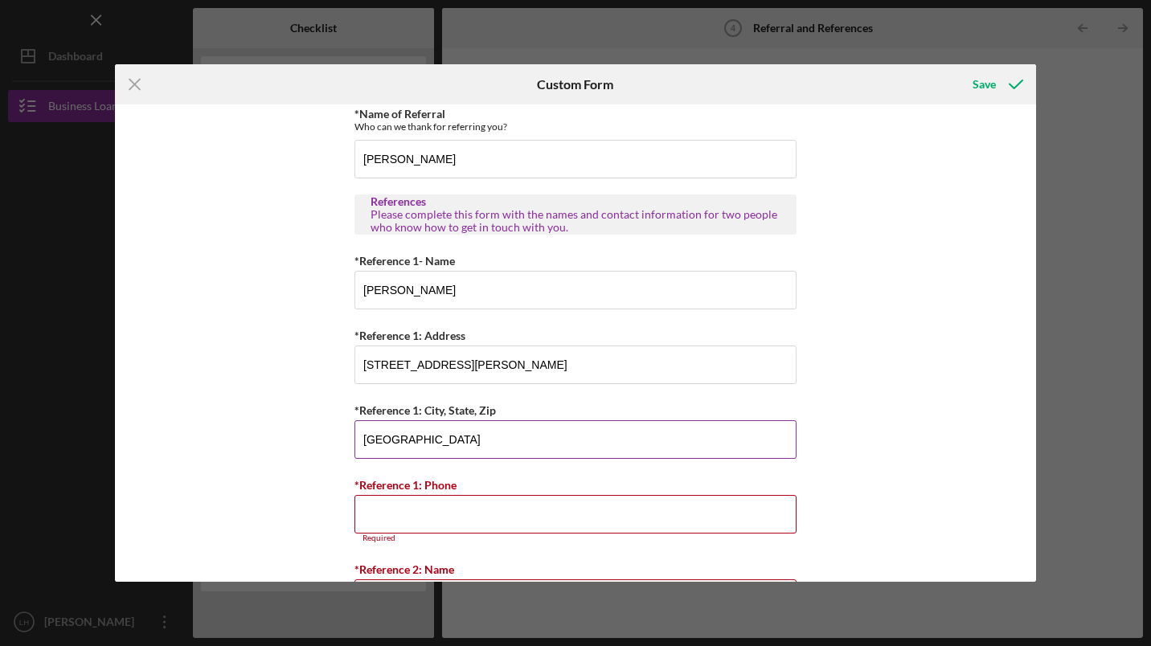
scroll to position [505, 0]
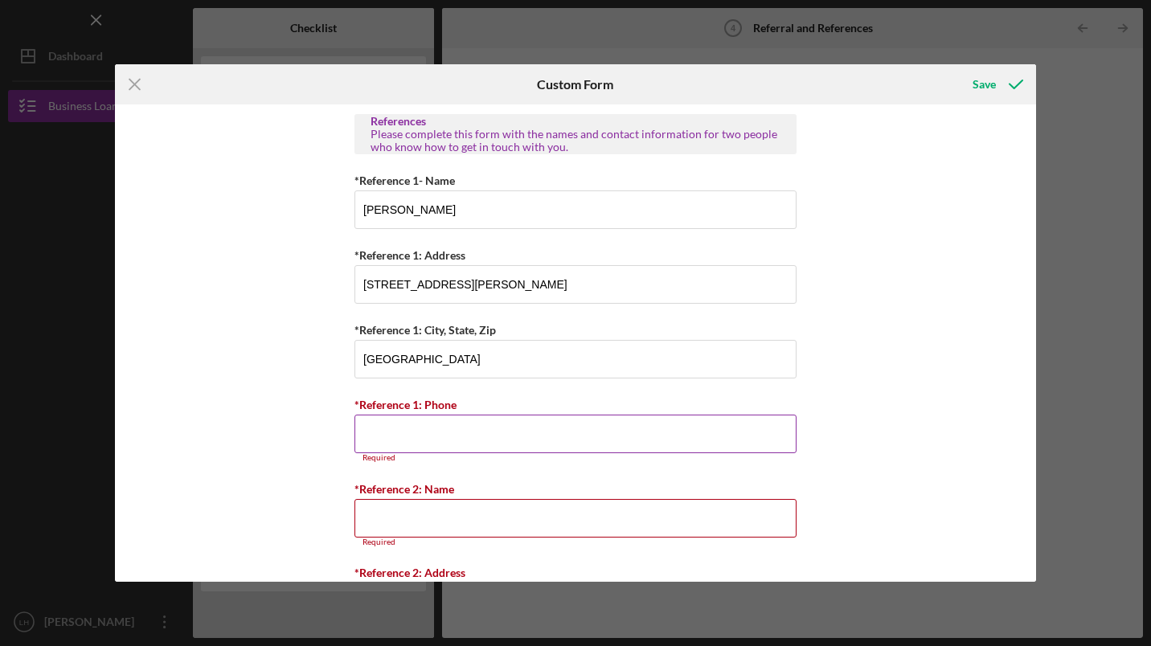
click at [444, 433] on input "*Reference 1: Phone" at bounding box center [575, 434] width 442 height 39
click at [136, 85] on line at bounding box center [134, 85] width 10 height 10
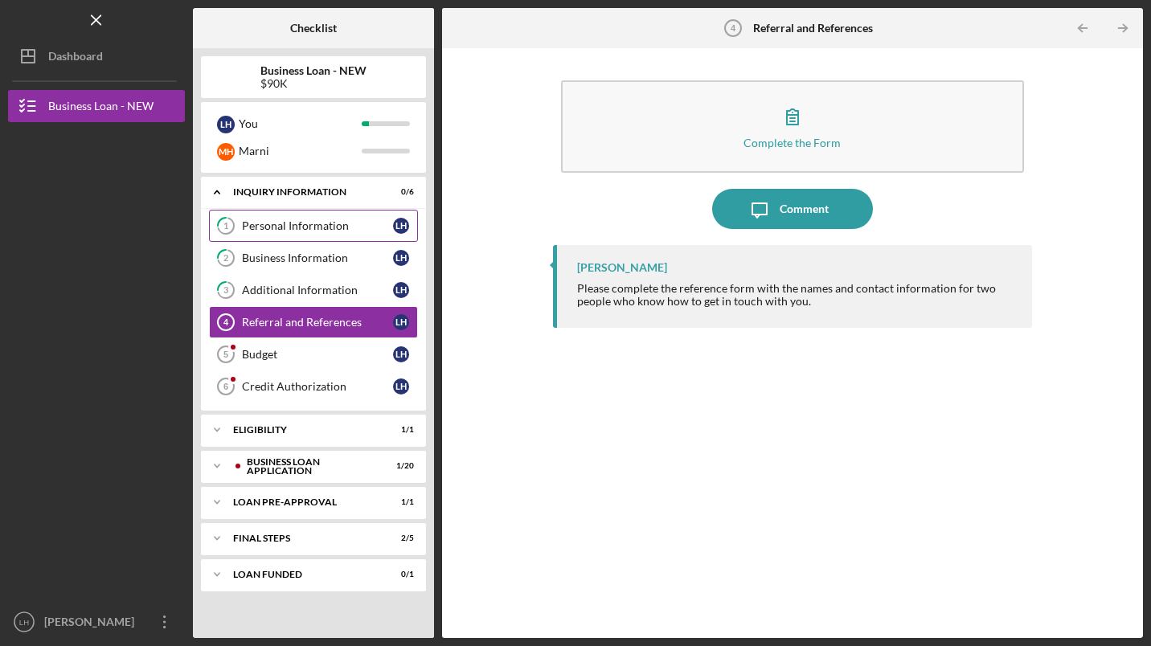
click at [316, 235] on link "1 Personal Information L H" at bounding box center [313, 226] width 209 height 32
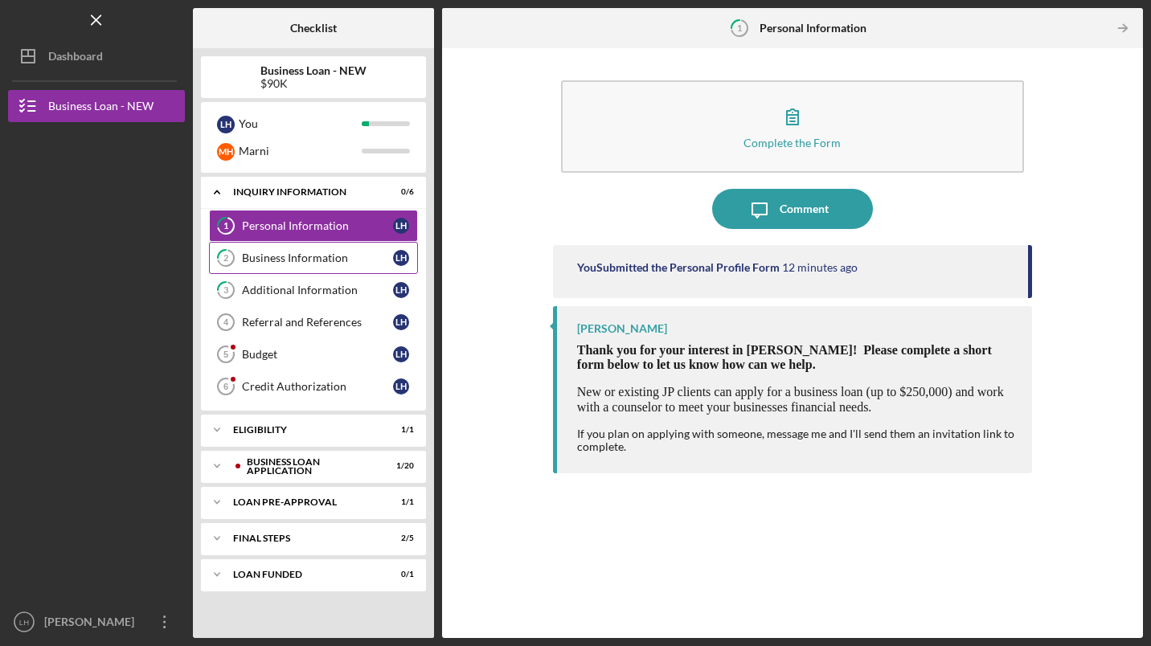
click at [284, 252] on div "Business Information" at bounding box center [317, 258] width 151 height 13
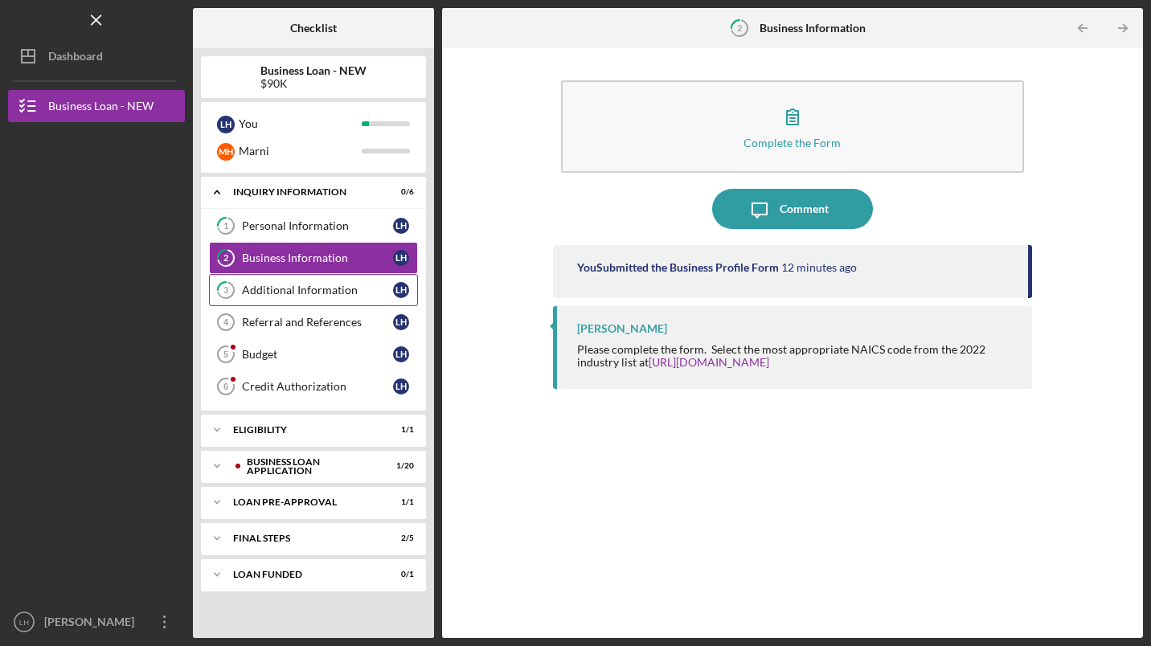
click at [280, 289] on div "Additional Information" at bounding box center [317, 290] width 151 height 13
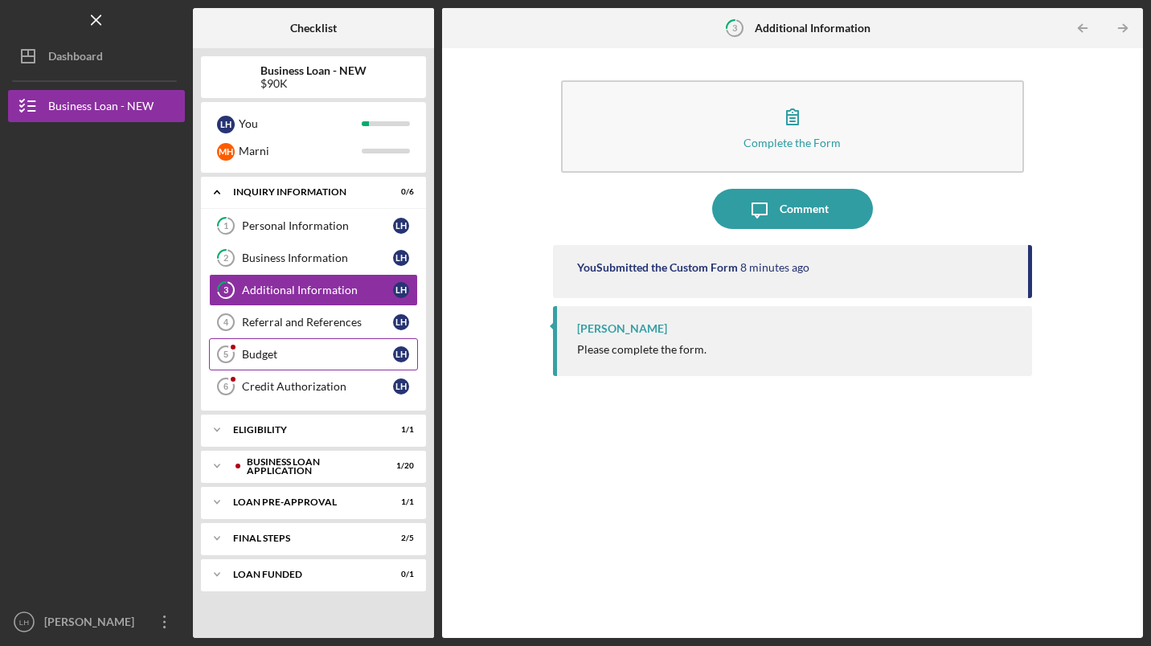
click at [272, 350] on div "Budget" at bounding box center [317, 354] width 151 height 13
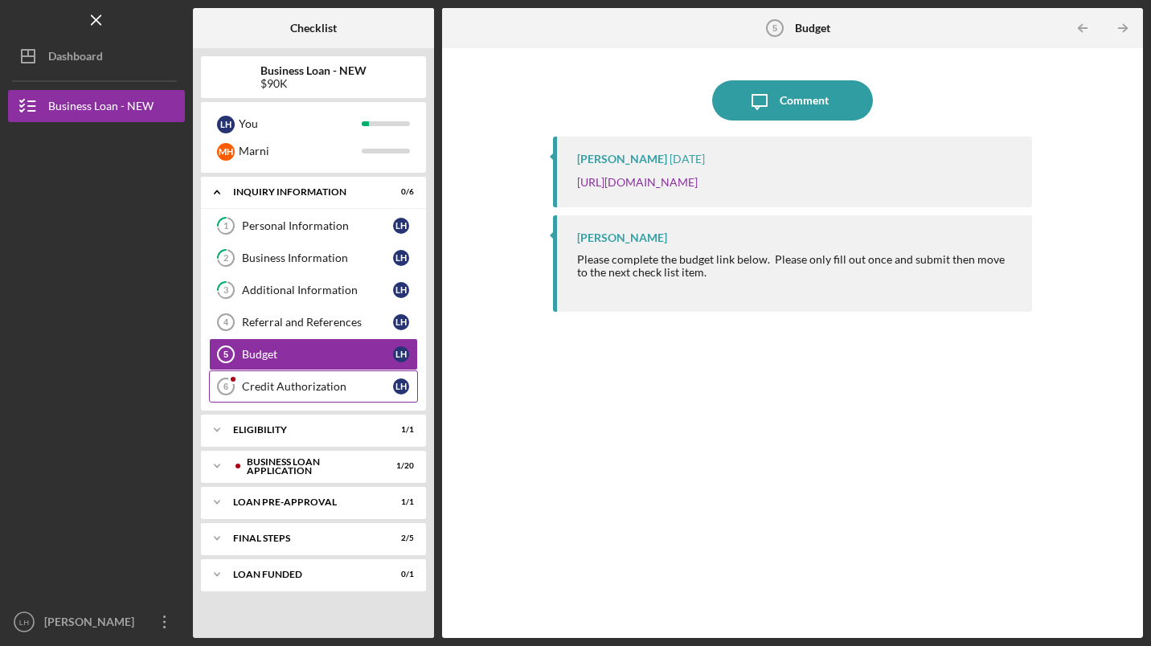
click at [316, 387] on div "Credit Authorization" at bounding box center [317, 386] width 151 height 13
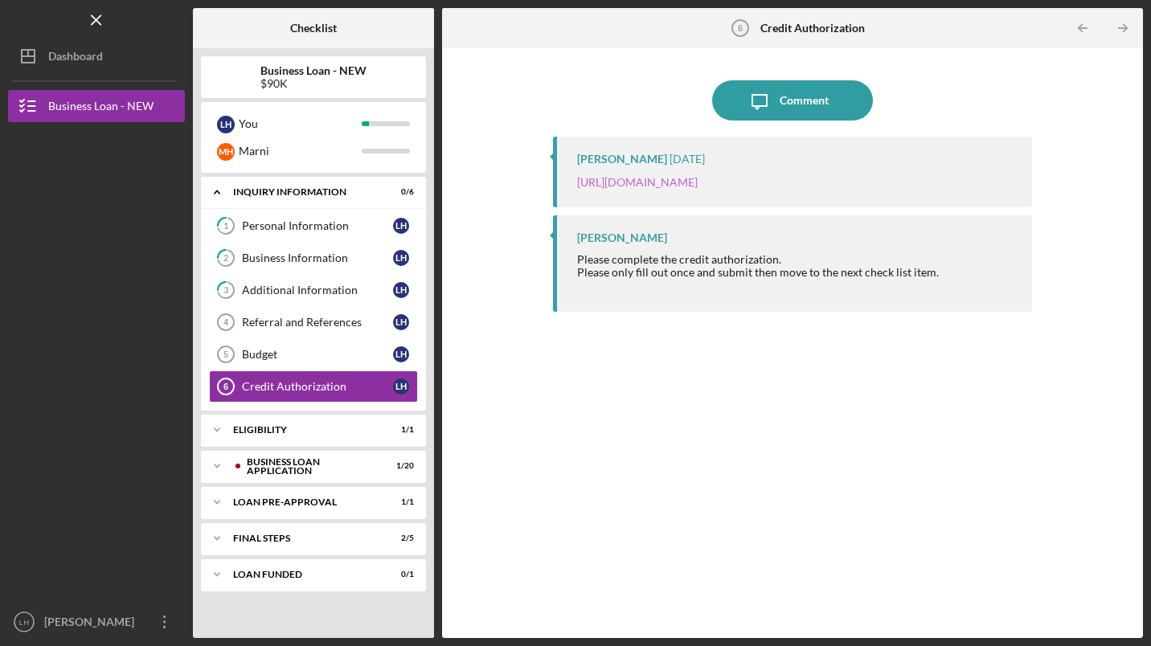
click at [638, 180] on link "[URL][DOMAIN_NAME]" at bounding box center [637, 182] width 121 height 14
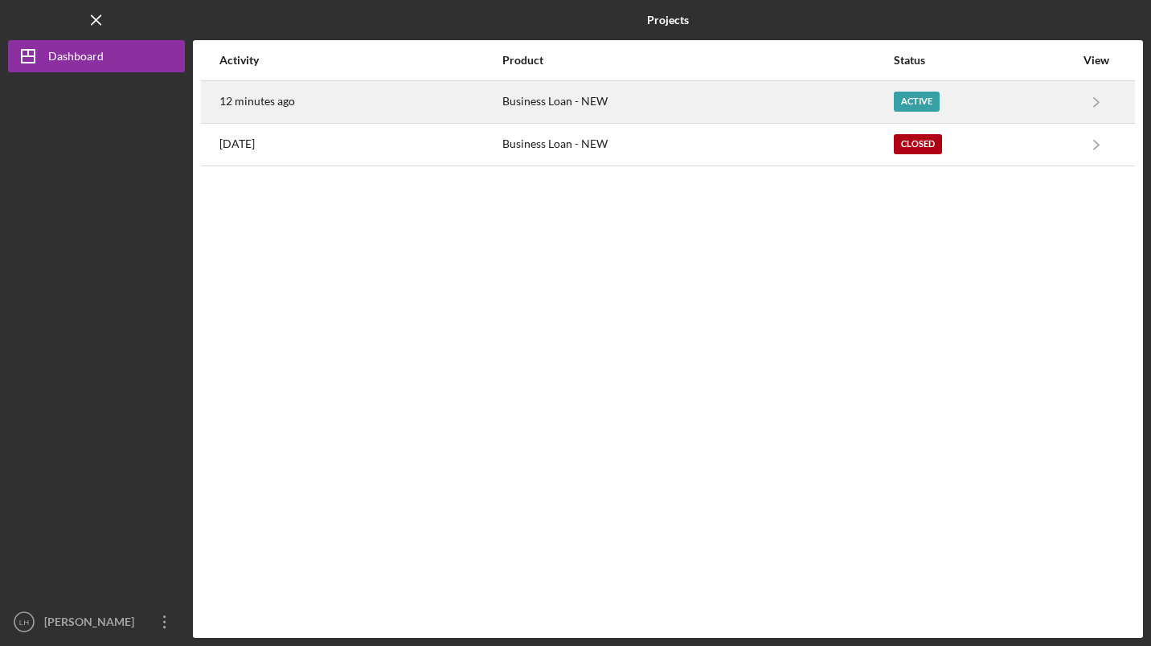
click at [920, 97] on div "Active" at bounding box center [917, 102] width 46 height 20
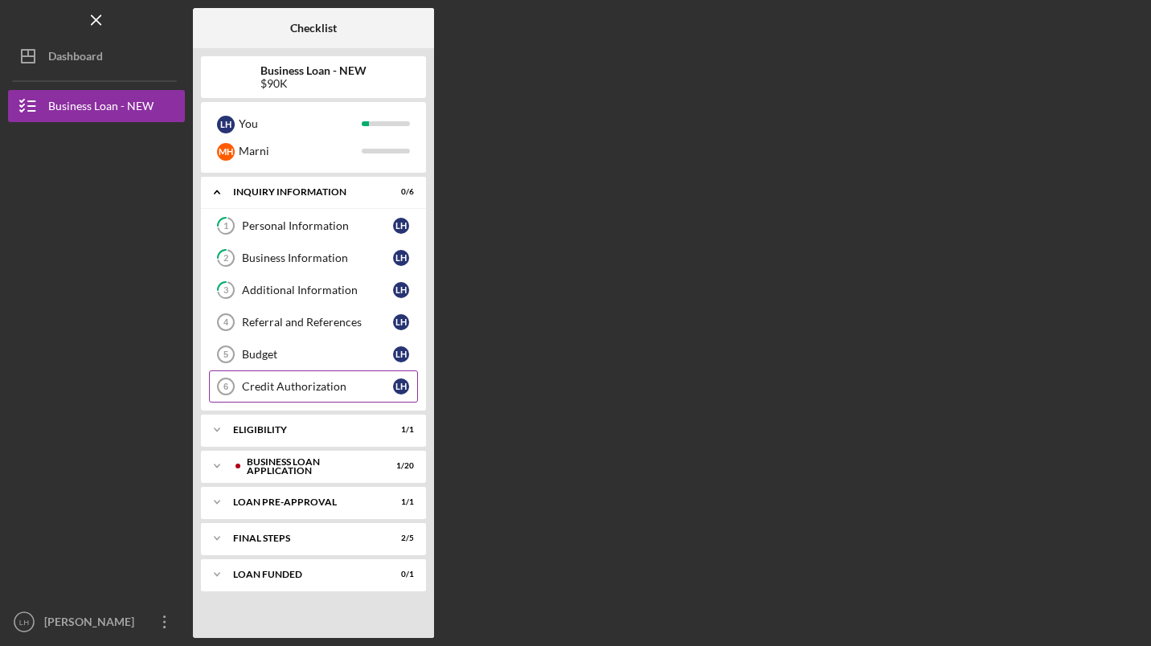
click at [225, 387] on tspan "6" at bounding box center [225, 387] width 5 height 10
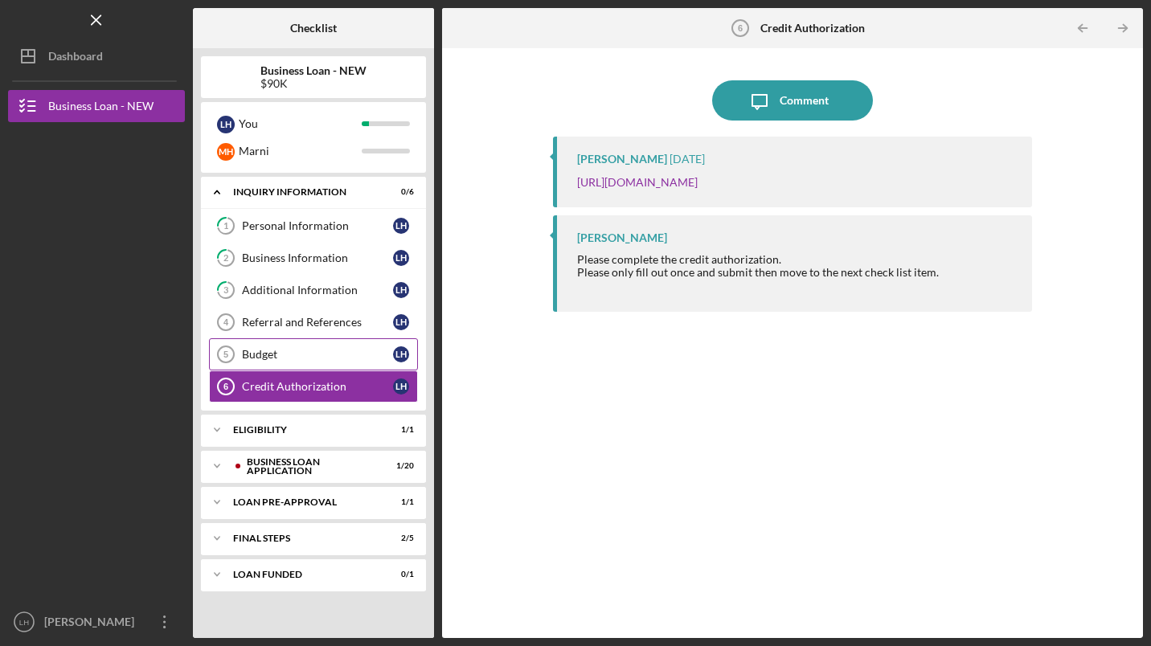
click at [278, 355] on div "Budget" at bounding box center [317, 354] width 151 height 13
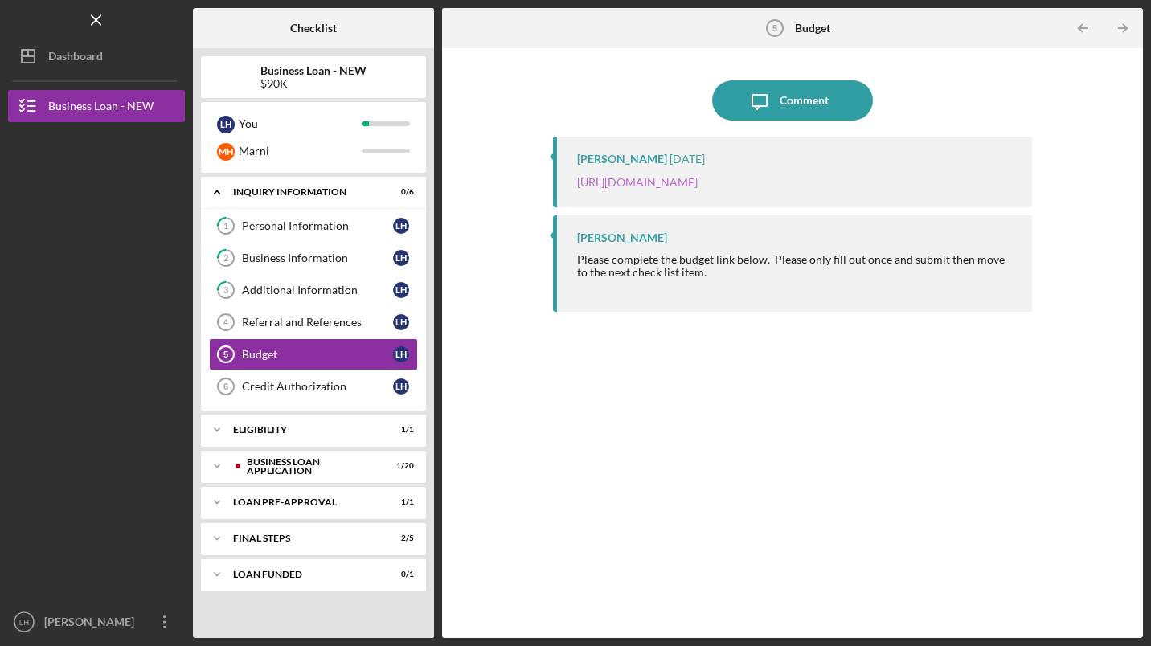
click at [698, 184] on link "[URL][DOMAIN_NAME]" at bounding box center [637, 182] width 121 height 14
click at [299, 466] on div "BUSINESS LOAN APPLICATION" at bounding box center [326, 466] width 159 height 10
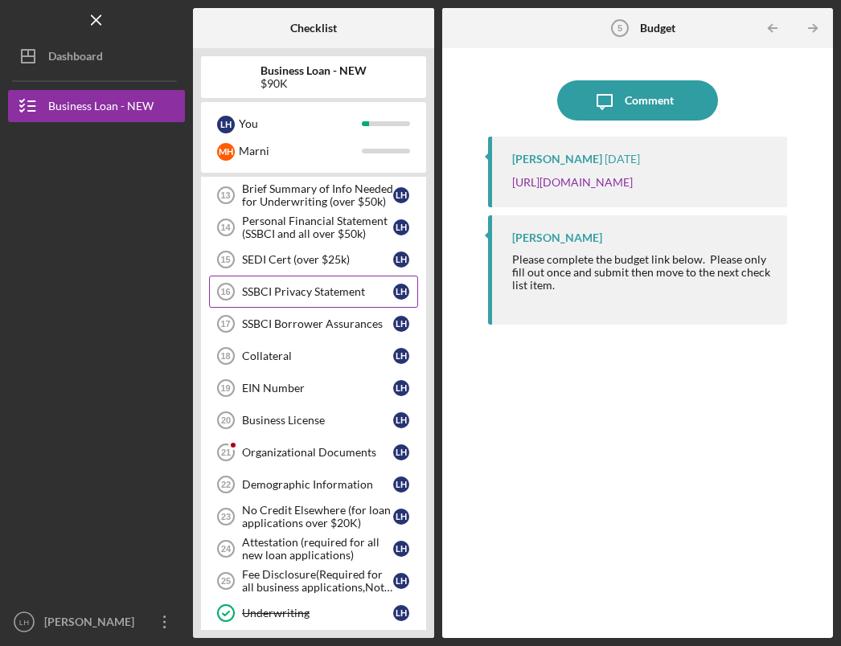
scroll to position [621, 0]
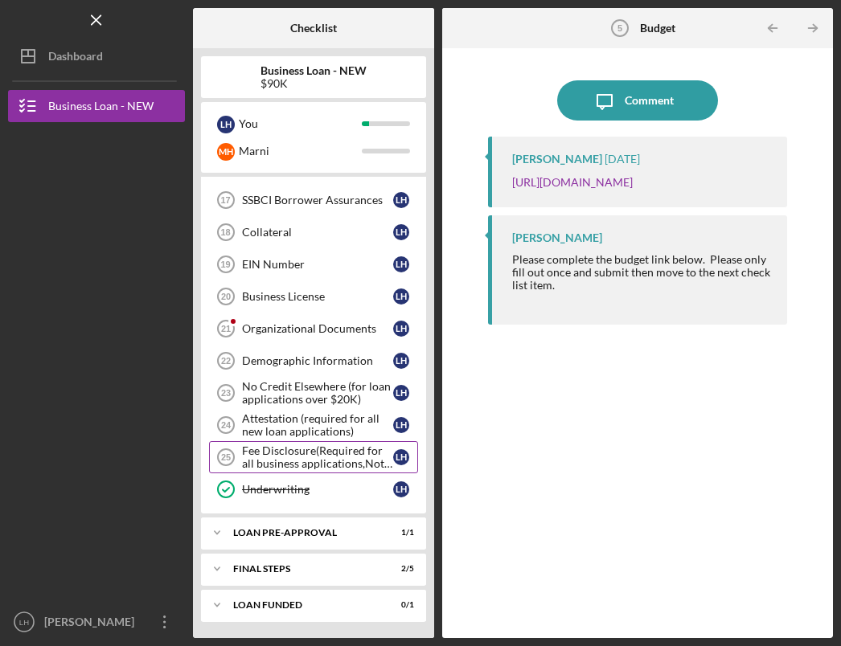
click at [323, 456] on div "Fee Disclosure(Required for all business applications,Not needed for Contractor…" at bounding box center [317, 457] width 151 height 26
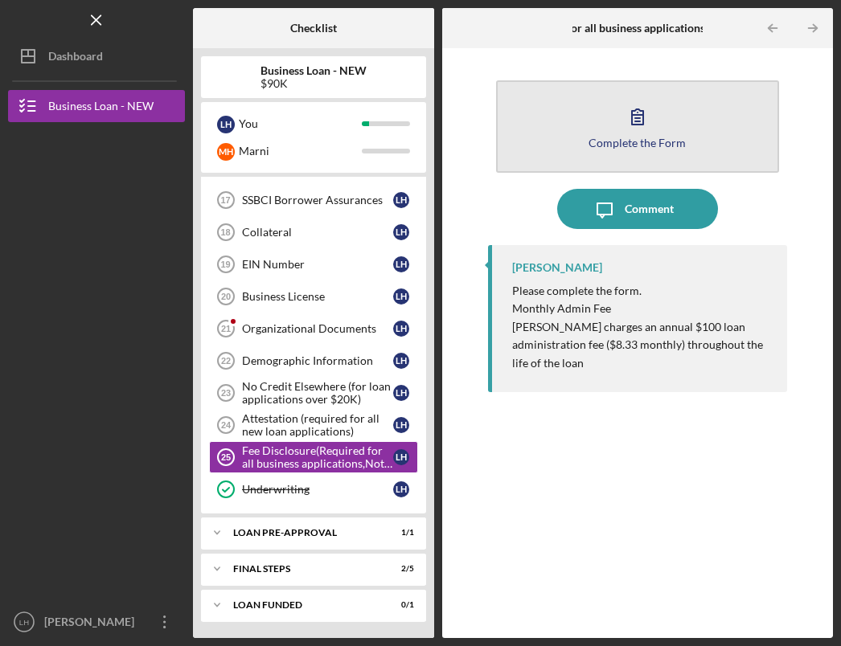
click at [643, 113] on icon "button" at bounding box center [637, 116] width 11 height 15
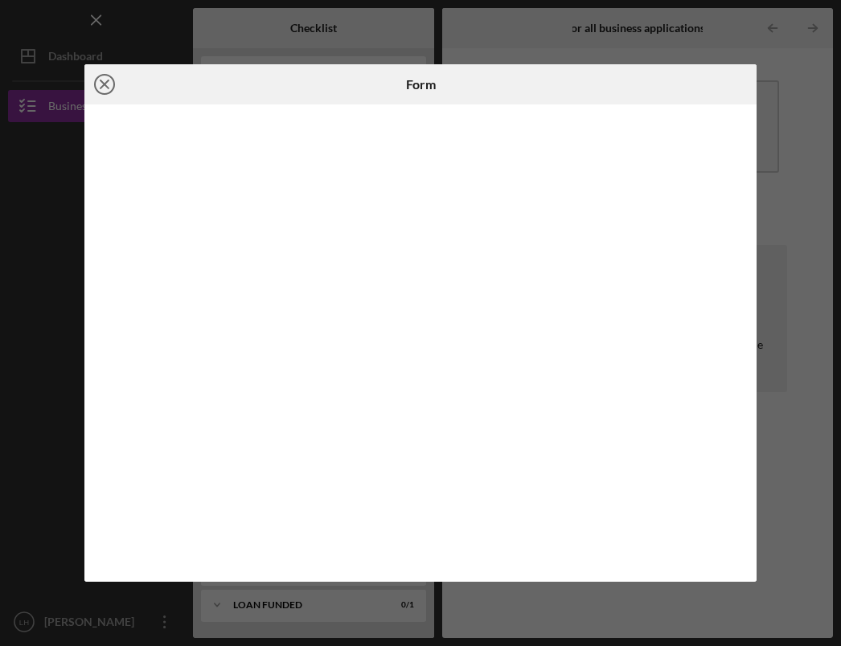
click at [110, 80] on icon "Icon/Close" at bounding box center [104, 84] width 40 height 40
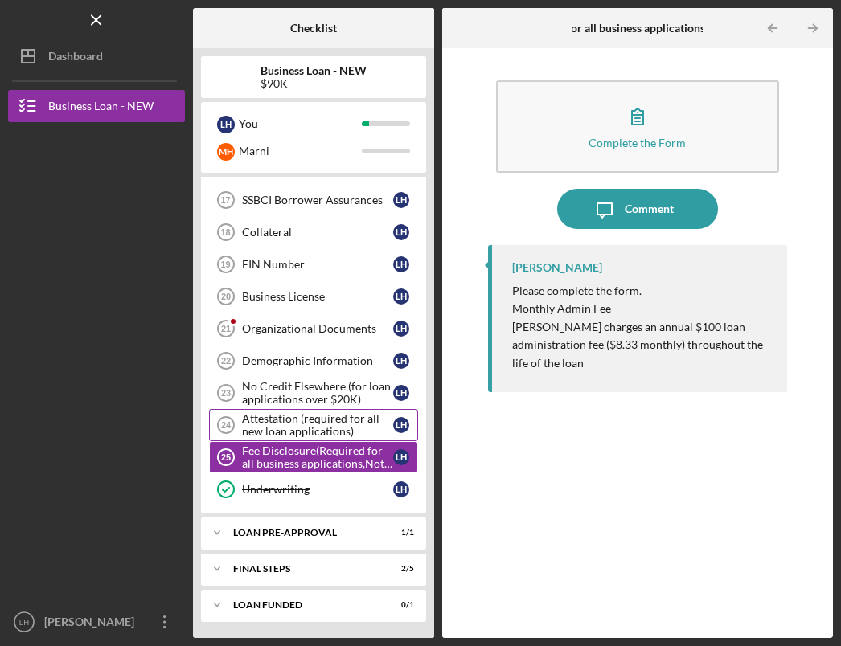
click at [300, 416] on div "Attestation (required for all new loan applications)" at bounding box center [317, 425] width 151 height 26
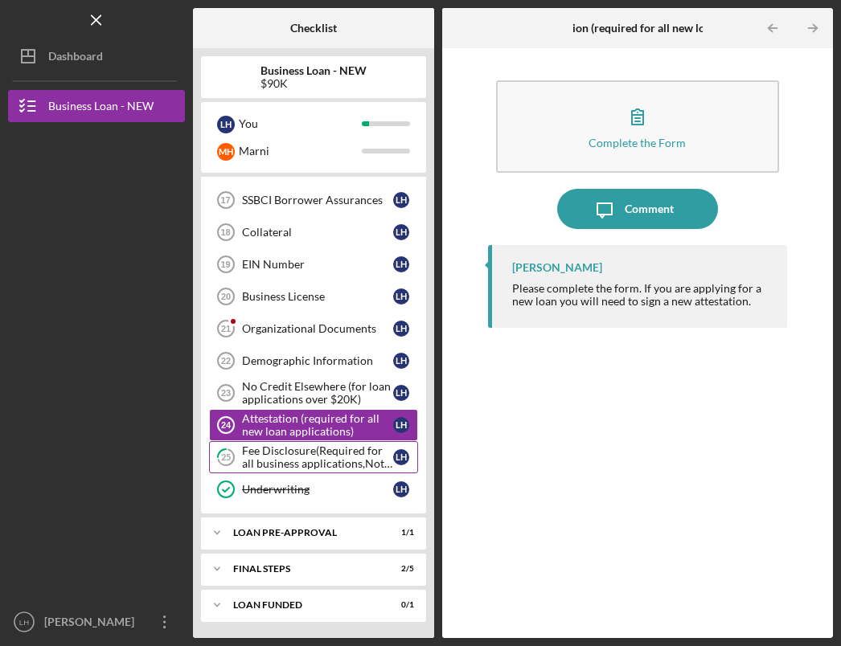
click at [297, 457] on div "Fee Disclosure(Required for all business applications,Not needed for Contractor…" at bounding box center [317, 457] width 151 height 26
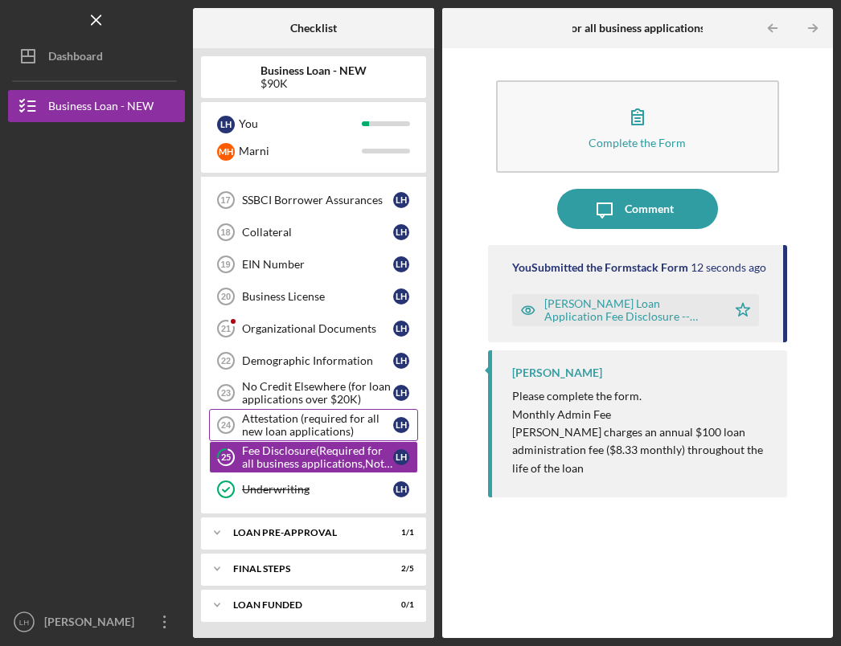
click at [303, 422] on div "Attestation (required for all new loan applications)" at bounding box center [317, 425] width 151 height 26
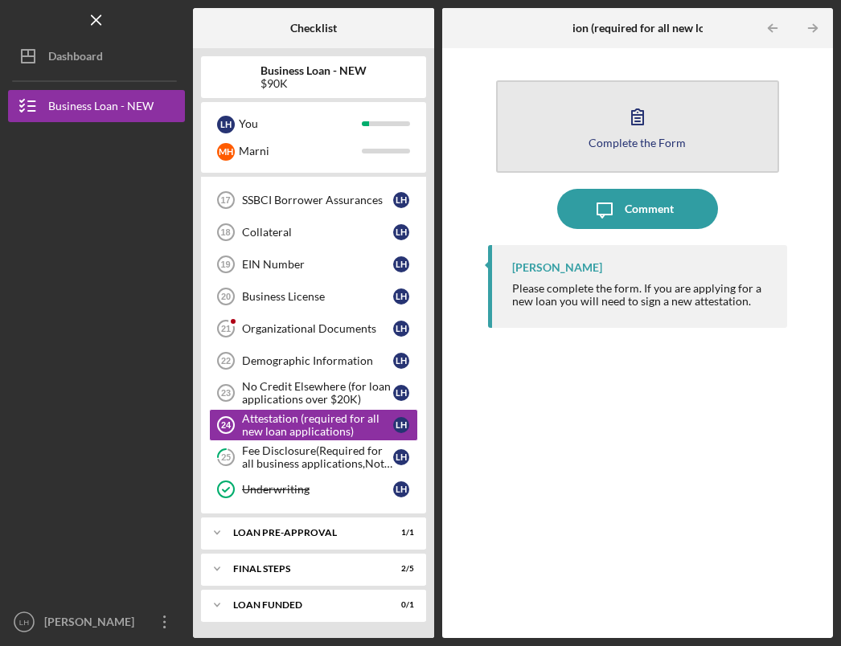
click at [631, 114] on icon "button" at bounding box center [637, 116] width 40 height 40
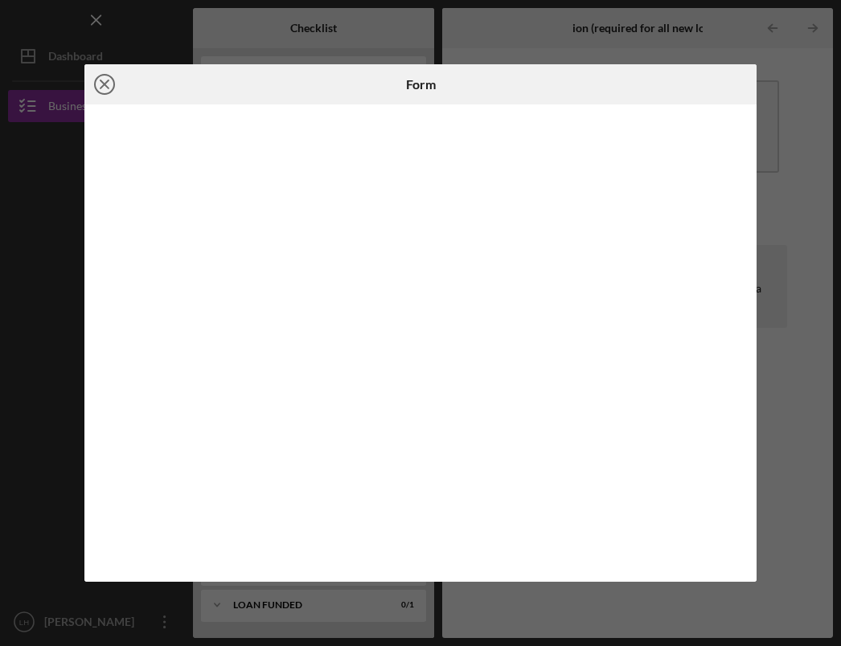
click at [95, 80] on circle at bounding box center [104, 84] width 19 height 19
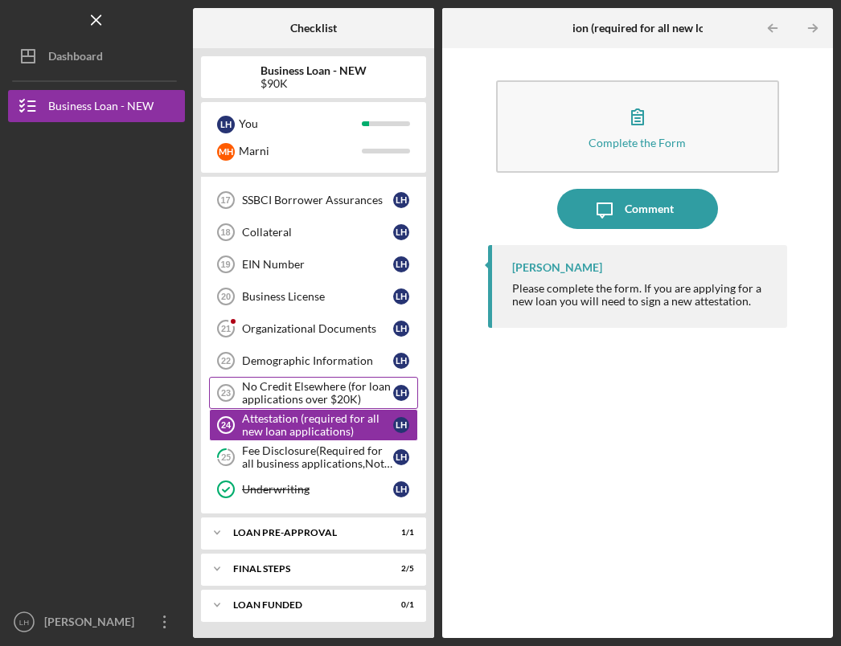
click at [299, 379] on link "No Credit Elsewhere (for loan applications over $20K) 23 No Credit Elsewhere (f…" at bounding box center [313, 393] width 209 height 32
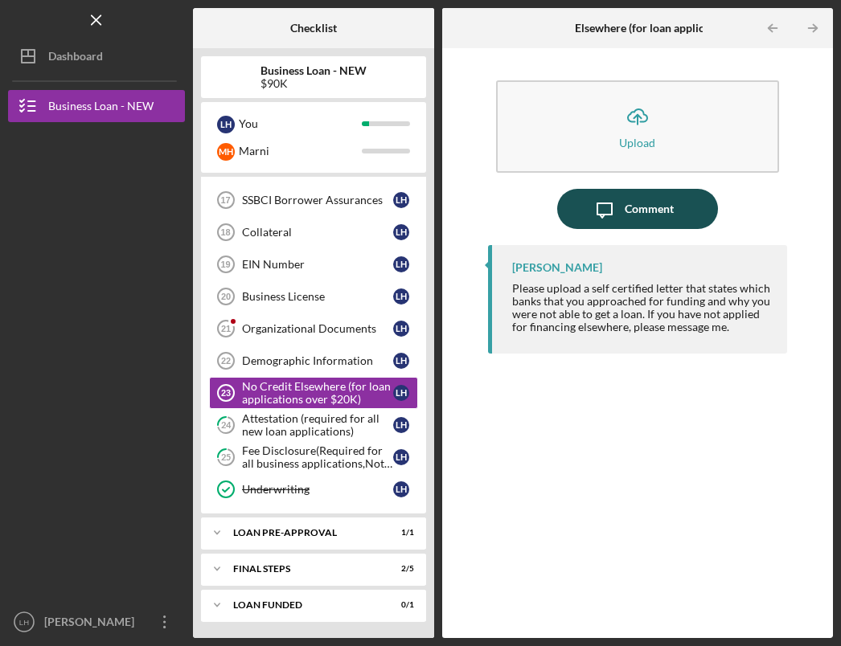
click at [636, 199] on div "Comment" at bounding box center [648, 209] width 49 height 40
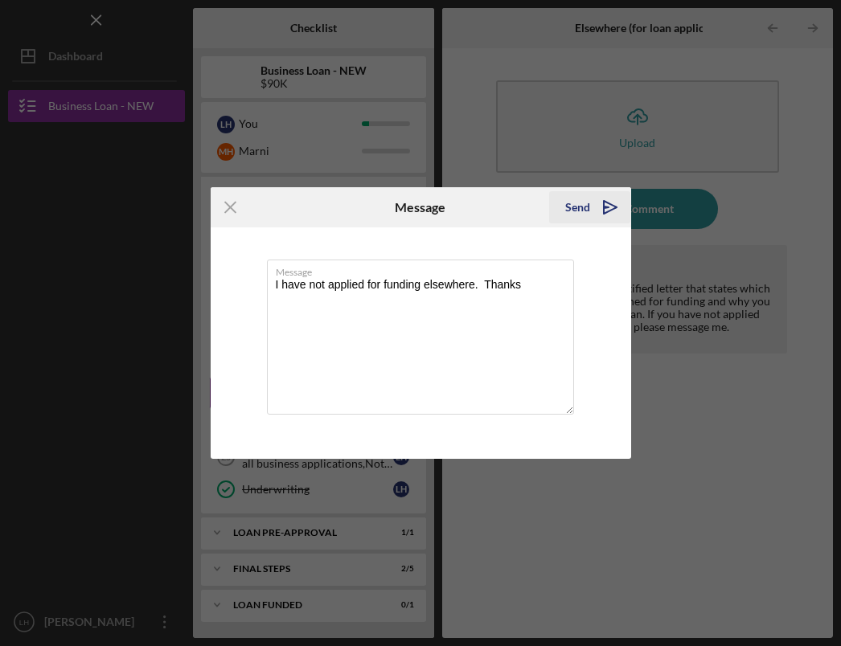
type textarea "I have not applied for funding elsewhere. Thanks"
click at [571, 200] on div "Send" at bounding box center [577, 207] width 25 height 32
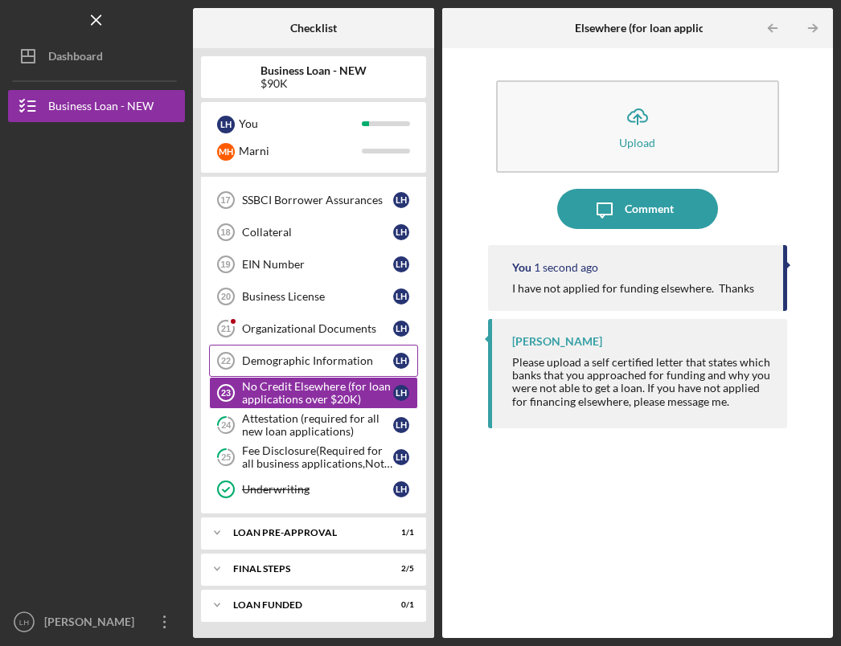
click at [278, 351] on link "Demographic Information 22 Demographic Information L H" at bounding box center [313, 361] width 209 height 32
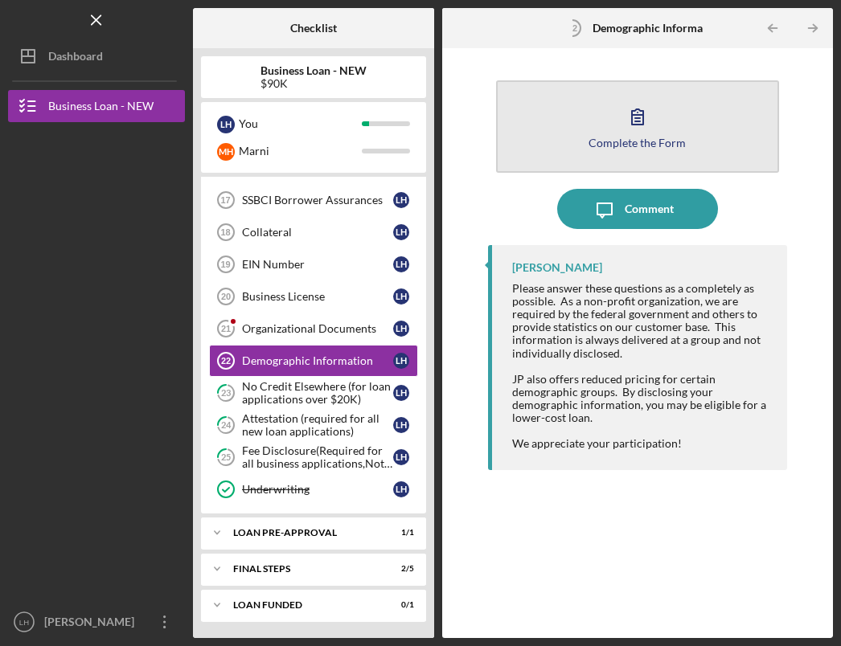
click at [647, 115] on icon "button" at bounding box center [637, 116] width 40 height 40
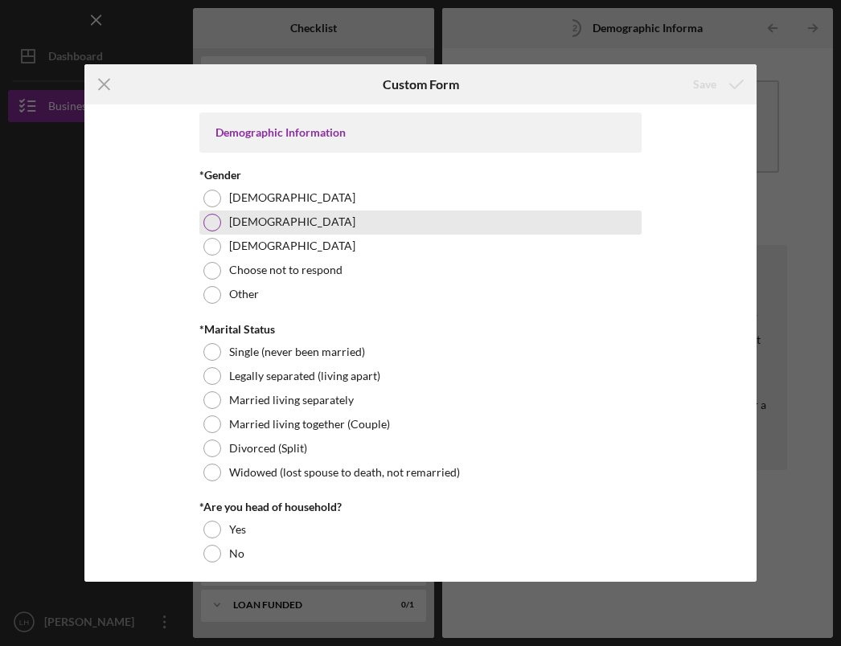
click at [210, 225] on div at bounding box center [212, 223] width 18 height 18
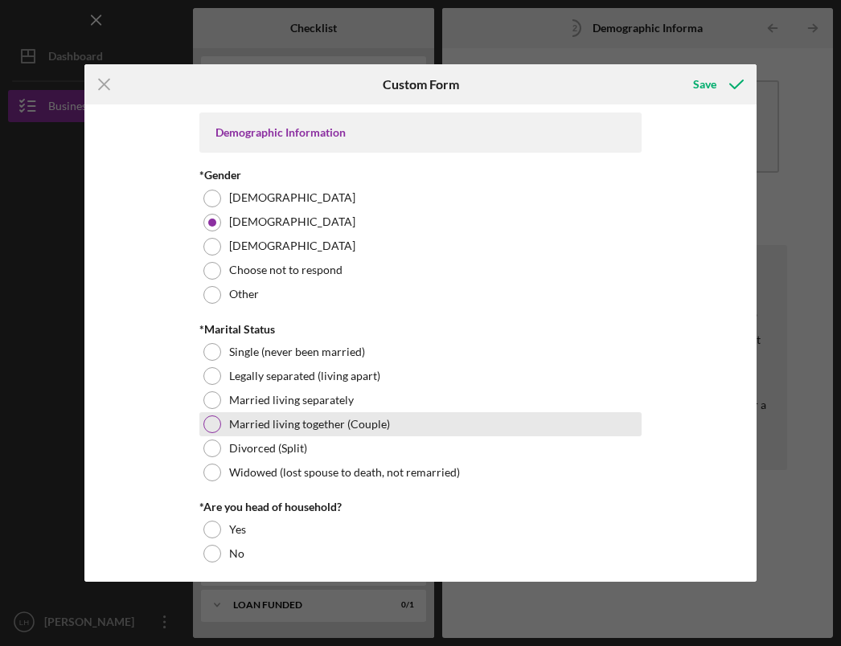
click at [211, 420] on div at bounding box center [212, 425] width 18 height 18
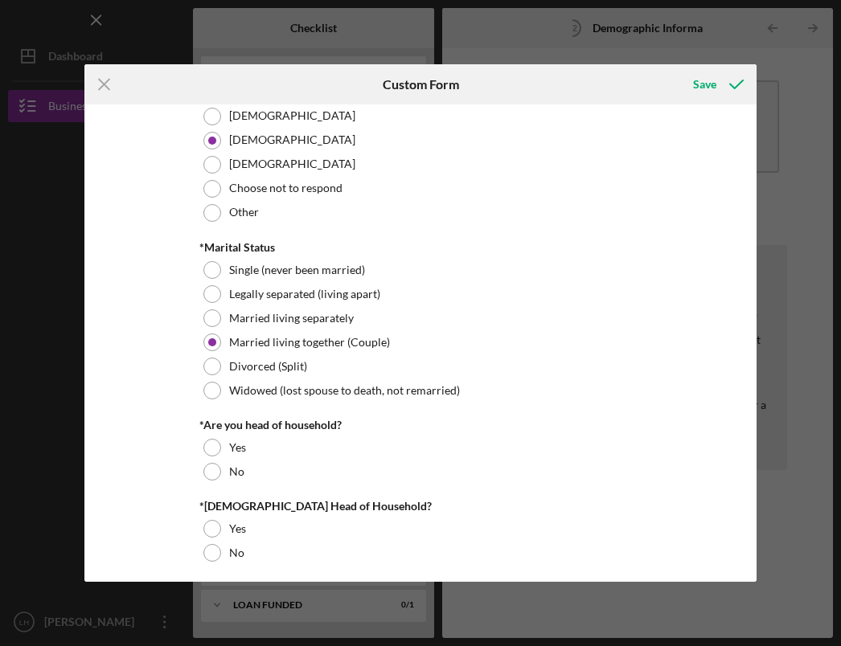
scroll to position [161, 0]
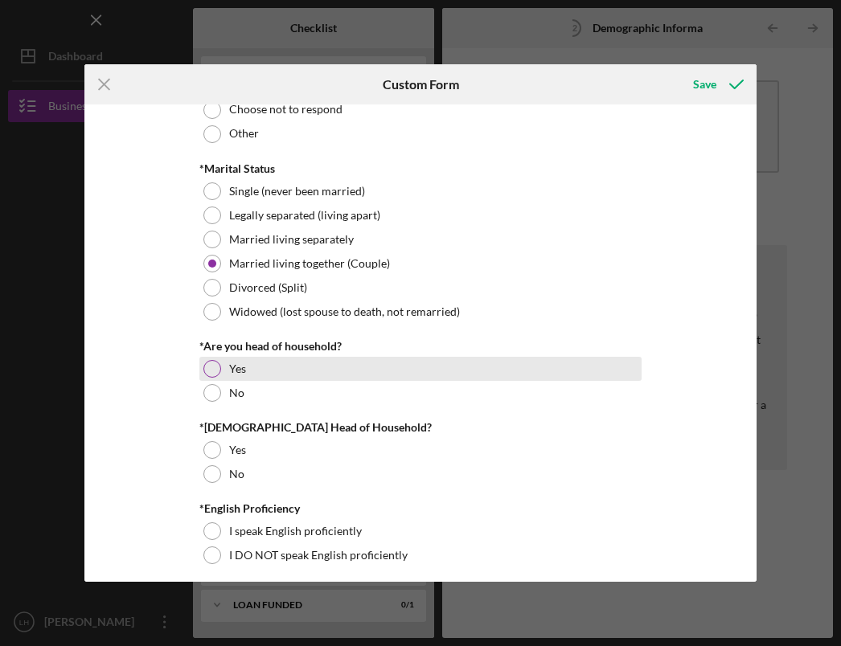
click at [207, 368] on div at bounding box center [212, 369] width 18 height 18
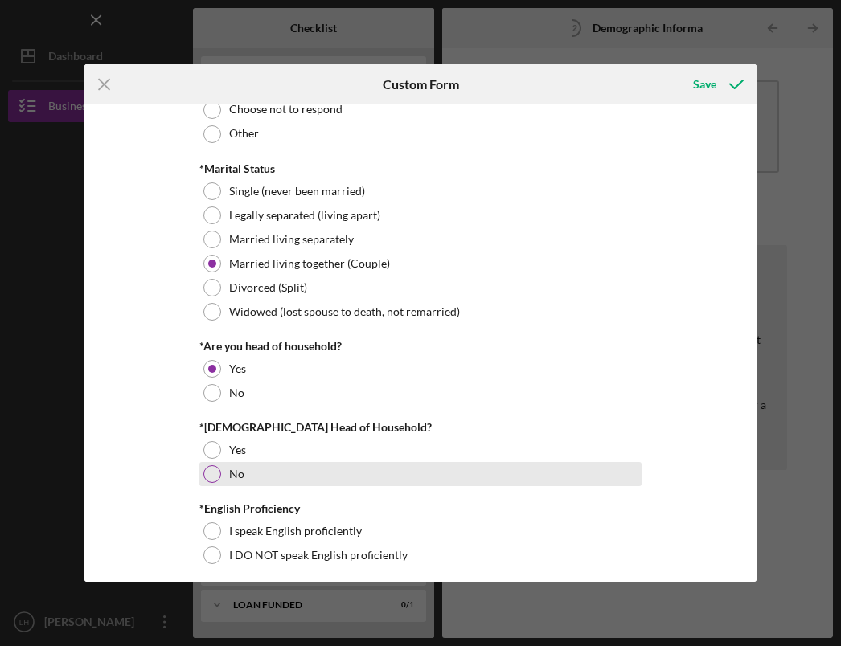
click at [211, 474] on div at bounding box center [212, 474] width 18 height 18
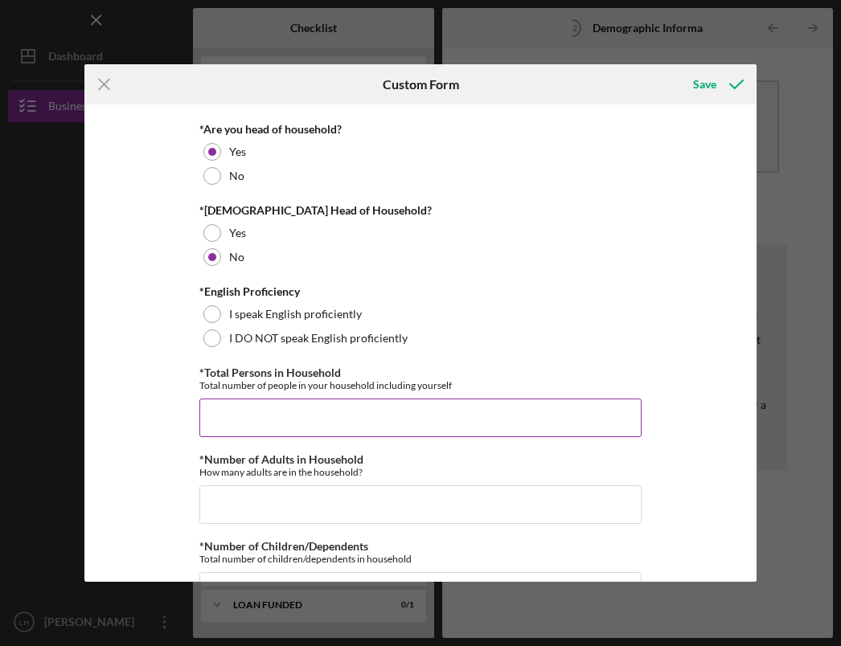
scroll to position [402, 0]
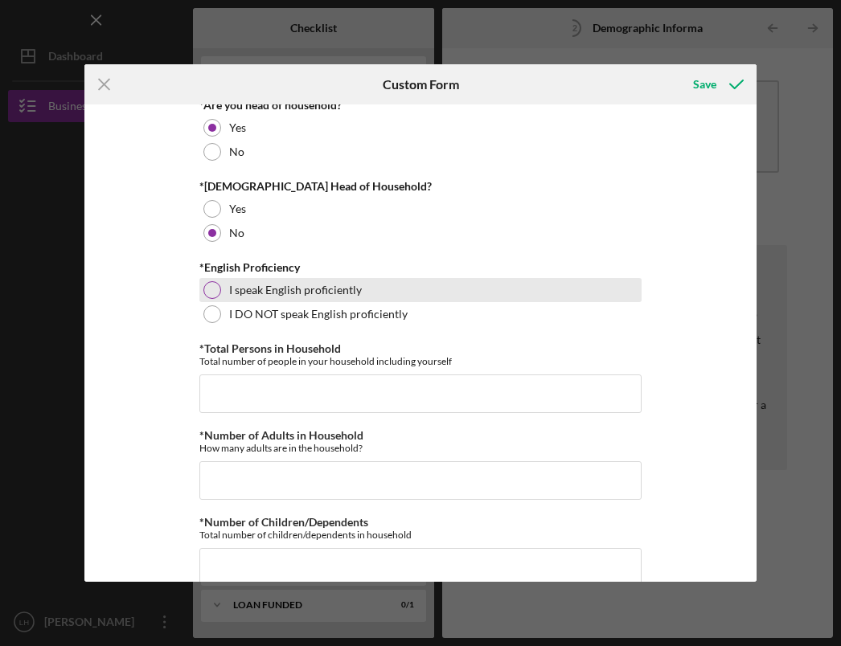
click at [209, 288] on div at bounding box center [212, 290] width 18 height 18
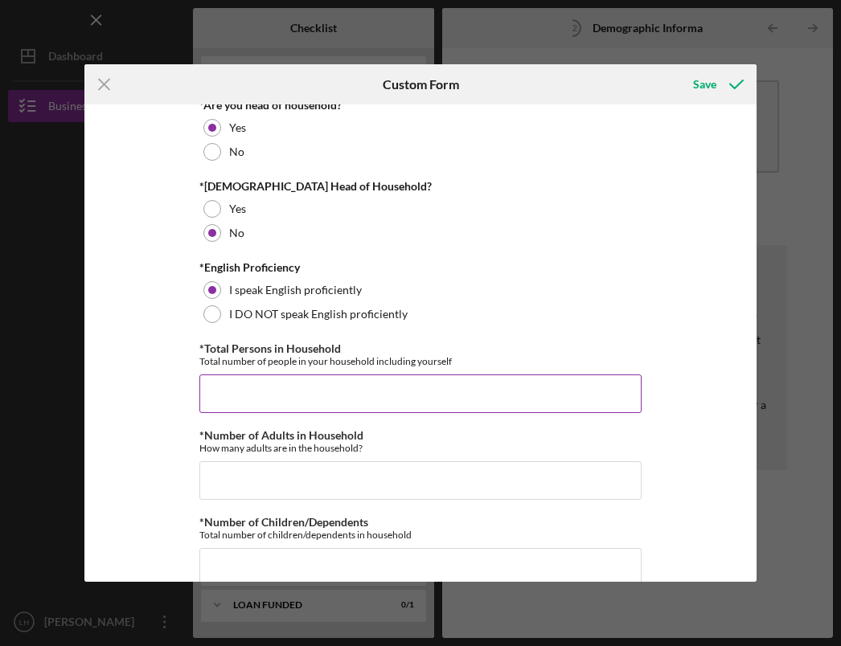
click at [238, 388] on input "*Total Persons in Household" at bounding box center [420, 394] width 442 height 39
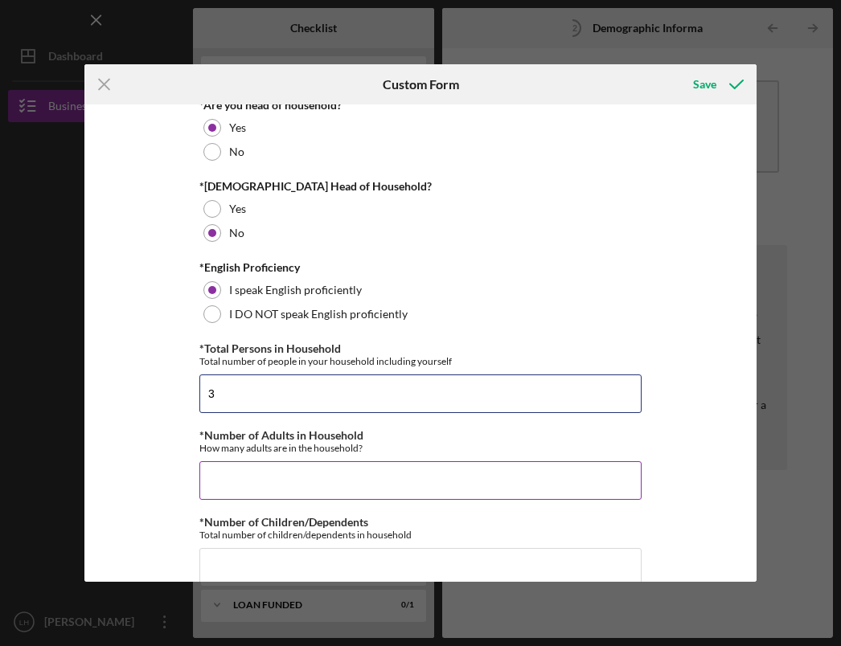
type input "3"
click at [248, 487] on input "*Number of Adults in Household" at bounding box center [420, 480] width 442 height 39
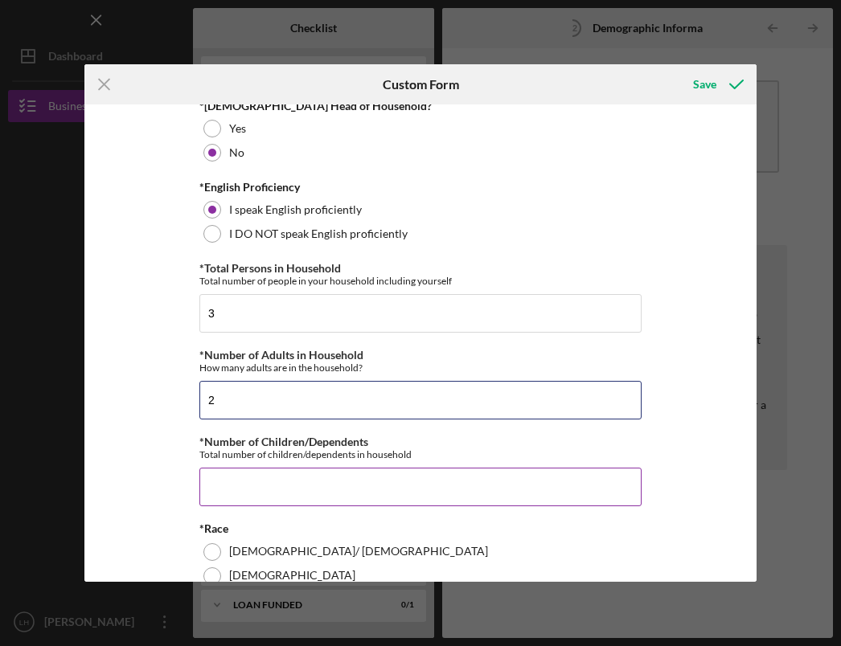
type input "2"
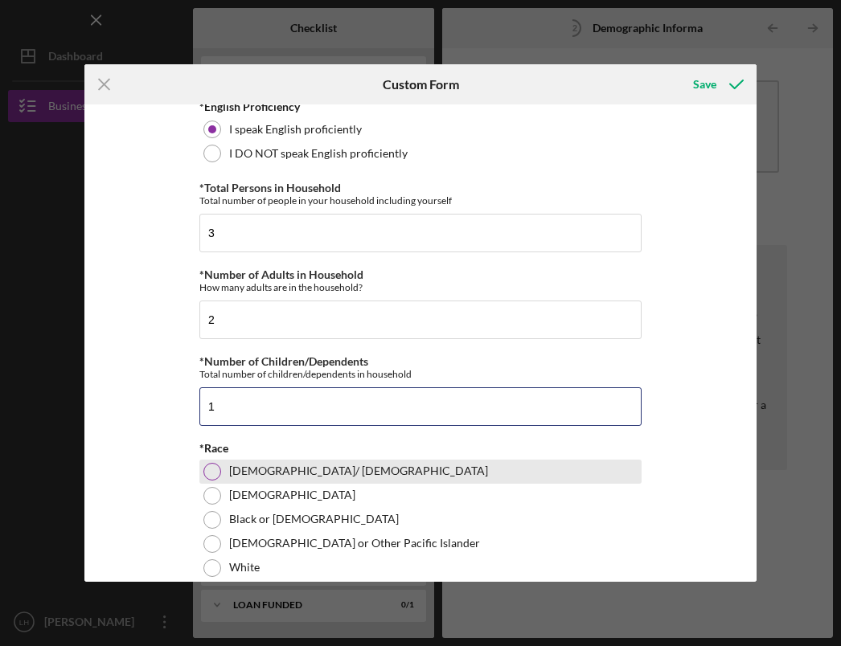
scroll to position [643, 0]
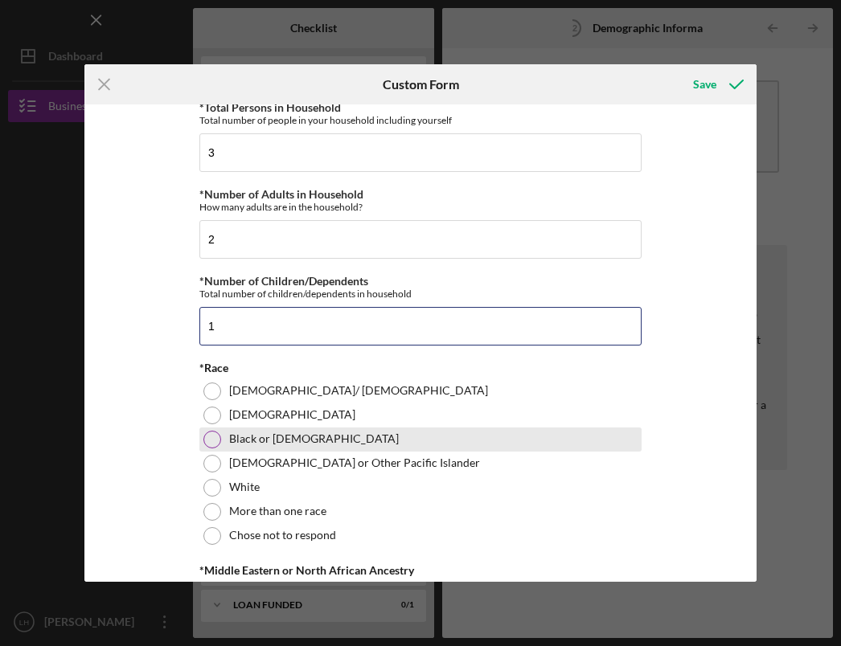
type input "1"
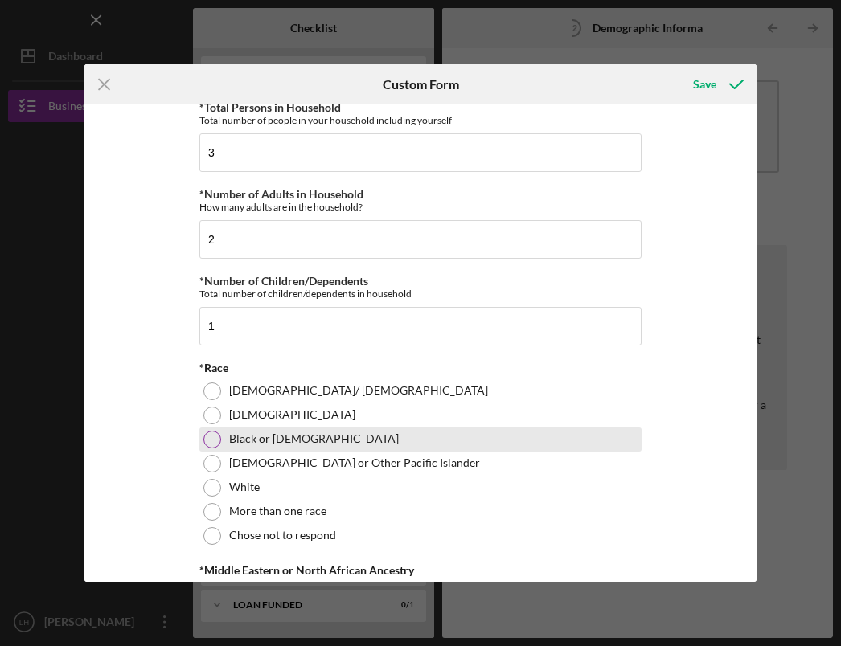
click at [213, 437] on div at bounding box center [212, 440] width 18 height 18
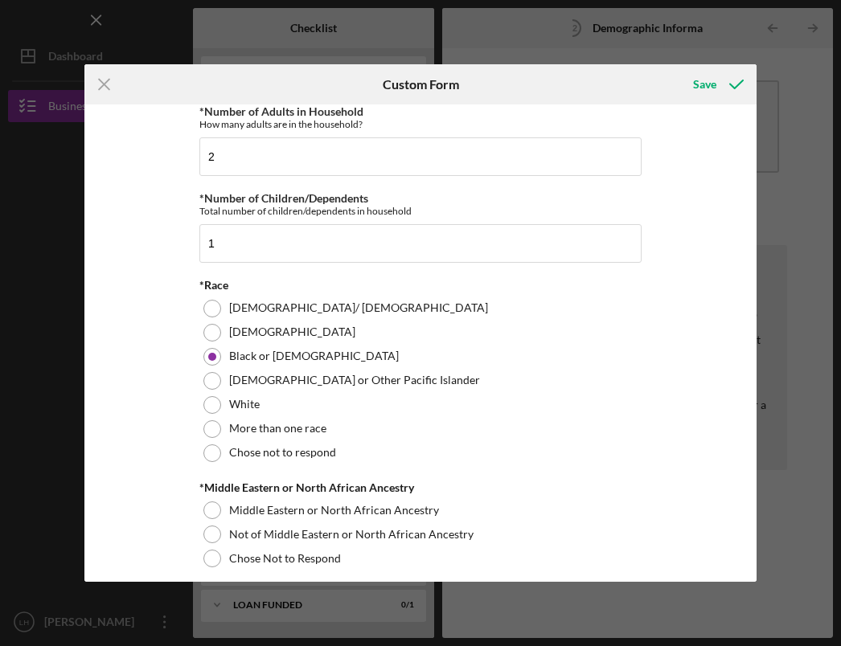
scroll to position [884, 0]
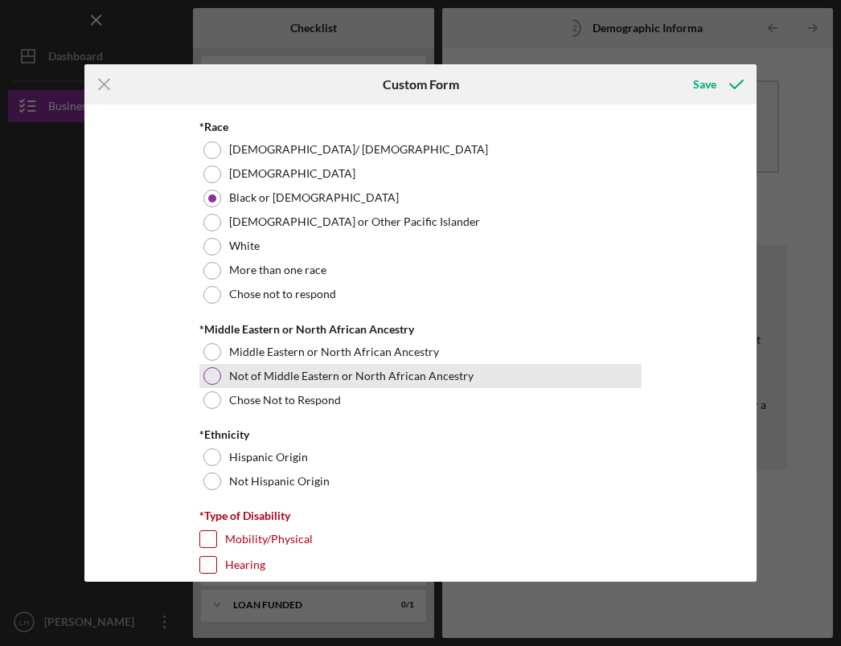
click at [211, 378] on div at bounding box center [212, 376] width 18 height 18
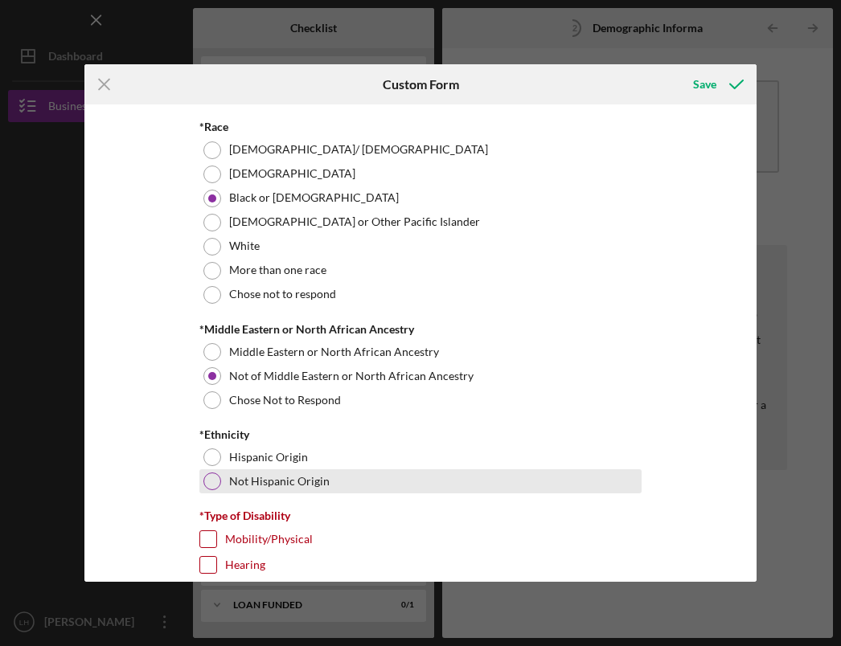
click at [211, 482] on div at bounding box center [212, 482] width 18 height 18
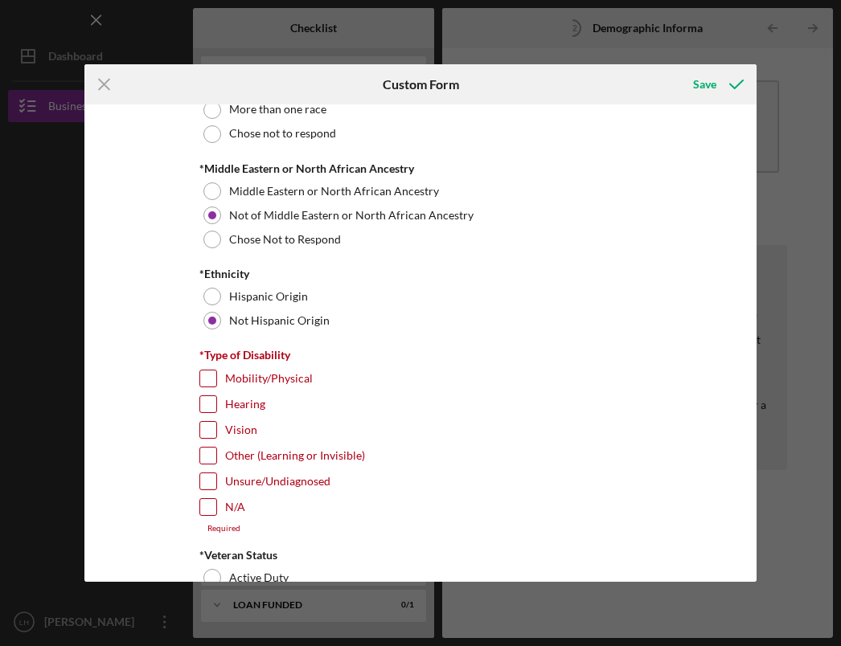
scroll to position [1125, 0]
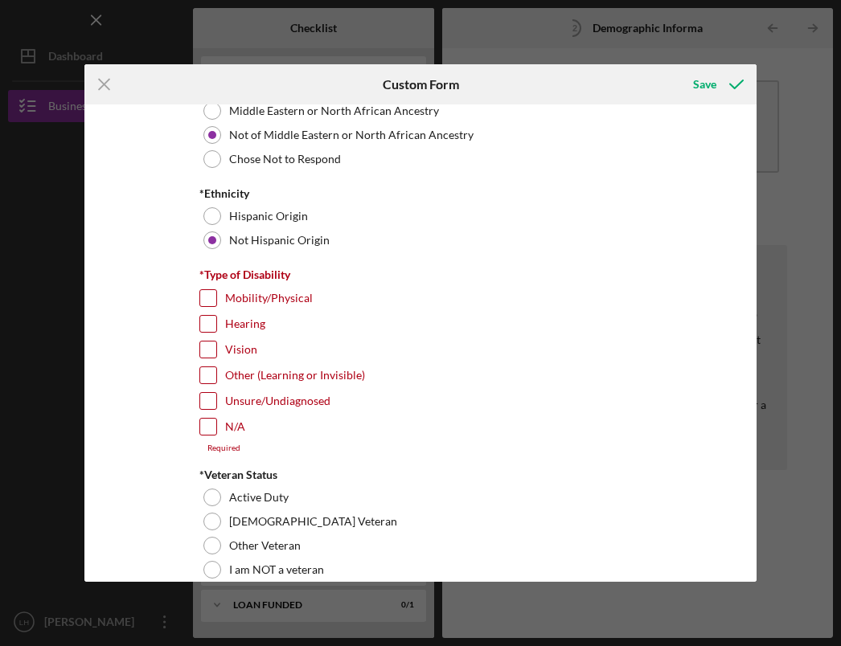
click at [209, 427] on input "N/A" at bounding box center [208, 427] width 16 height 16
checkbox input "true"
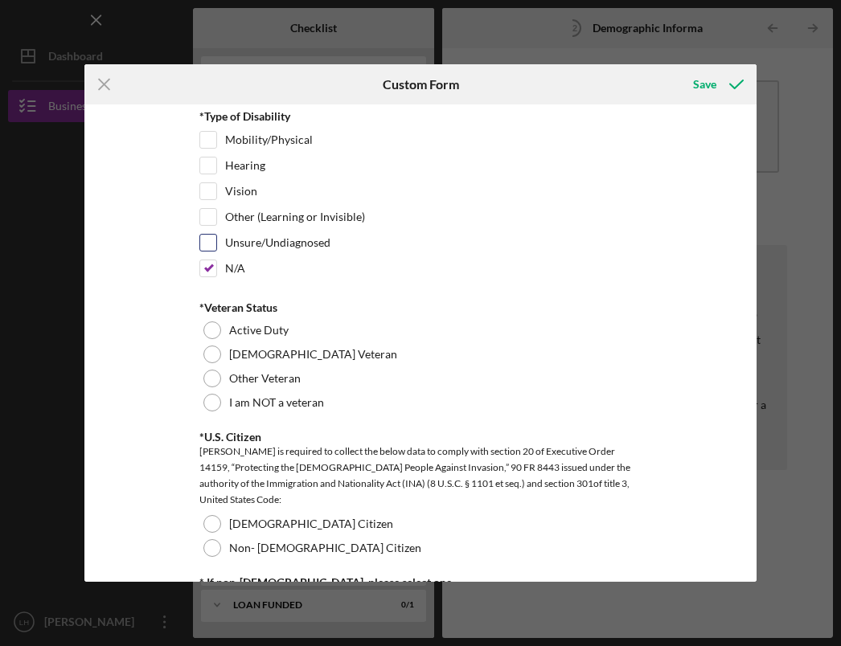
scroll to position [1286, 0]
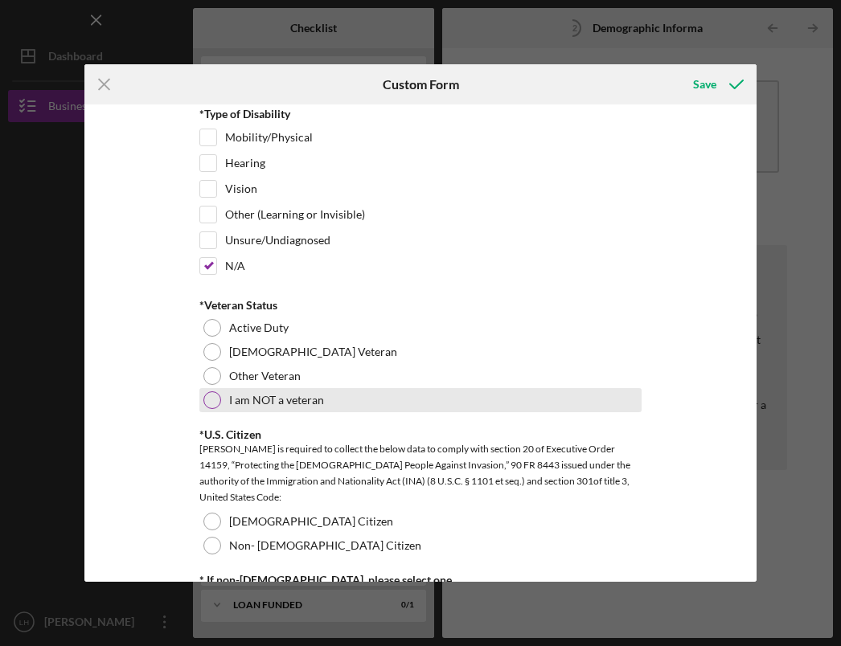
click at [215, 400] on div at bounding box center [212, 400] width 18 height 18
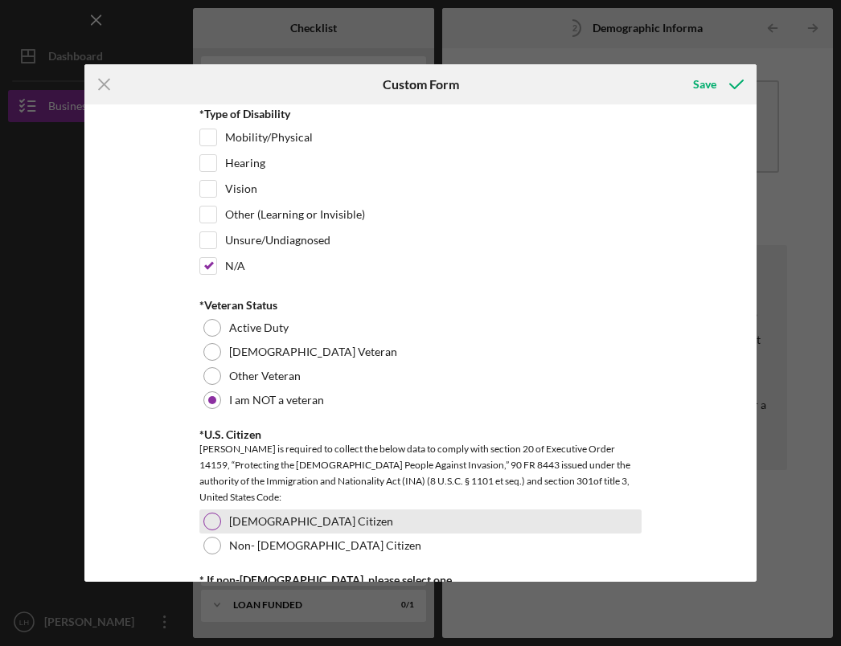
click at [206, 516] on div at bounding box center [212, 522] width 18 height 18
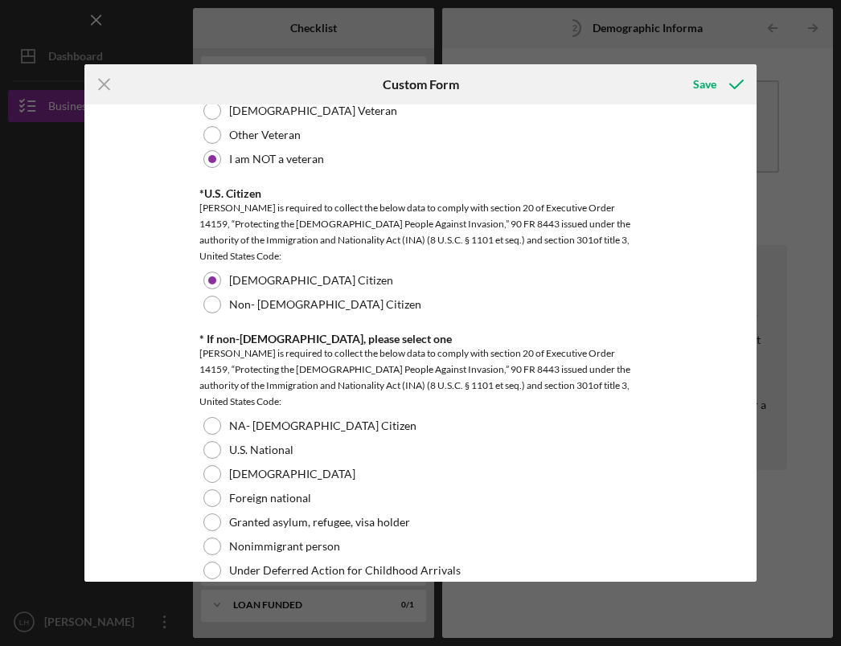
scroll to position [1607, 0]
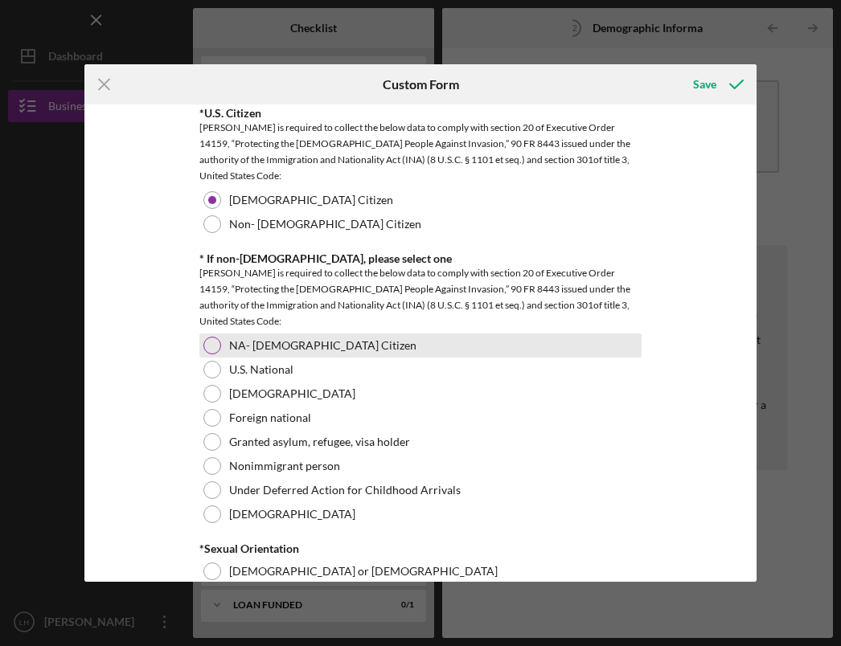
click at [207, 345] on div at bounding box center [212, 346] width 18 height 18
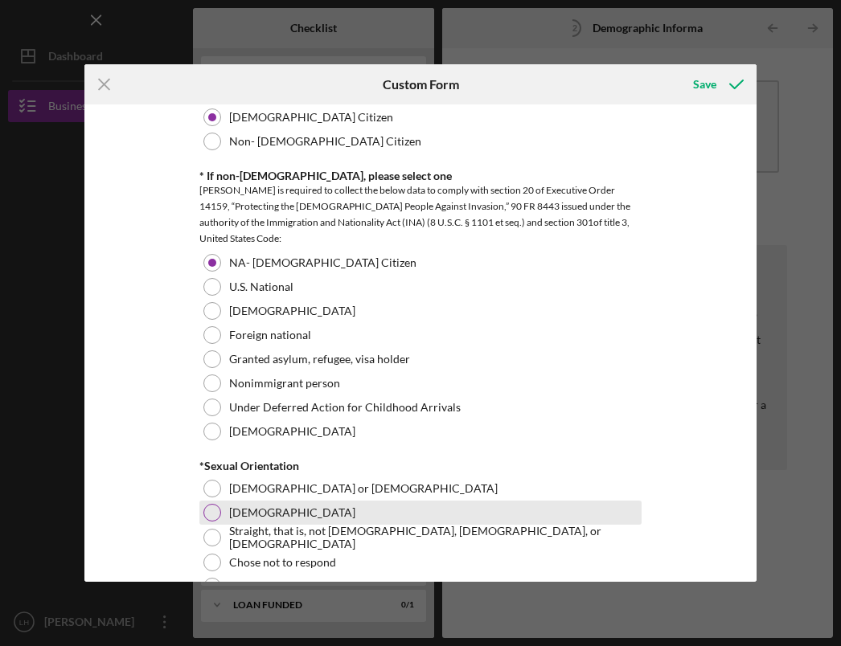
scroll to position [1849, 0]
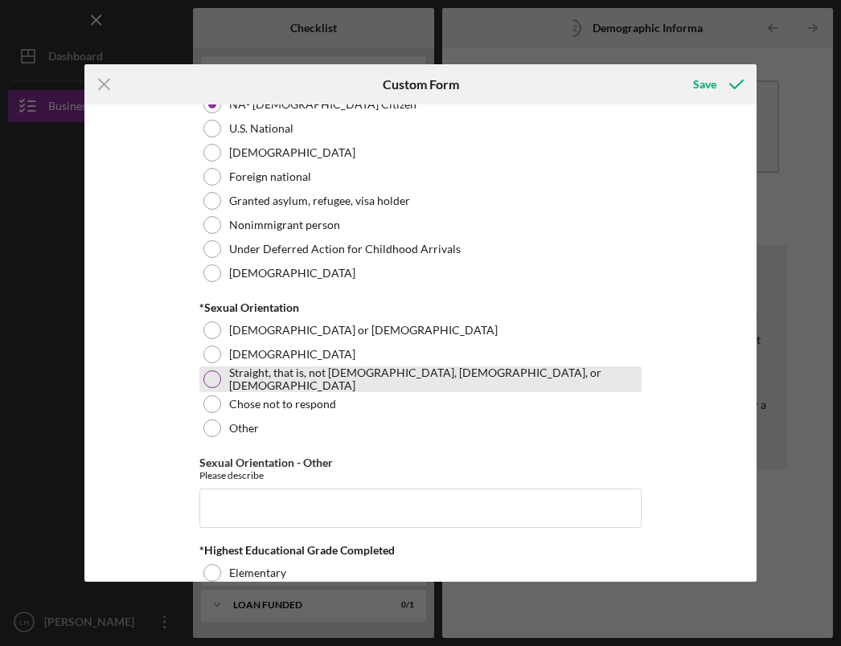
click at [207, 377] on div at bounding box center [212, 380] width 18 height 18
click at [212, 379] on div at bounding box center [212, 379] width 0 height 0
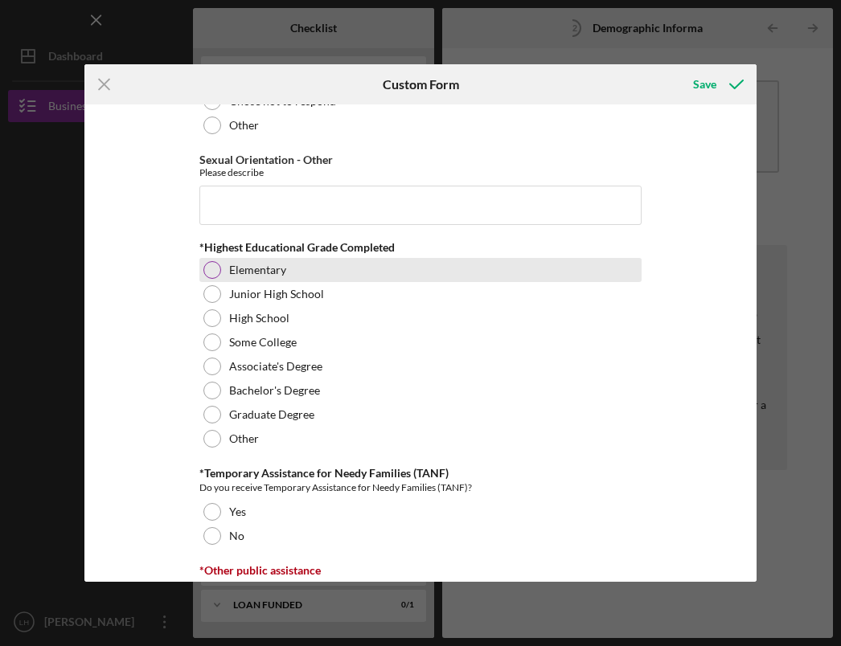
scroll to position [2170, 0]
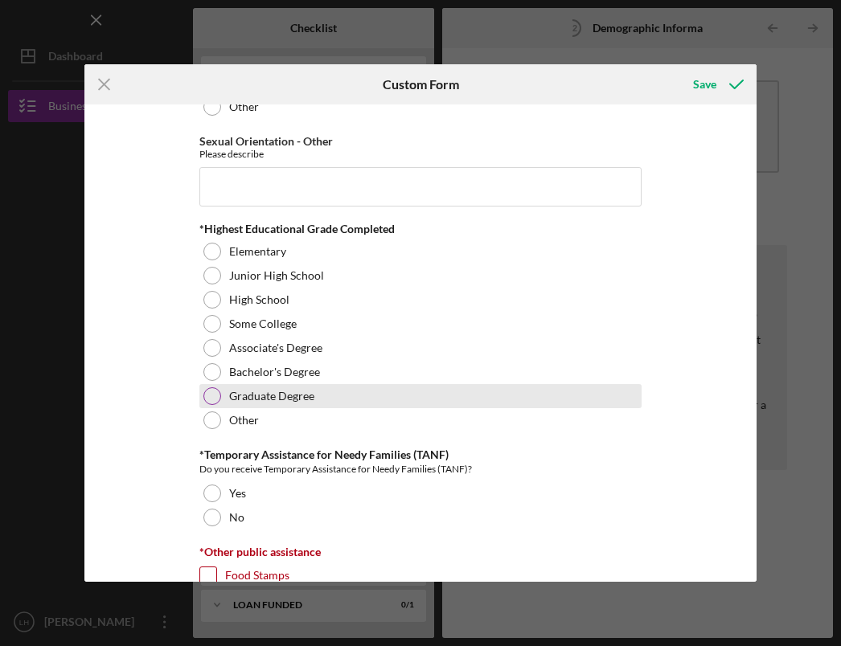
click at [206, 399] on div at bounding box center [212, 396] width 18 height 18
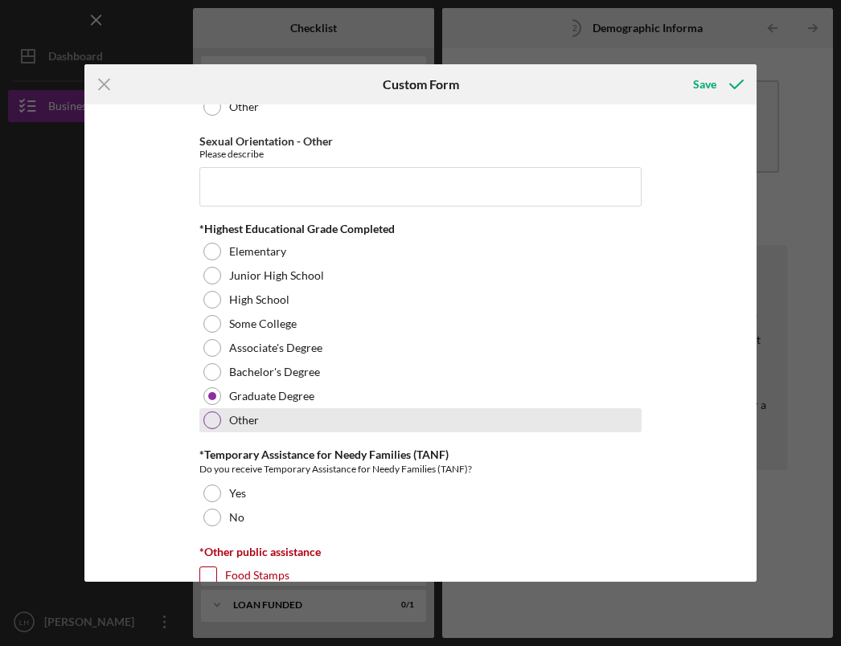
scroll to position [2250, 0]
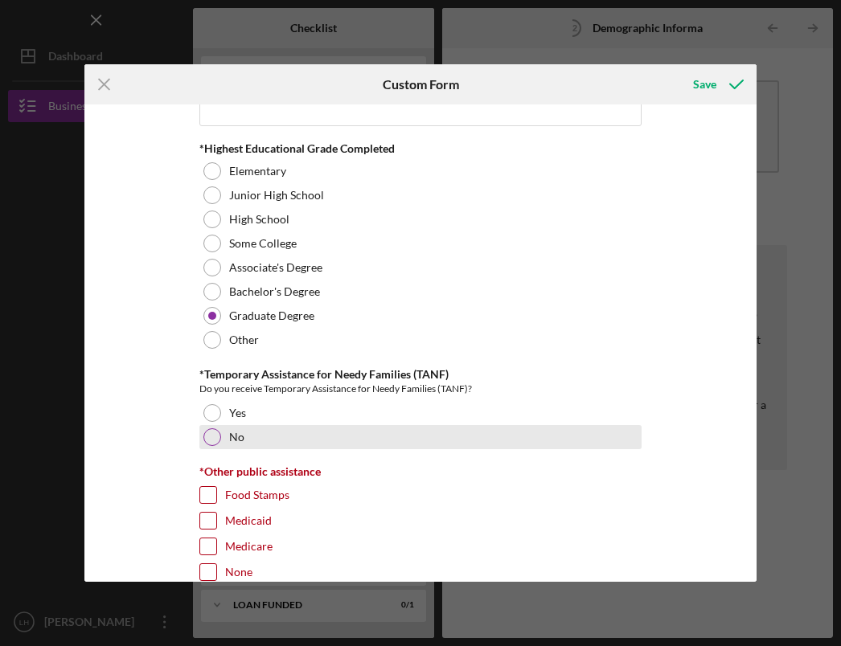
click at [205, 433] on div at bounding box center [212, 437] width 18 height 18
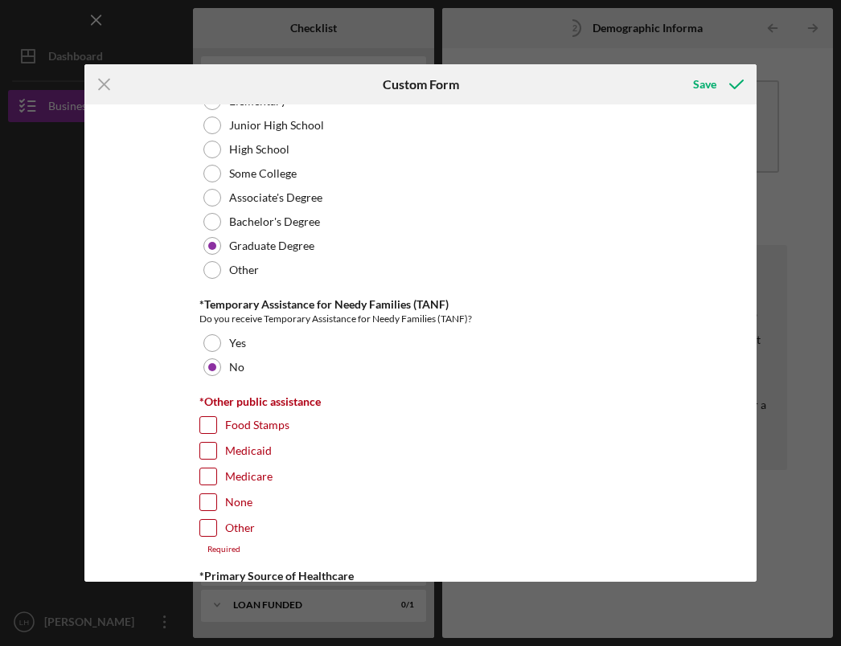
scroll to position [2411, 0]
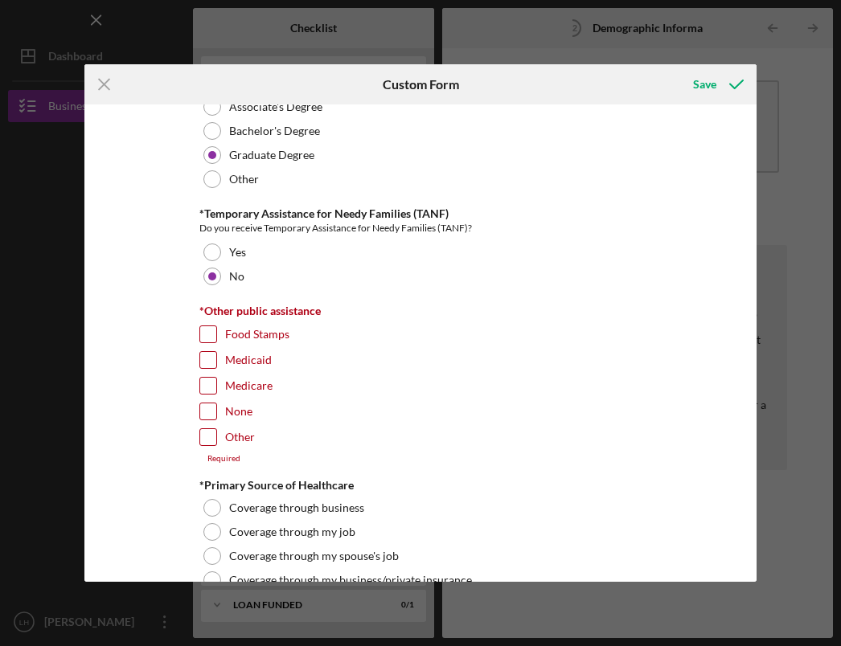
click at [204, 409] on input "None" at bounding box center [208, 411] width 16 height 16
checkbox input "true"
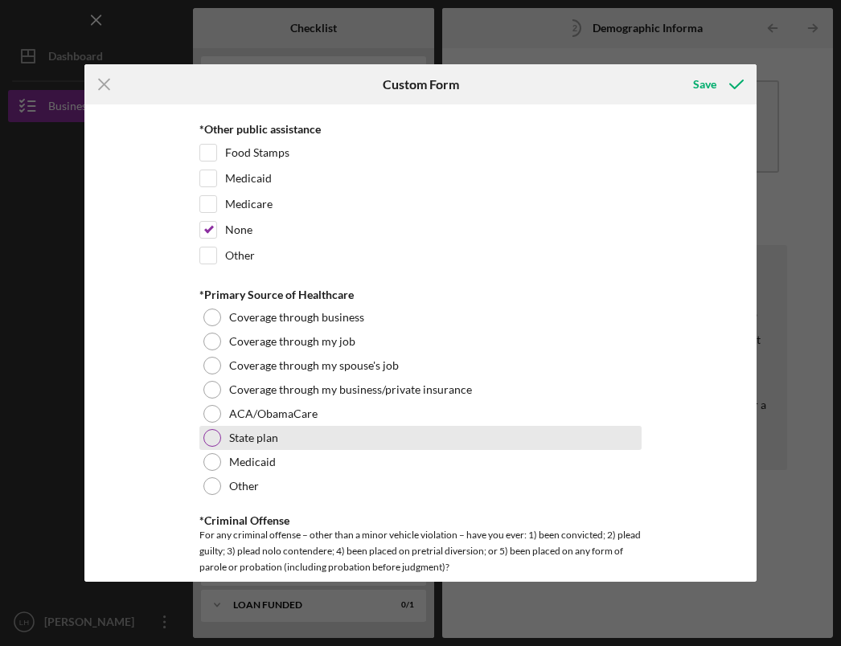
scroll to position [2652, 0]
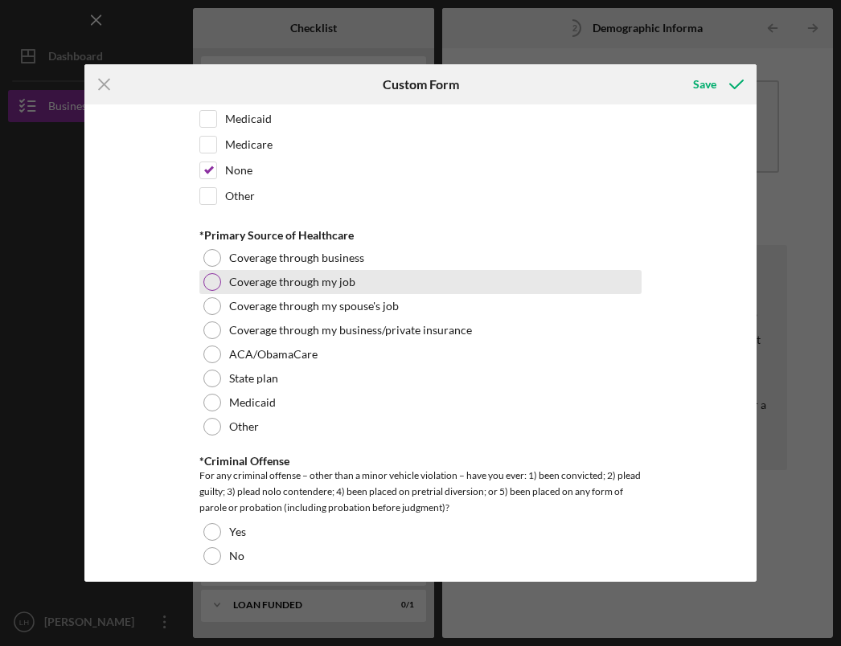
click at [211, 280] on div at bounding box center [212, 282] width 18 height 18
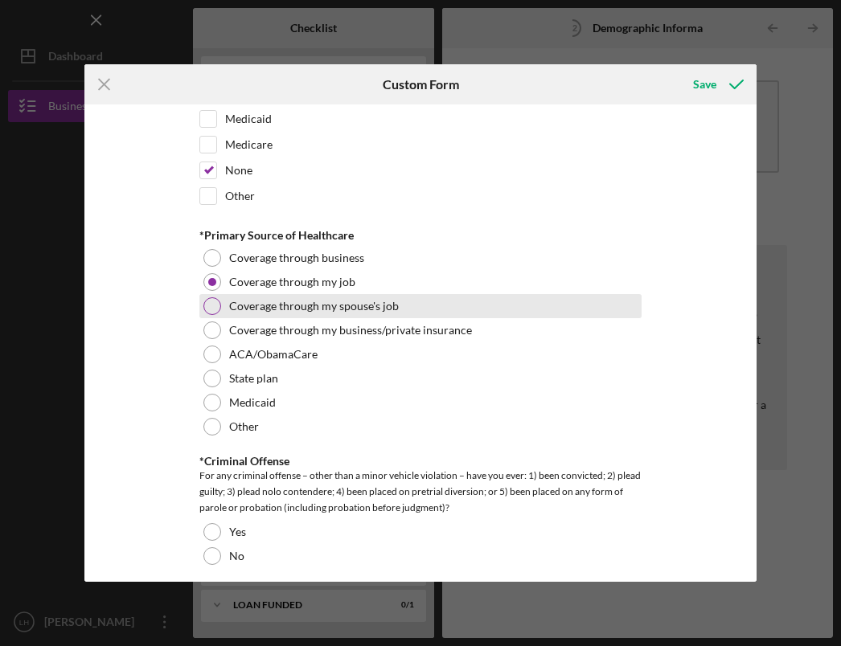
scroll to position [2733, 0]
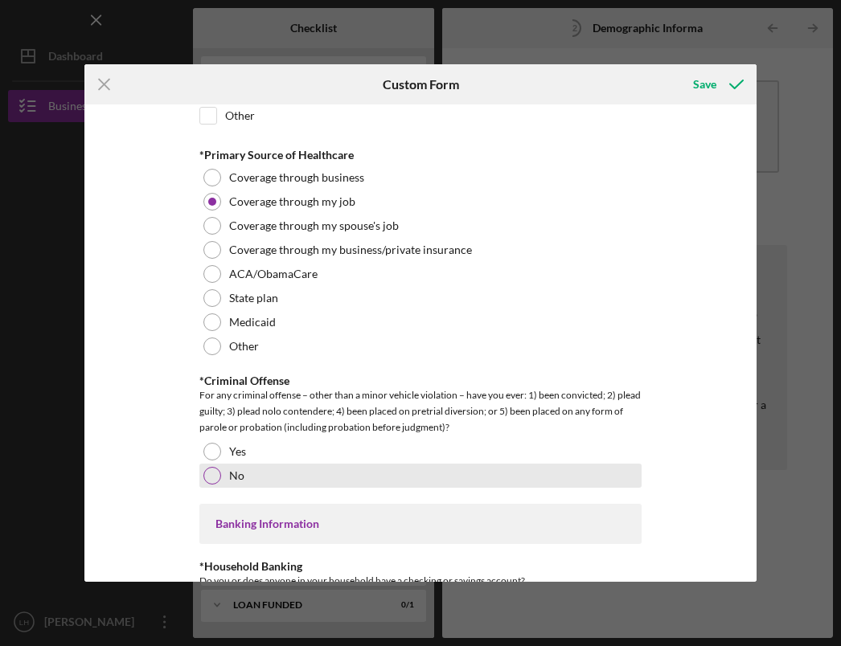
click at [213, 474] on div at bounding box center [212, 476] width 18 height 18
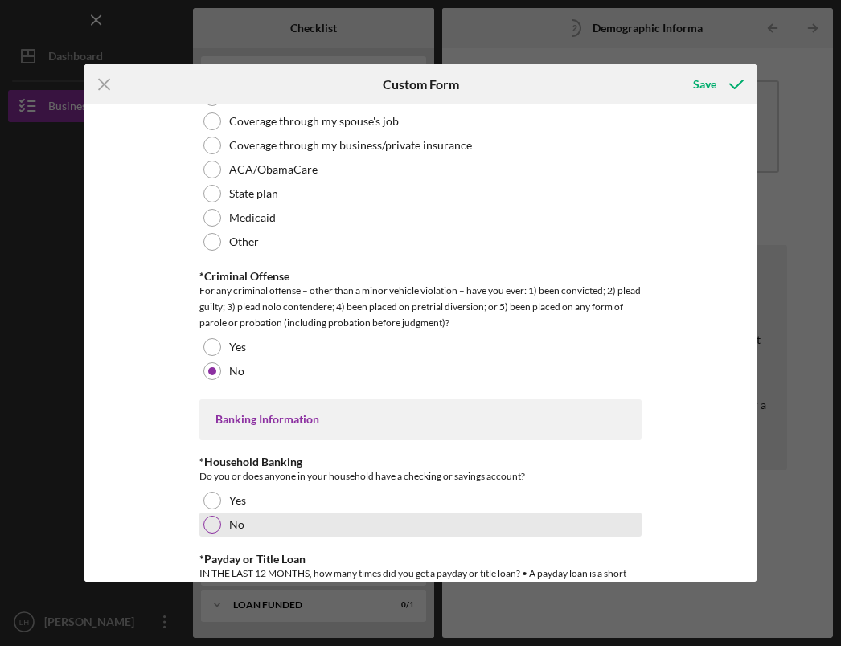
scroll to position [2974, 0]
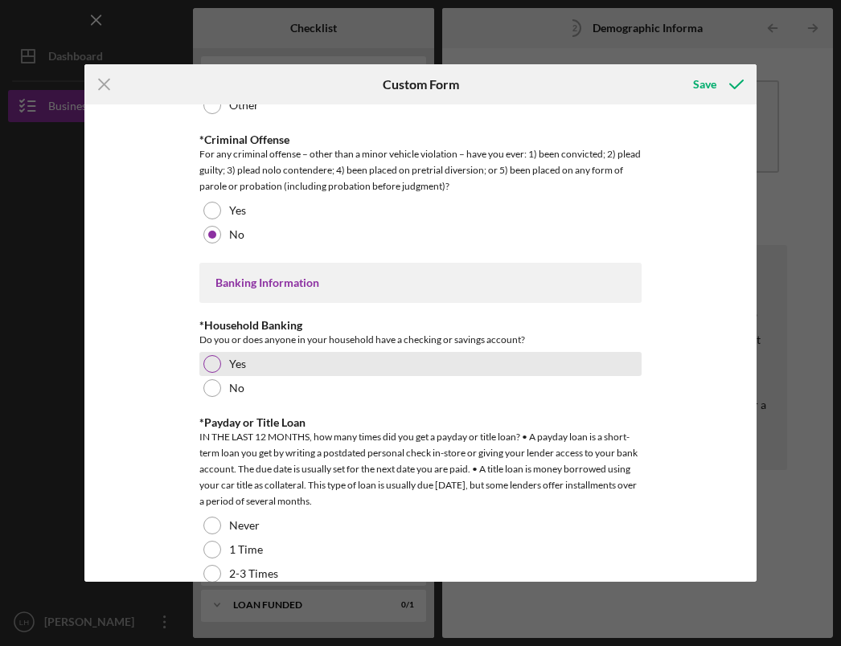
click at [209, 360] on div at bounding box center [212, 364] width 18 height 18
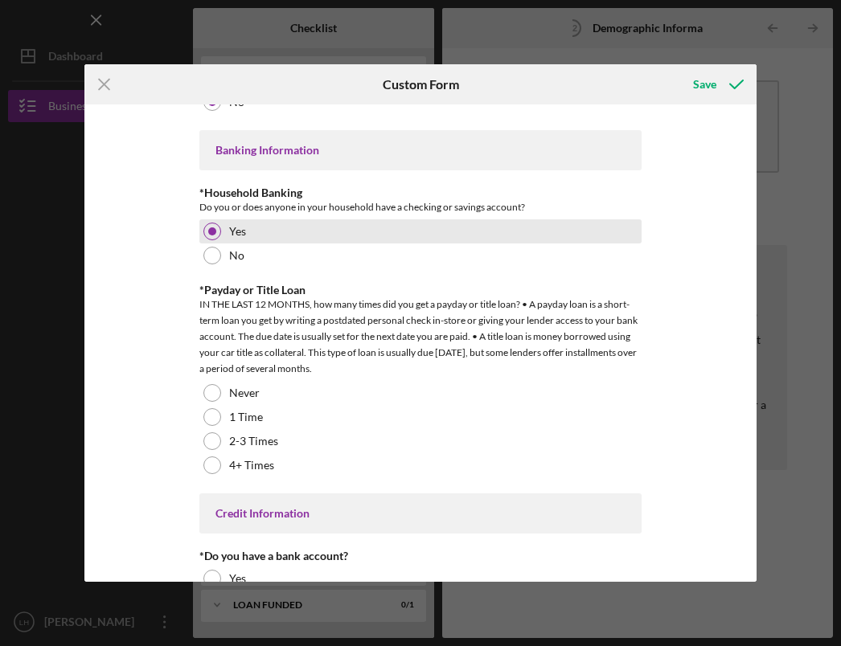
scroll to position [3135, 0]
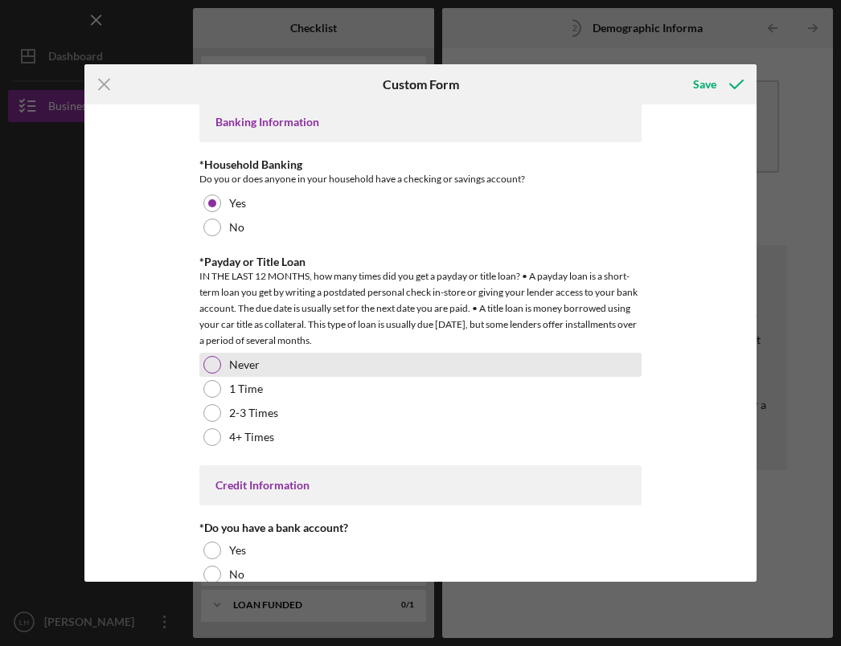
click at [210, 364] on div at bounding box center [212, 365] width 18 height 18
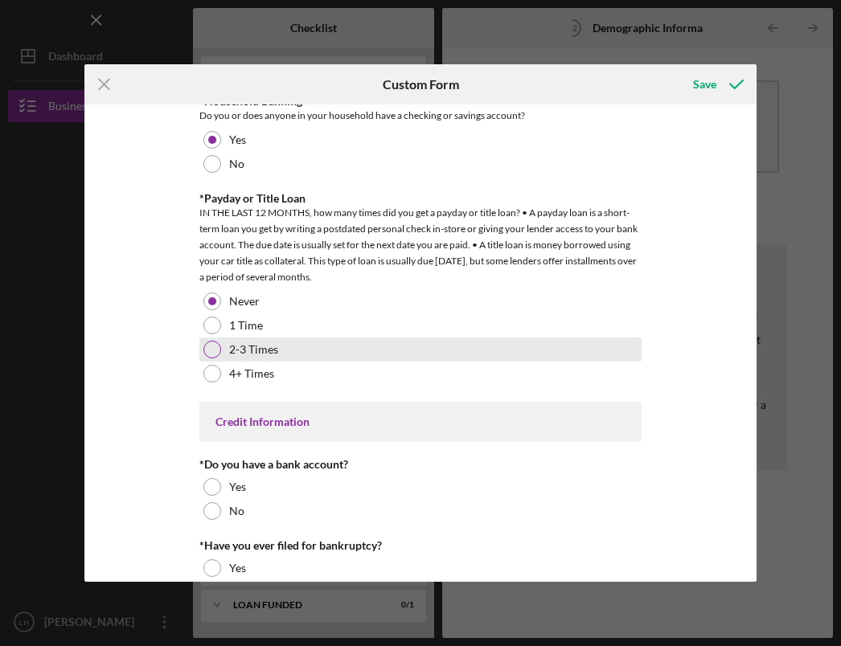
scroll to position [3243, 0]
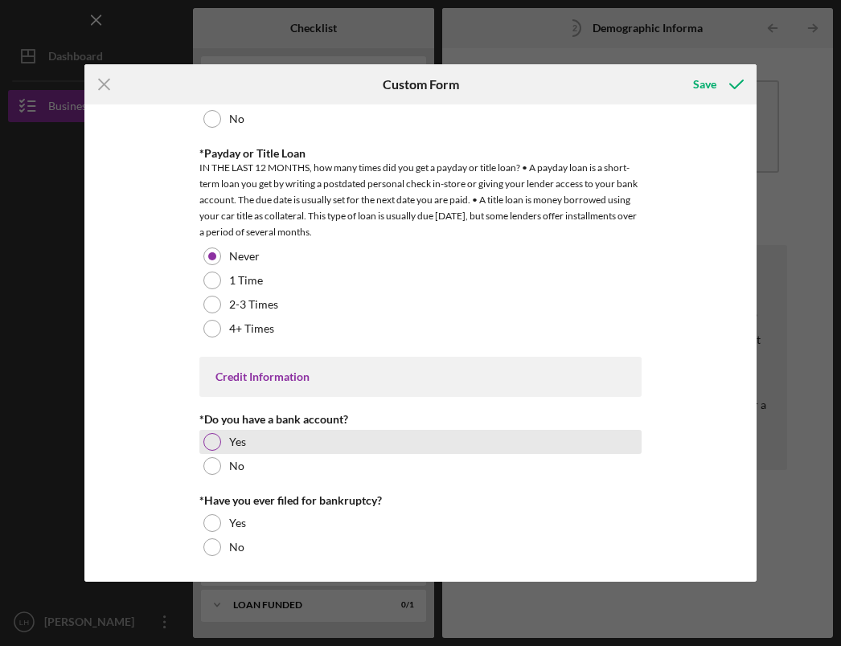
click at [208, 438] on div at bounding box center [212, 442] width 18 height 18
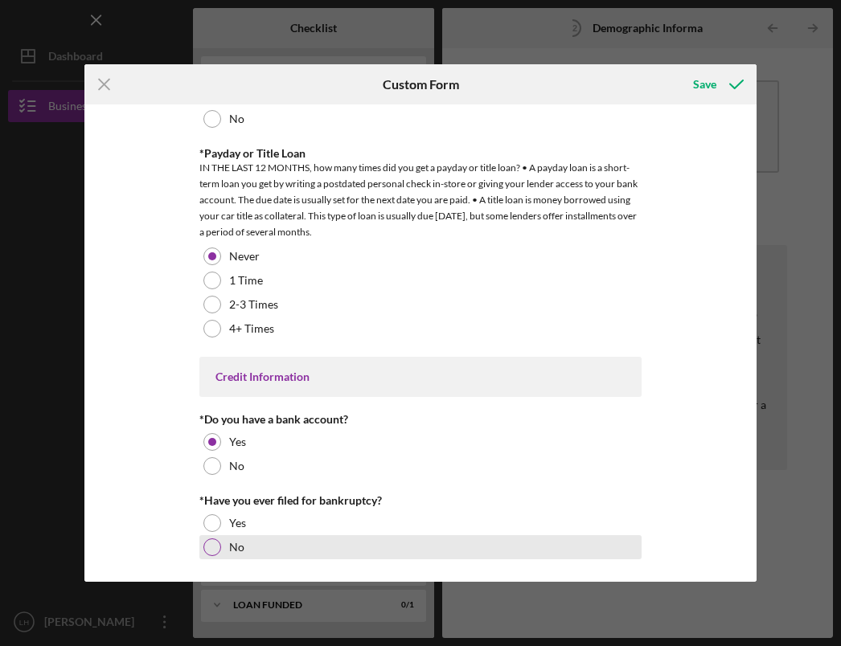
click at [212, 547] on div at bounding box center [212, 547] width 18 height 18
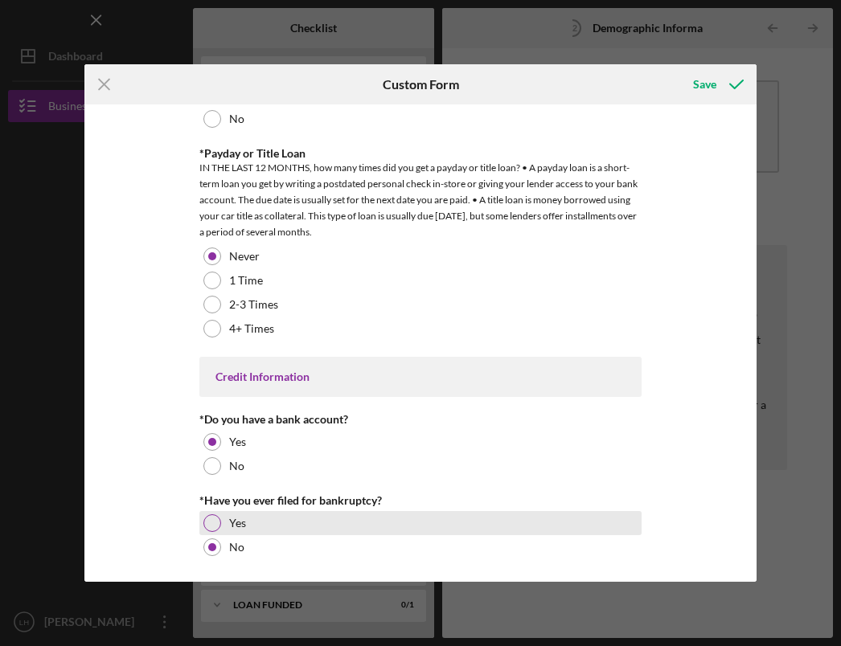
click at [213, 526] on div at bounding box center [212, 523] width 18 height 18
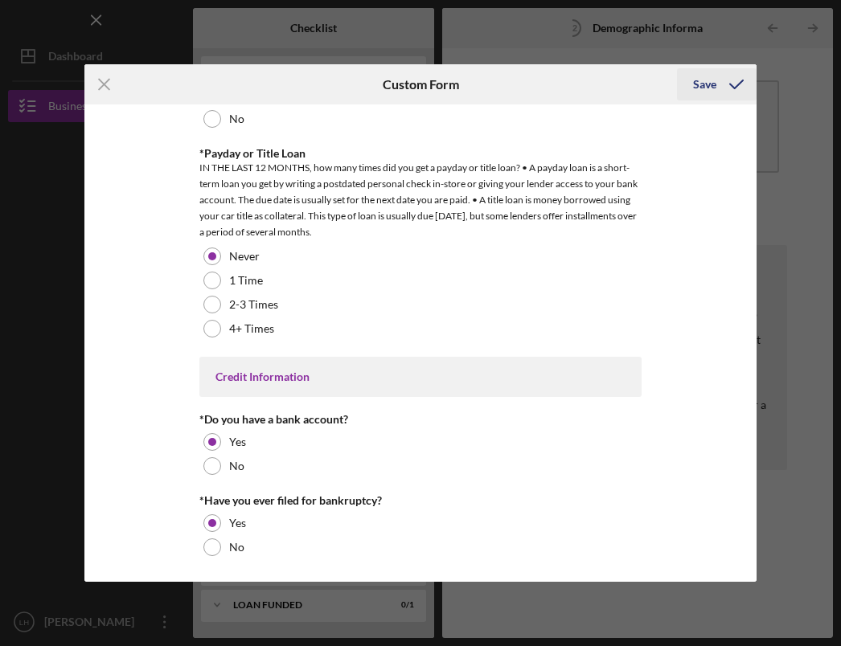
click at [704, 85] on div "Save" at bounding box center [704, 84] width 23 height 32
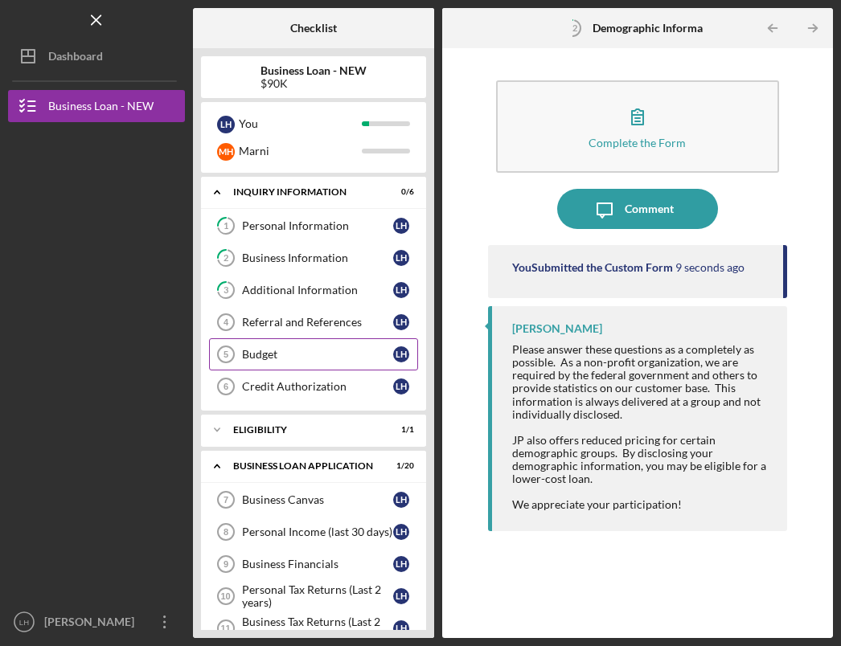
click at [331, 348] on div "Budget" at bounding box center [317, 354] width 151 height 13
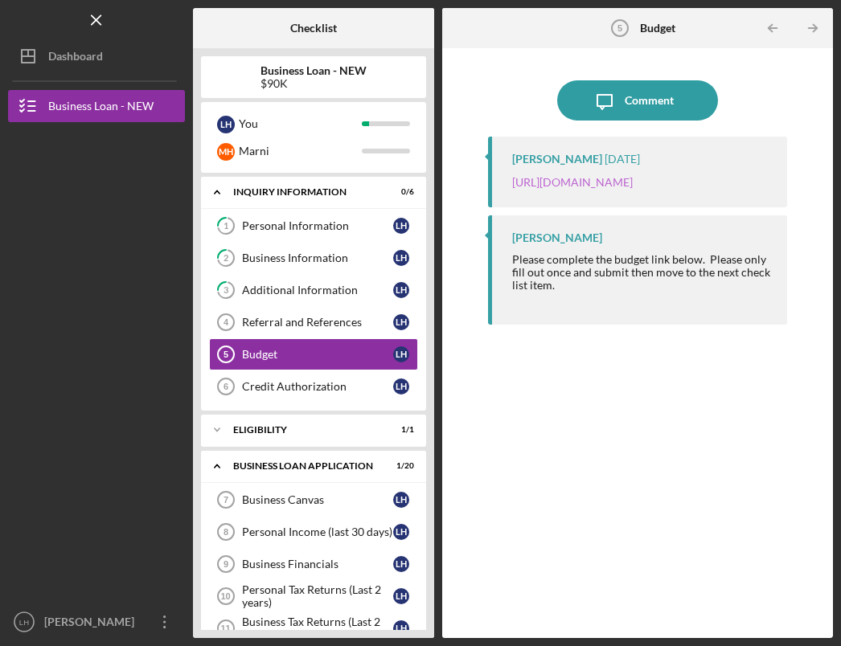
click at [608, 178] on link "https://justinepetersen.tfaforms.net/21?serviceID=a1gPC000006afxF" at bounding box center [572, 182] width 121 height 14
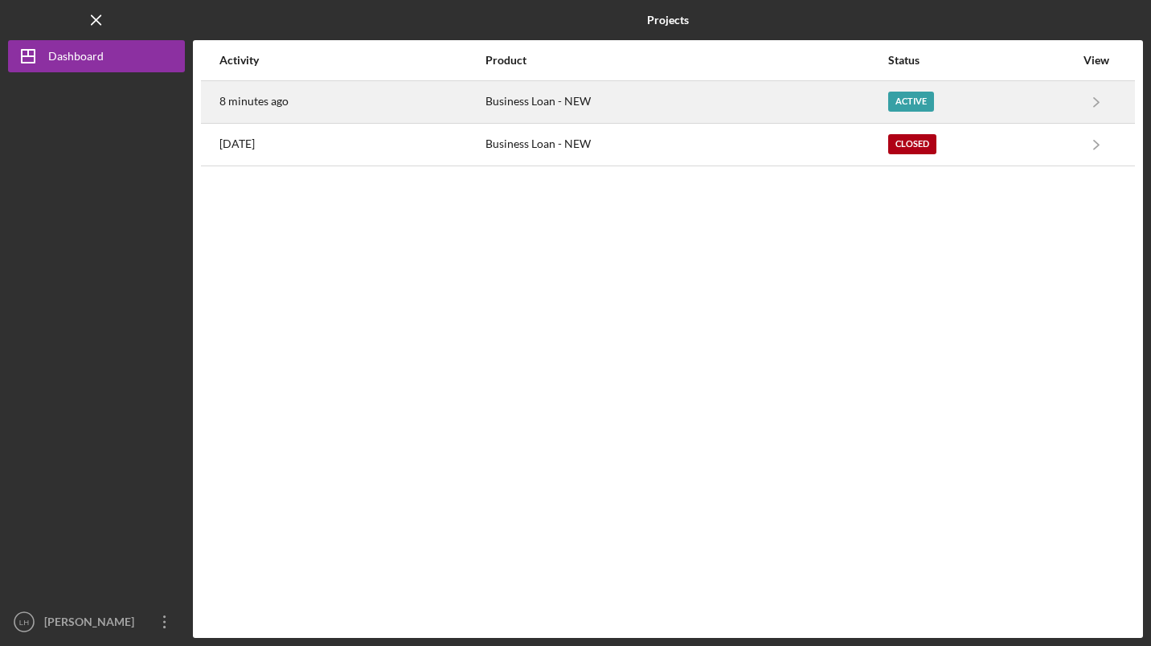
click at [908, 99] on div "Active" at bounding box center [911, 102] width 46 height 20
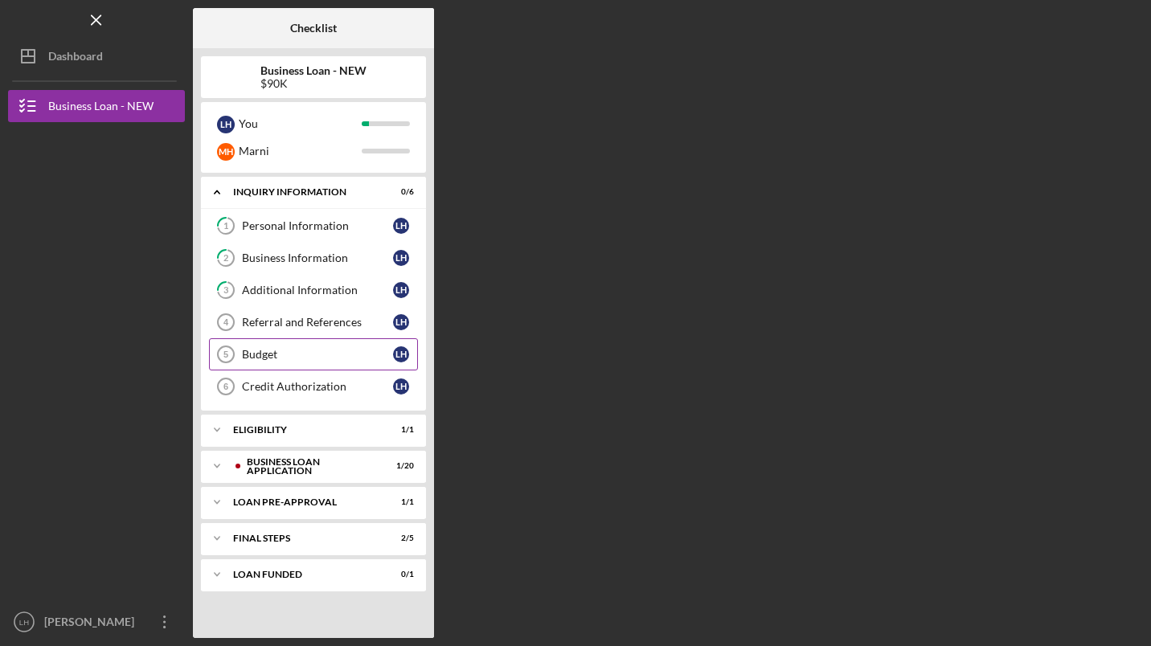
click at [316, 354] on div "Budget" at bounding box center [317, 354] width 151 height 13
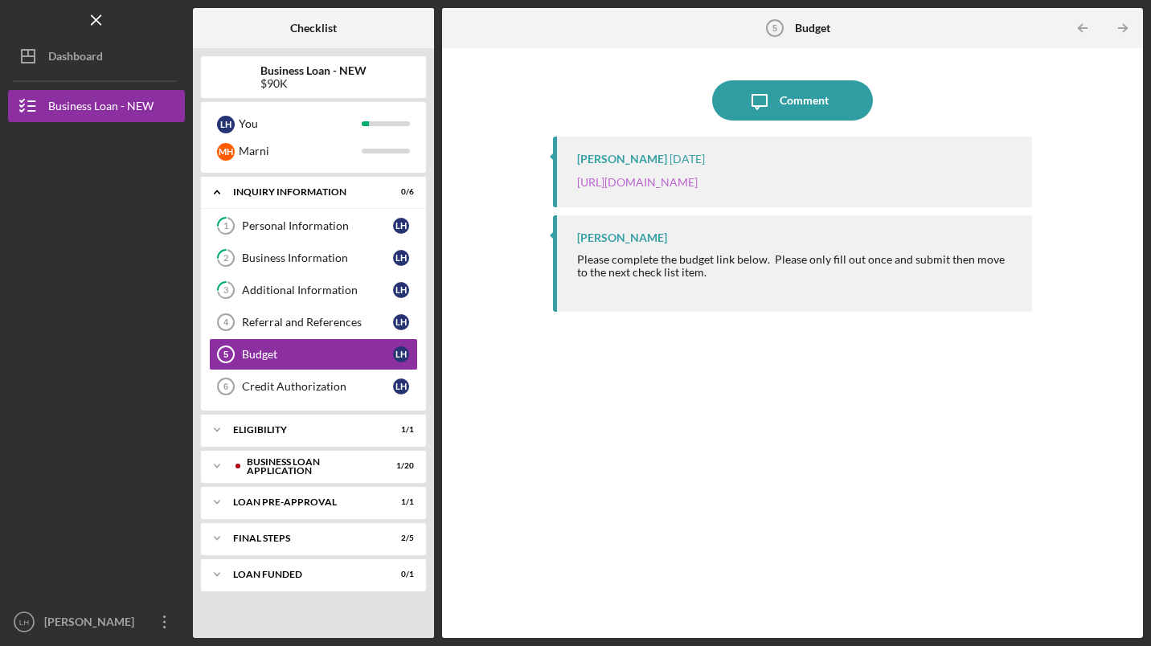
click at [698, 178] on link "[URL][DOMAIN_NAME]" at bounding box center [637, 182] width 121 height 14
click at [289, 383] on div "Credit Authorization" at bounding box center [317, 386] width 151 height 13
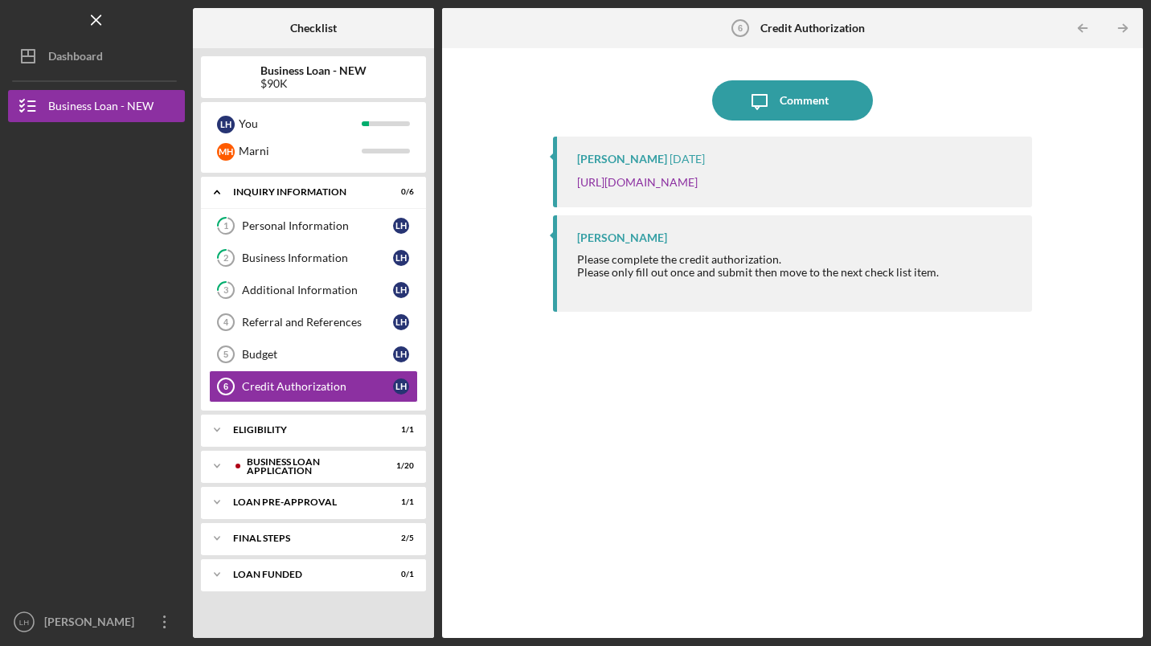
click at [515, 400] on div "Icon/Message Comment Samantha O'Rourke 6 days ago https://justinepetersen.tfafo…" at bounding box center [792, 343] width 685 height 574
click at [334, 428] on div "ELIGIBILITY" at bounding box center [319, 430] width 173 height 10
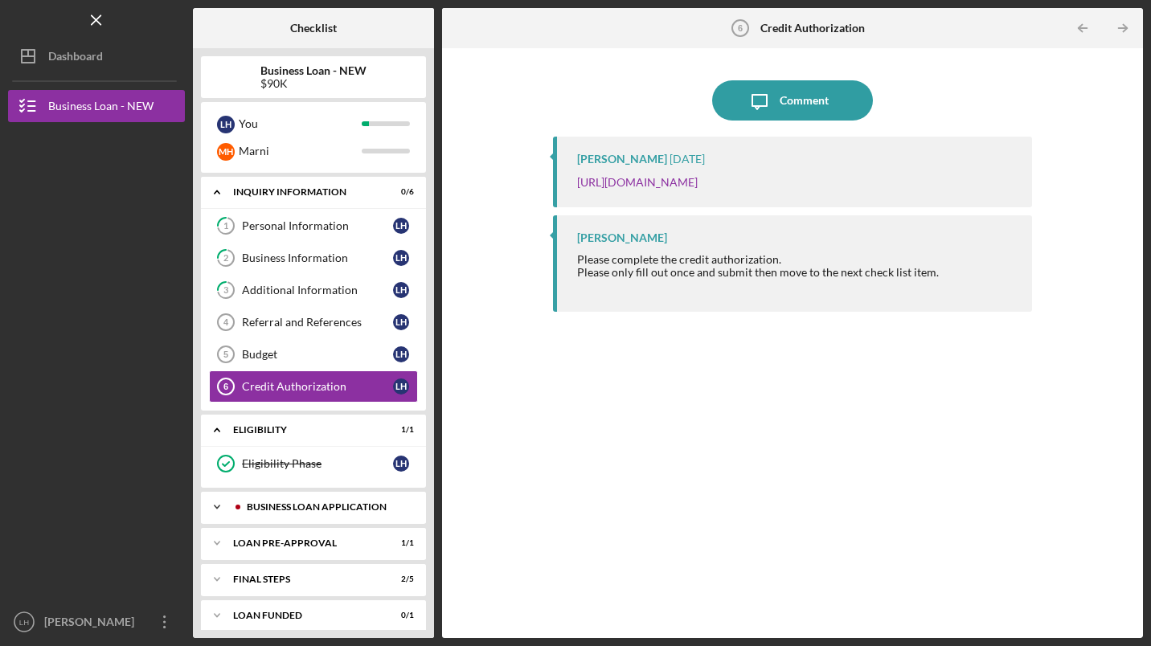
click at [328, 504] on div "BUSINESS LOAN APPLICATION" at bounding box center [326, 507] width 159 height 10
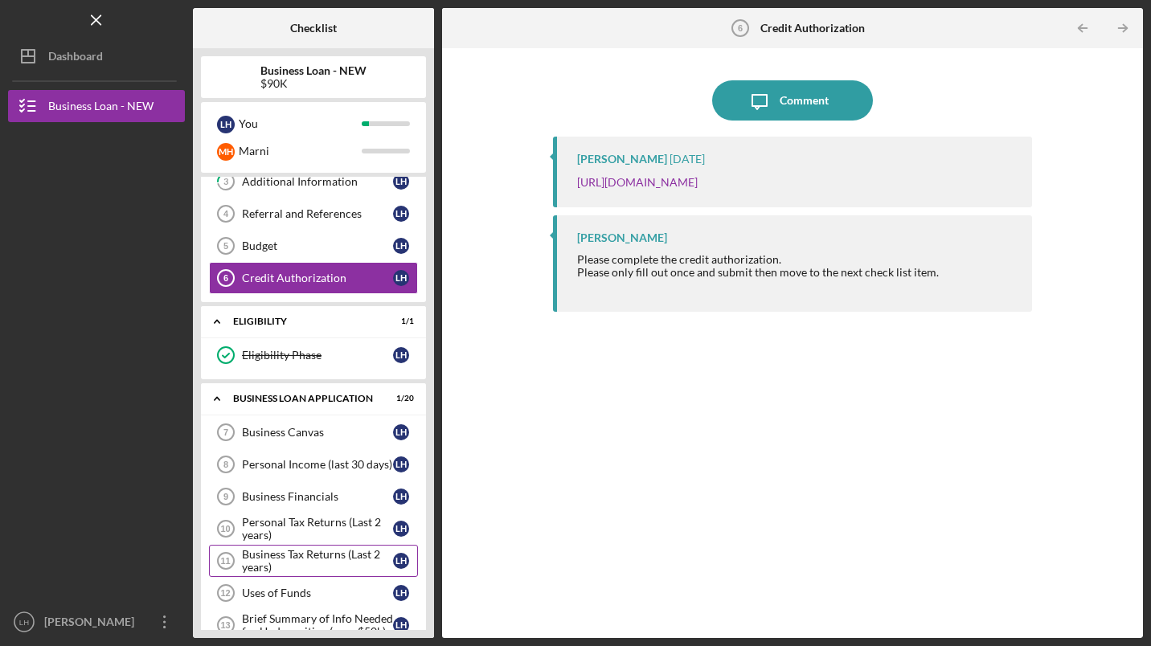
scroll to position [161, 0]
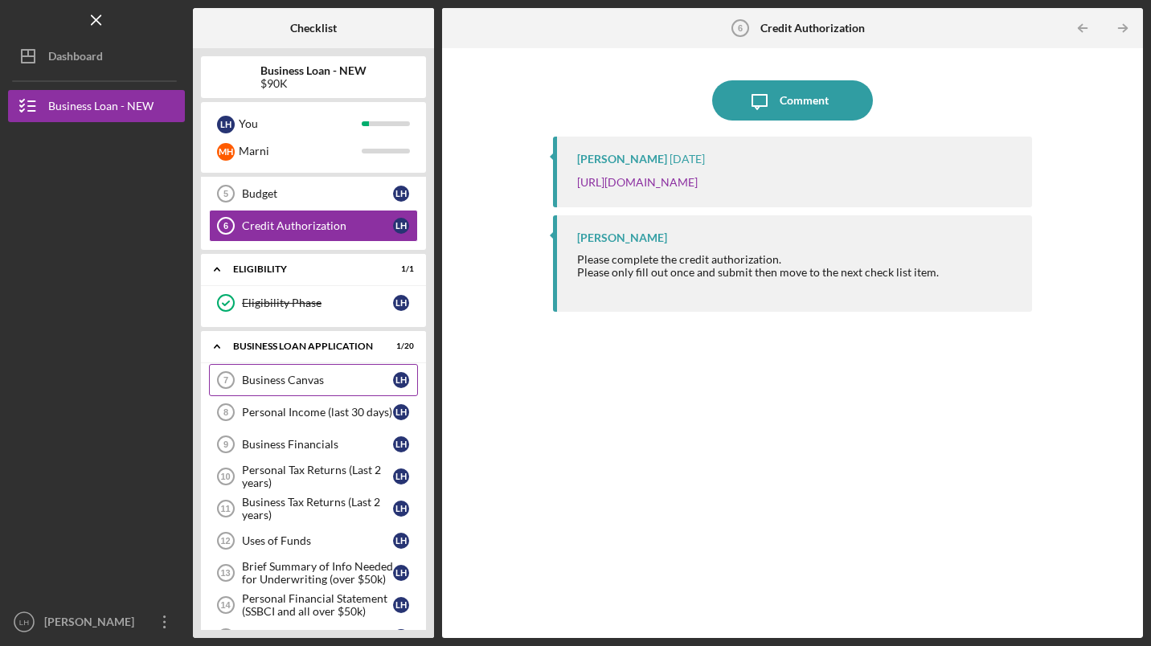
click at [321, 371] on link "Business Canvas 7 Business Canvas L H" at bounding box center [313, 380] width 209 height 32
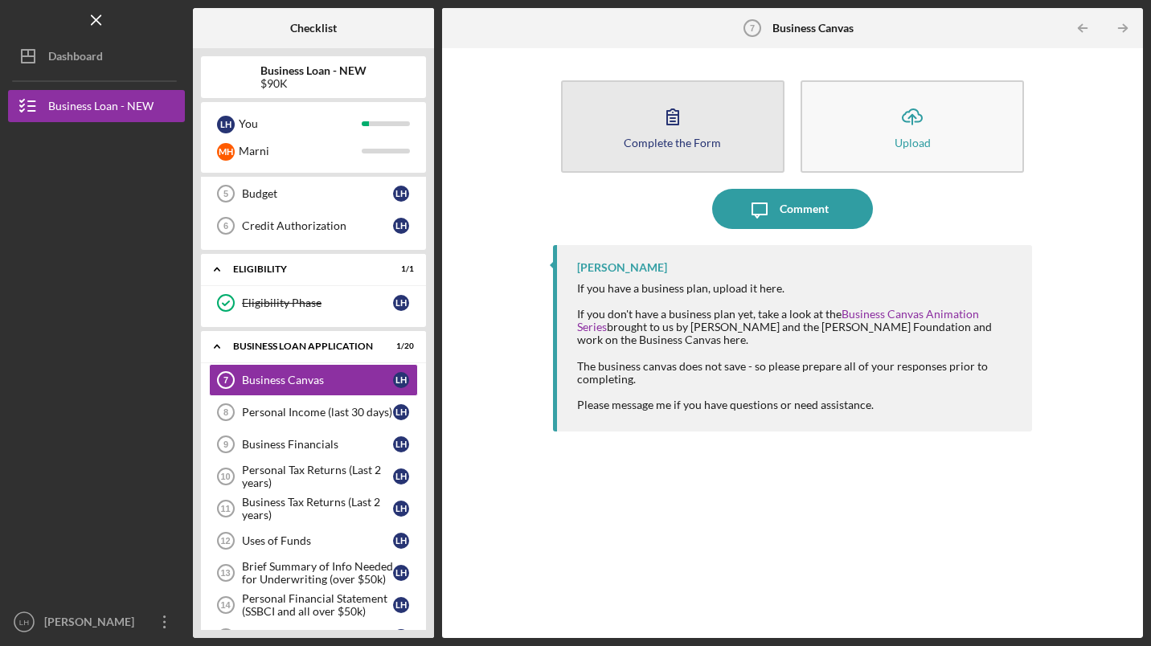
click at [677, 123] on icon "button" at bounding box center [673, 116] width 40 height 40
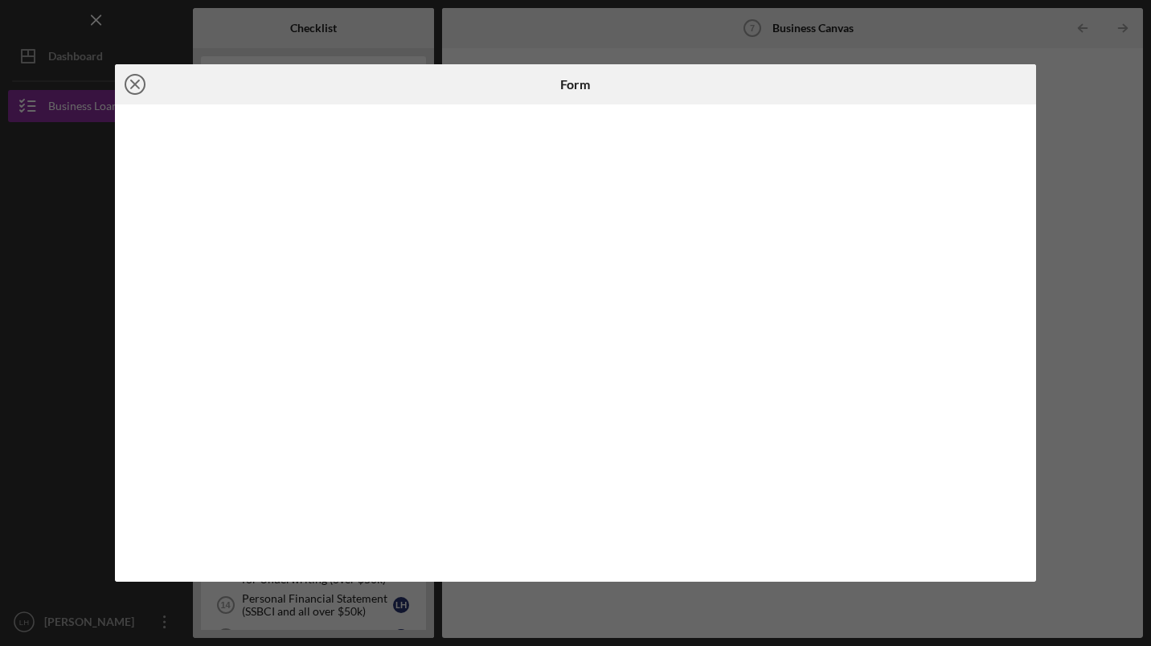
click at [133, 80] on icon "Icon/Close" at bounding box center [135, 84] width 40 height 40
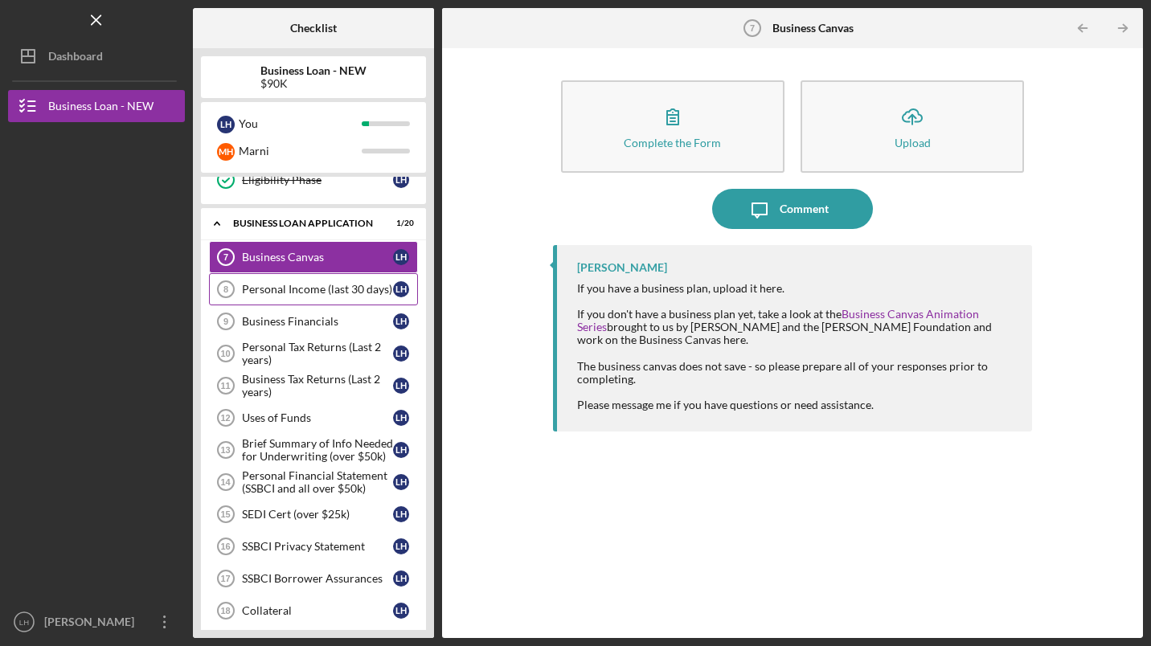
scroll to position [321, 0]
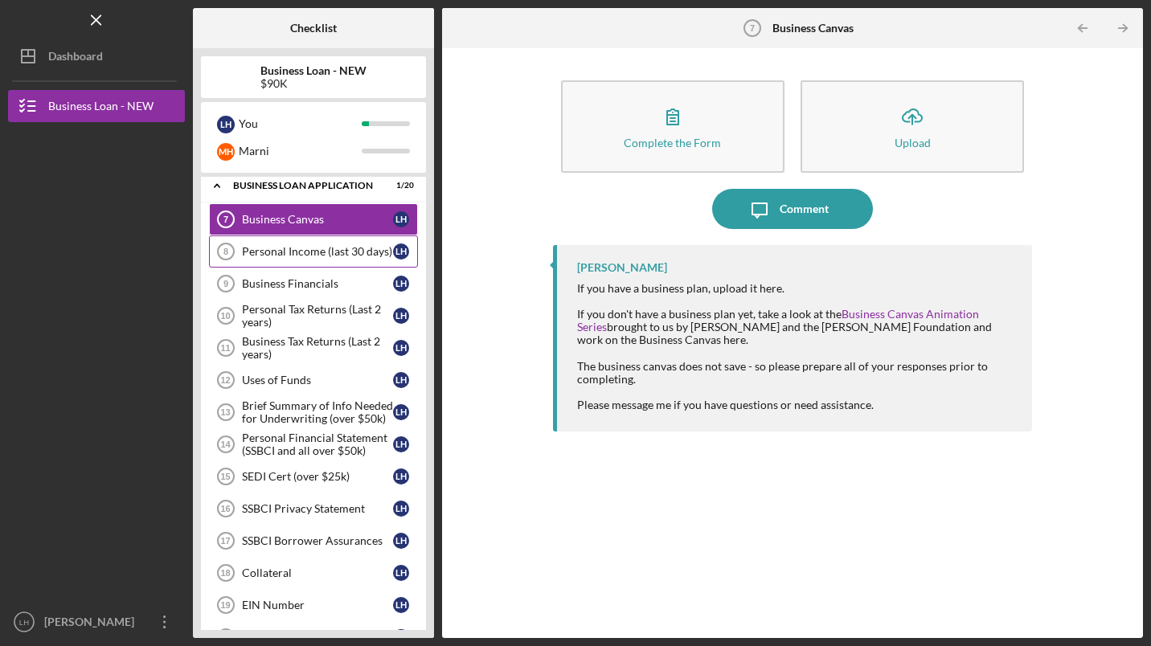
click at [305, 240] on link "Personal Income (last 30 days) 8 Personal Income (last 30 days) L H" at bounding box center [313, 251] width 209 height 32
